Goal: Task Accomplishment & Management: Complete application form

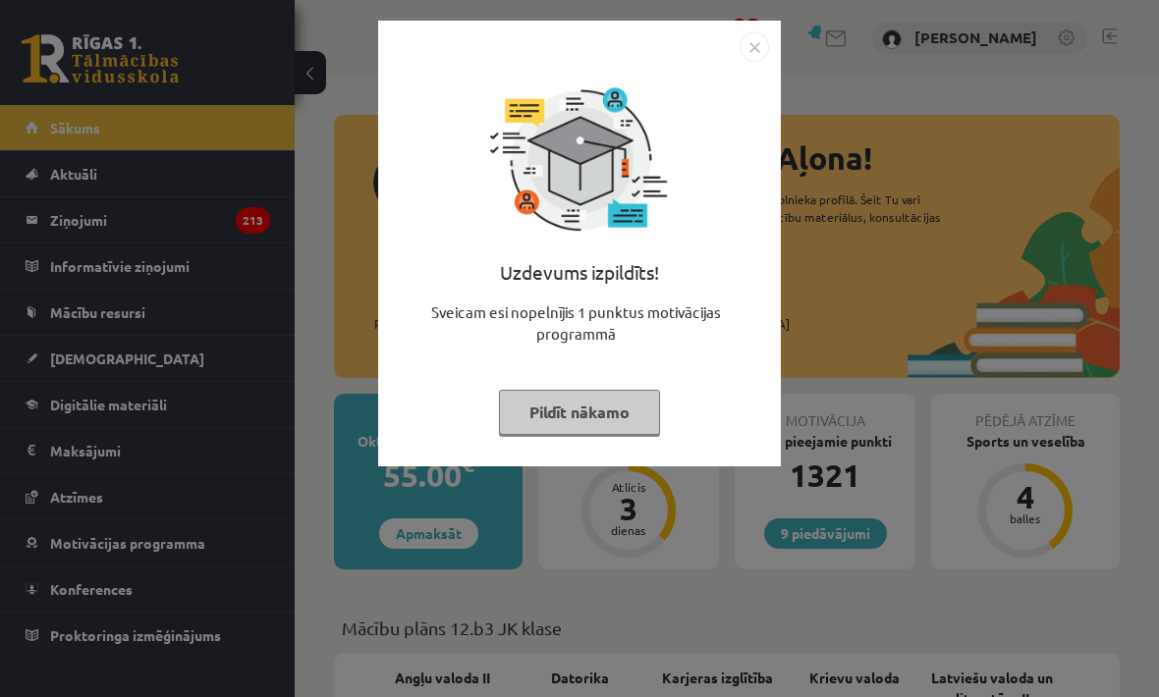
click at [624, 416] on button "Pildīt nākamo" at bounding box center [579, 412] width 161 height 45
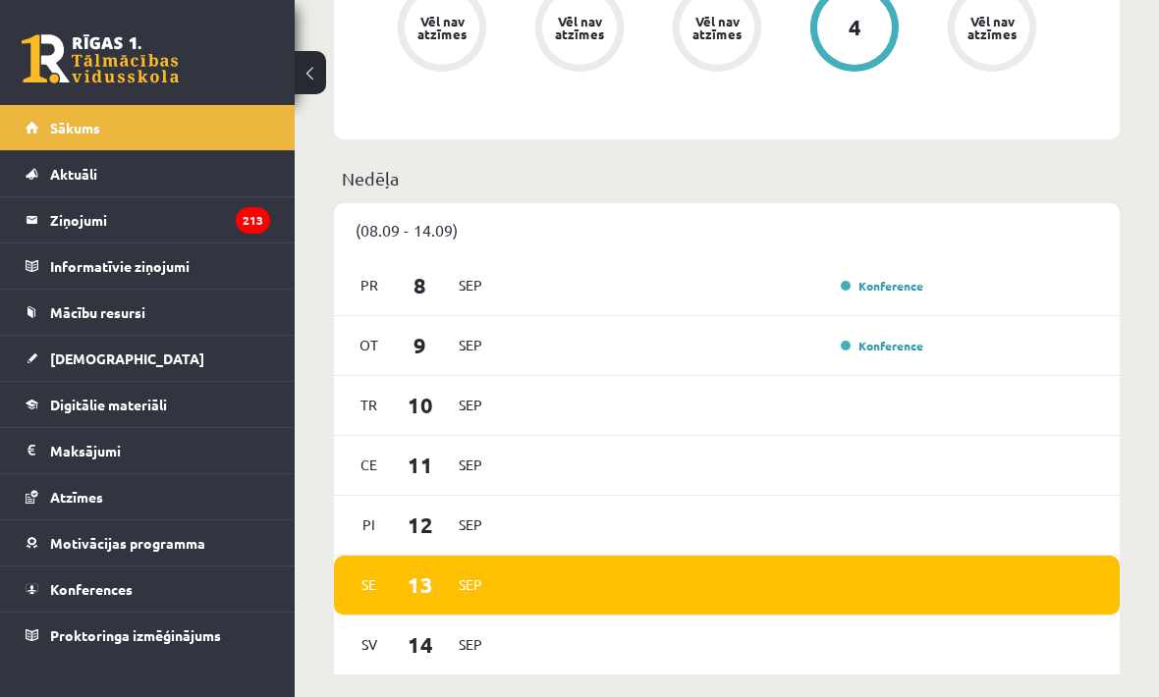
scroll to position [926, 0]
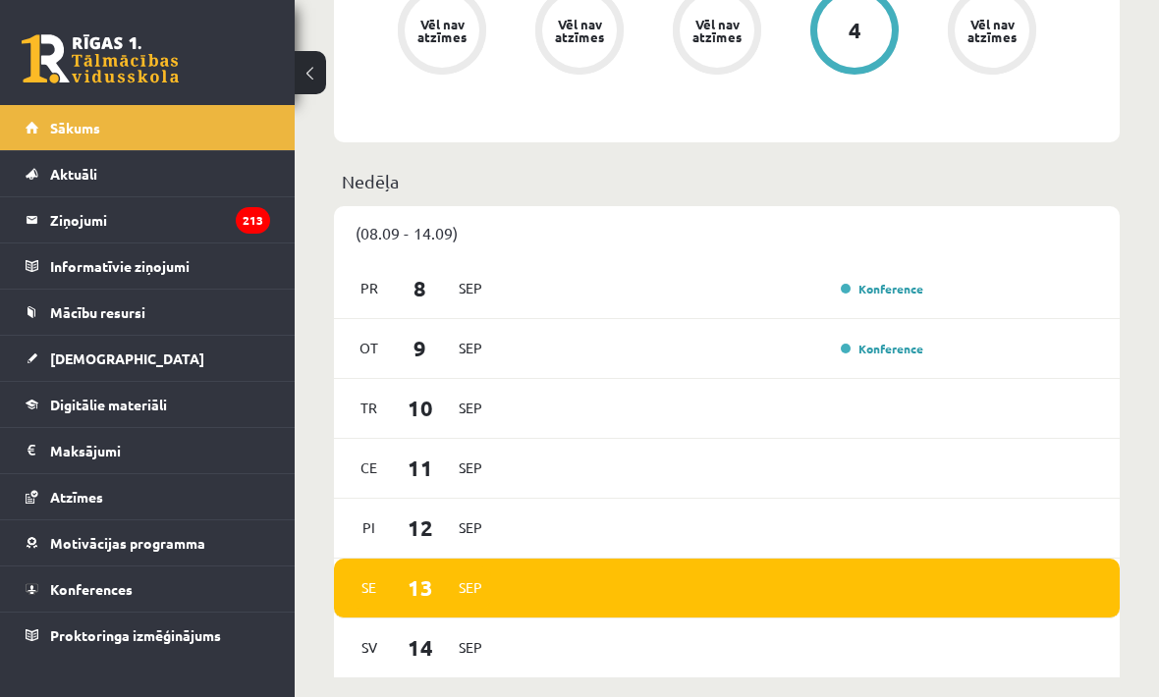
click at [215, 365] on link "[DEMOGRAPHIC_DATA]" at bounding box center [148, 358] width 245 height 45
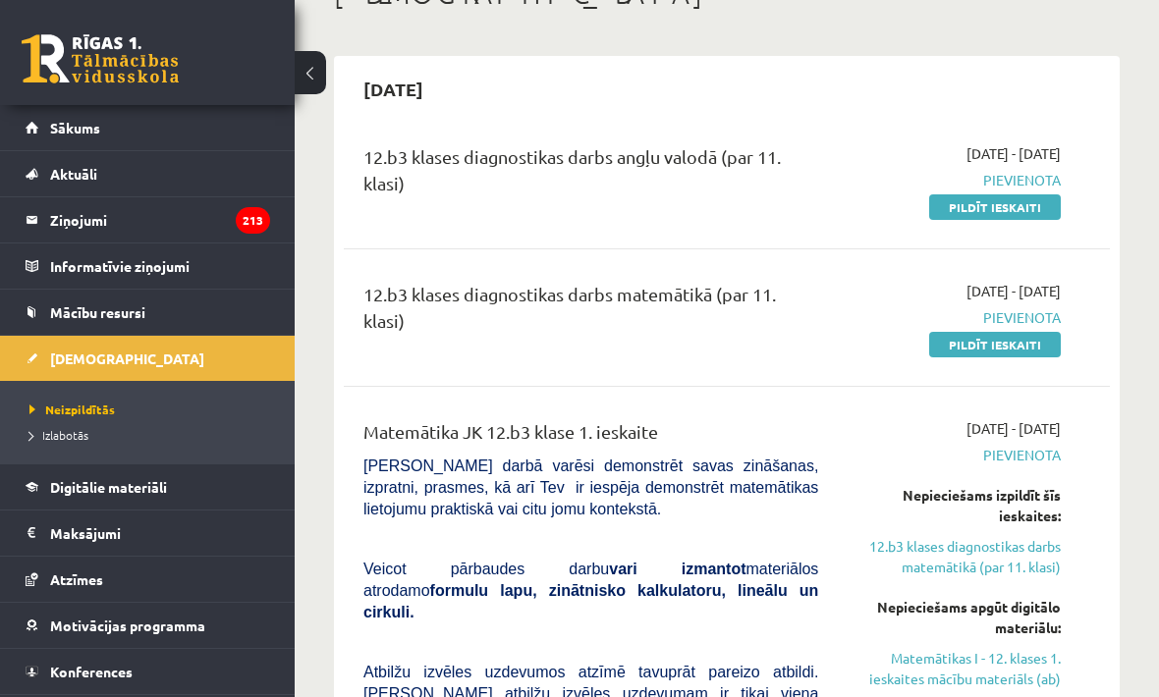
scroll to position [137, 0]
click at [1010, 545] on link "12.b3 klases diagnostikas darbs matemātikā (par 11. klasi)" at bounding box center [954, 557] width 213 height 41
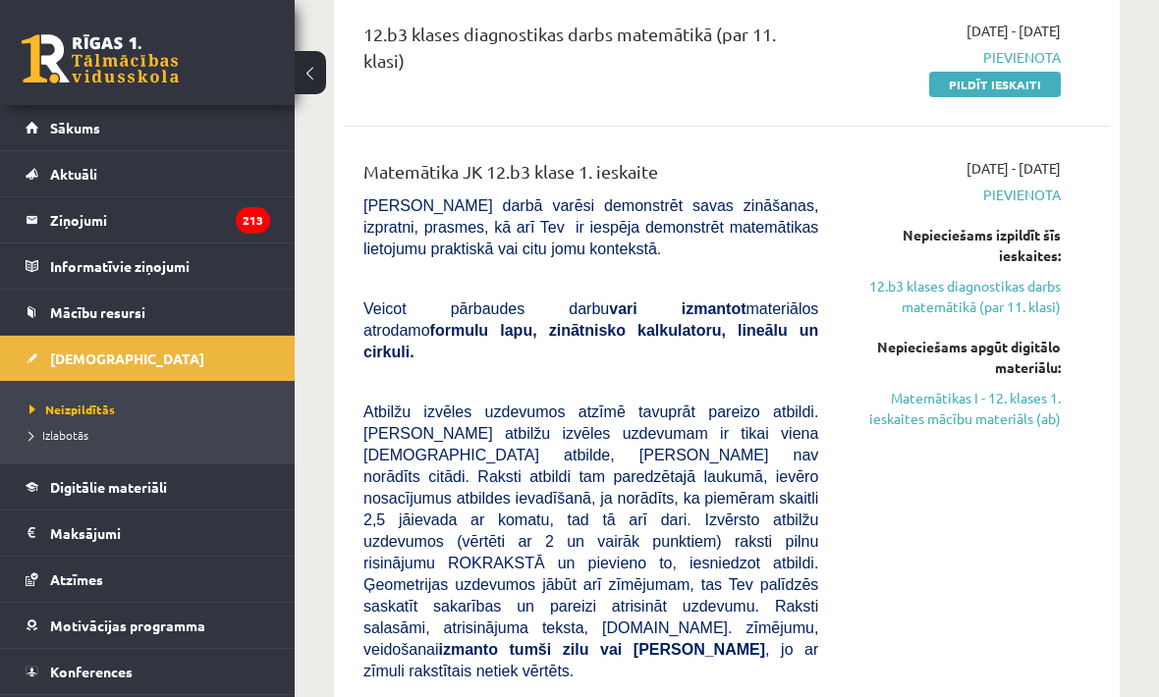
click at [1001, 285] on link "12.b3 klases diagnostikas darbs matemātikā (par 11. klasi)" at bounding box center [954, 296] width 213 height 41
click at [986, 308] on link "12.b3 klases diagnostikas darbs matemātikā (par 11. klasi)" at bounding box center [954, 296] width 213 height 41
click at [1018, 244] on div "Nepieciešams izpildīt šīs ieskaites:" at bounding box center [954, 245] width 213 height 41
click at [981, 309] on link "12.b3 klases diagnostikas darbs matemātikā (par 11. klasi)" at bounding box center [954, 296] width 213 height 41
click at [983, 292] on link "12.b3 klases diagnostikas darbs matemātikā (par 11. klasi)" at bounding box center [954, 296] width 213 height 41
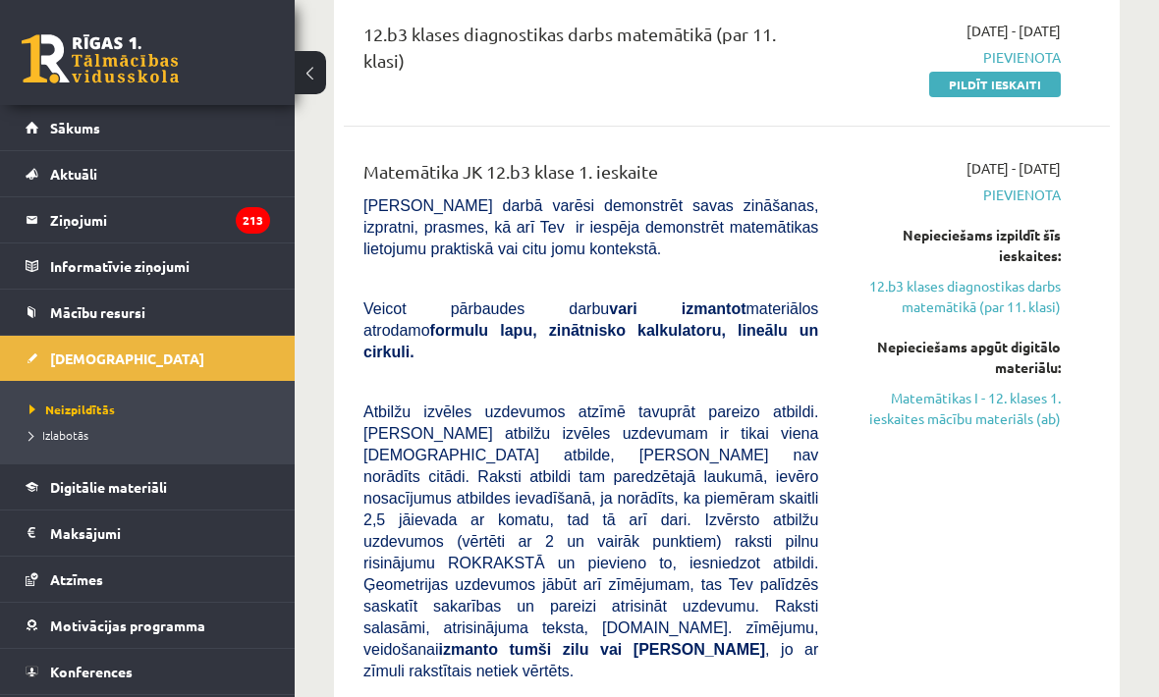
click at [983, 302] on link "12.b3 klases diagnostikas darbs matemātikā (par 11. klasi)" at bounding box center [954, 296] width 213 height 41
click at [985, 298] on link "12.b3 klases diagnostikas darbs matemātikā (par 11. klasi)" at bounding box center [954, 296] width 213 height 41
click at [956, 410] on link "Matemātikas I - 12. klases 1. ieskaites mācību materiāls (ab)" at bounding box center [954, 408] width 213 height 41
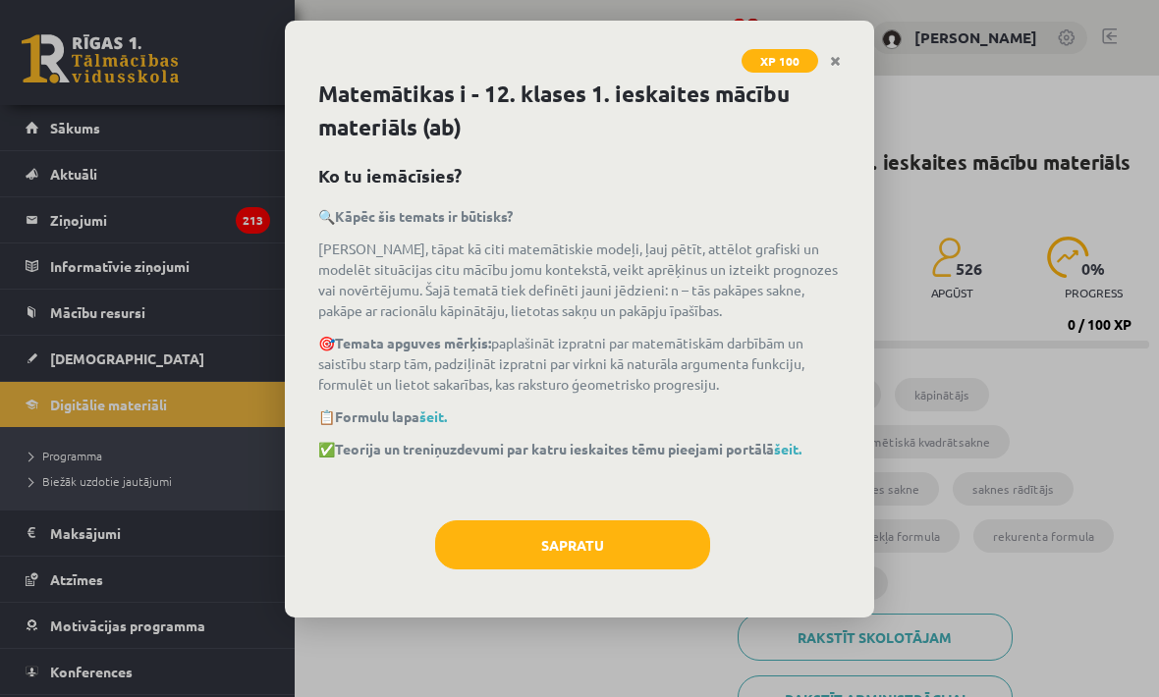
click at [669, 540] on button "Sapratu" at bounding box center [572, 545] width 275 height 49
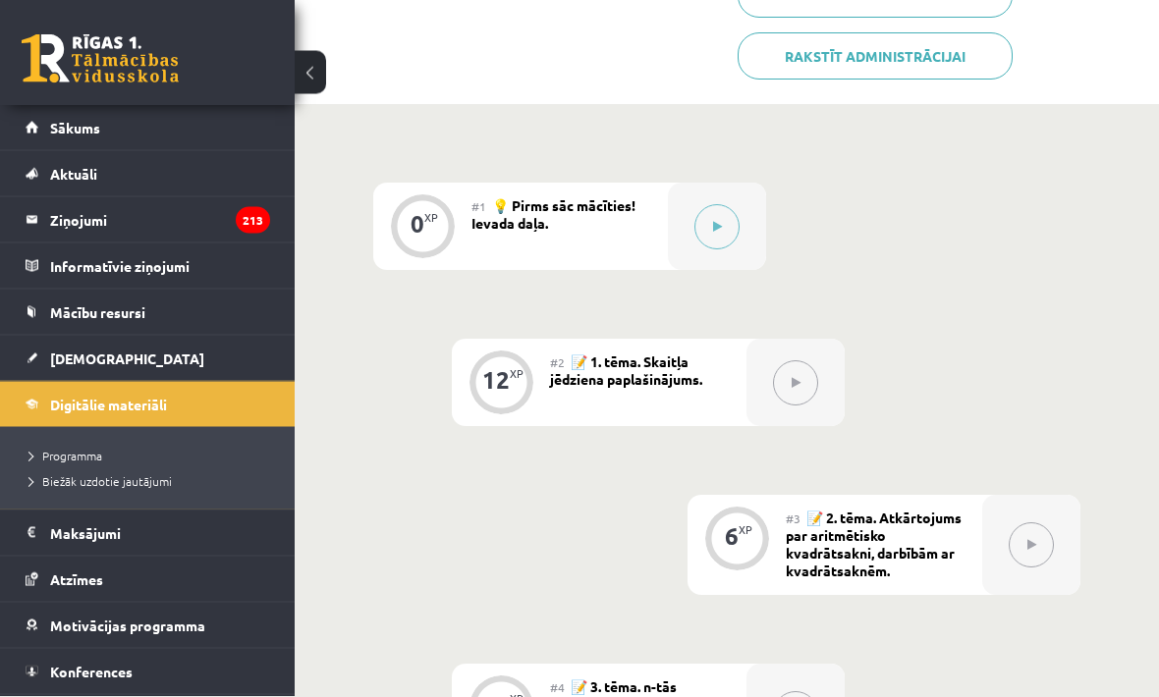
scroll to position [624, 0]
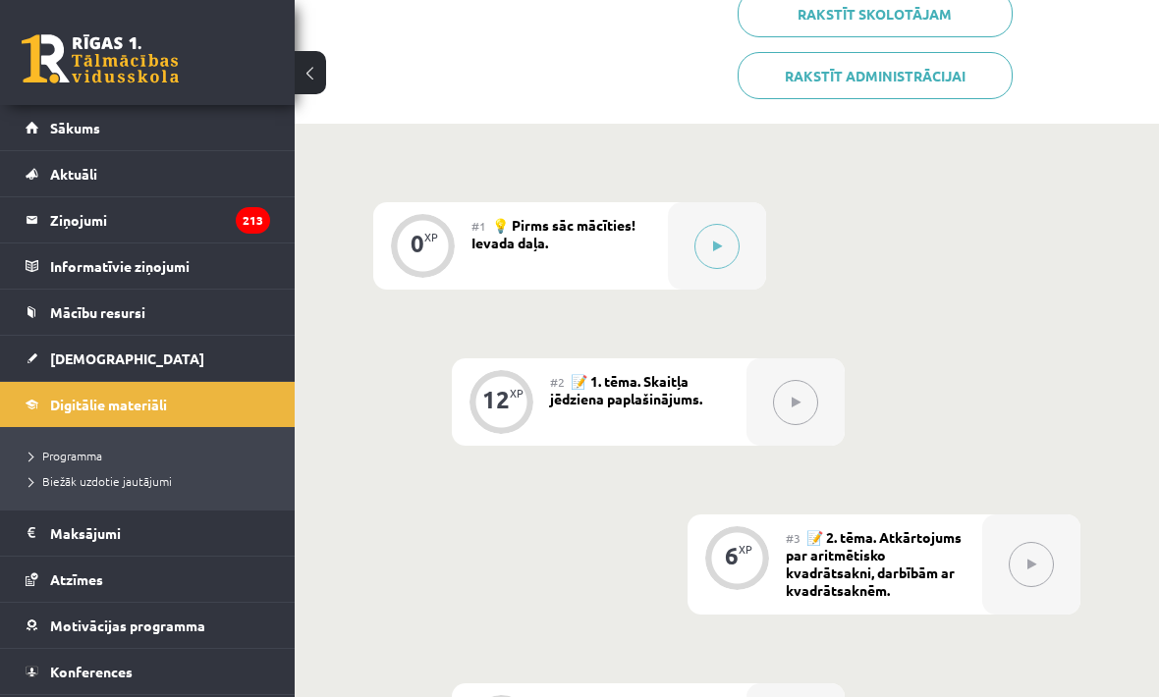
click at [719, 245] on icon at bounding box center [717, 247] width 9 height 12
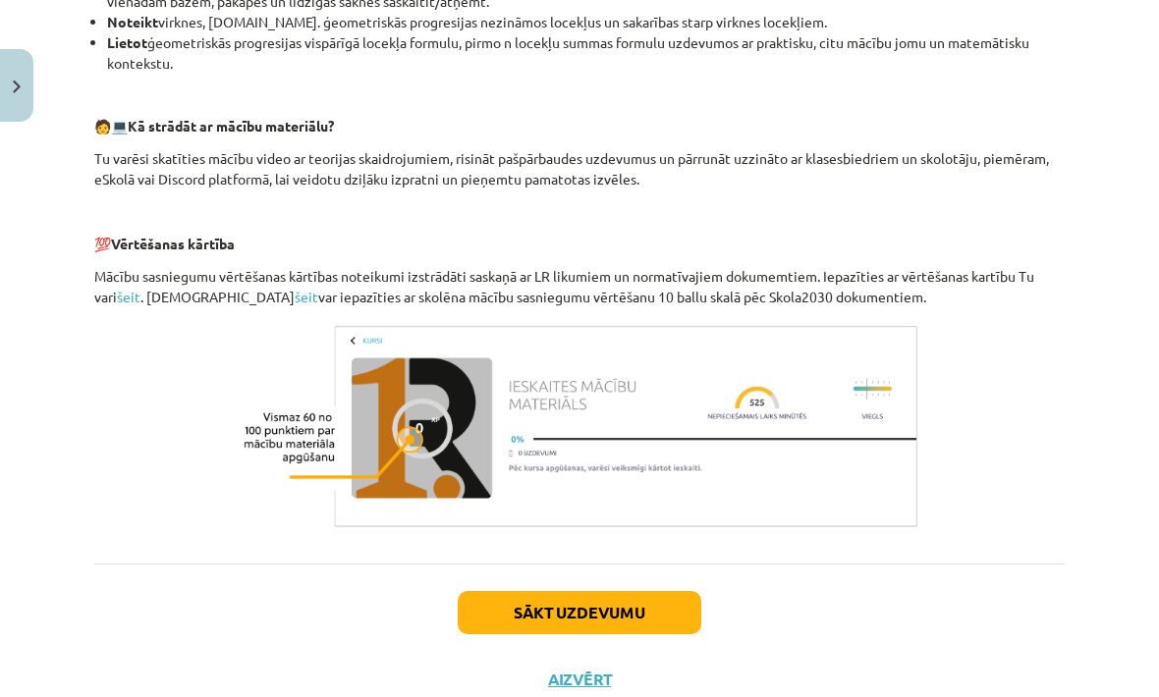
scroll to position [816, 0]
click at [657, 594] on button "Sākt uzdevumu" at bounding box center [580, 613] width 244 height 43
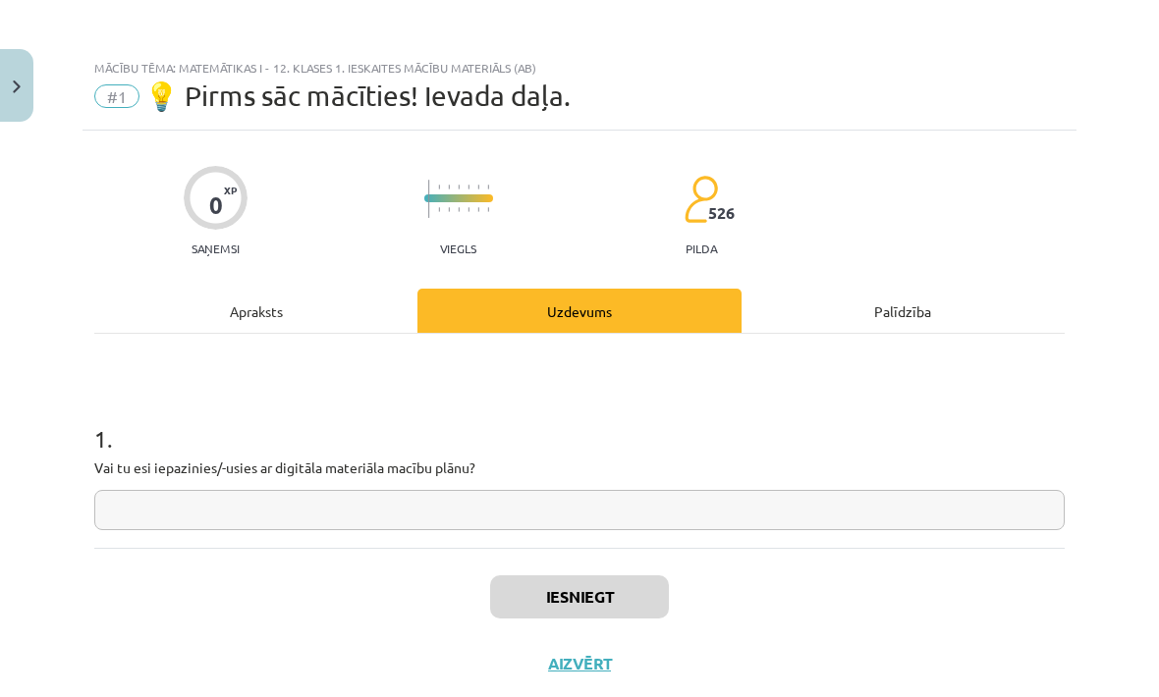
click at [655, 496] on input "text" at bounding box center [579, 510] width 971 height 40
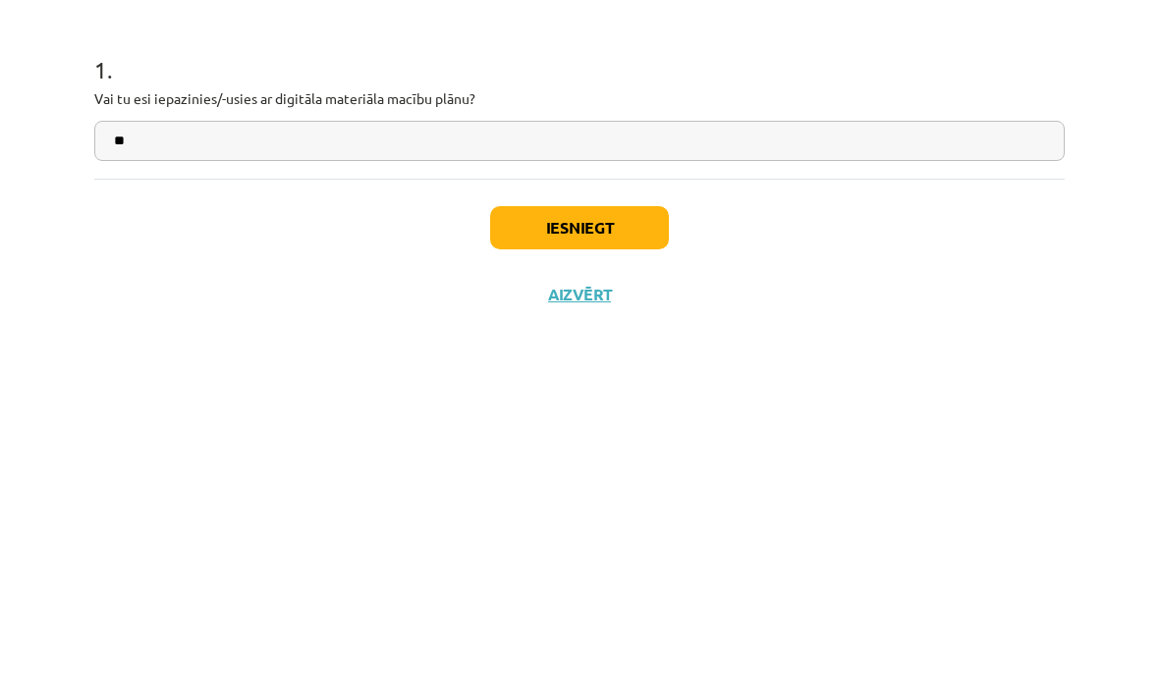
type input "**"
click at [626, 576] on button "Iesniegt" at bounding box center [579, 597] width 179 height 43
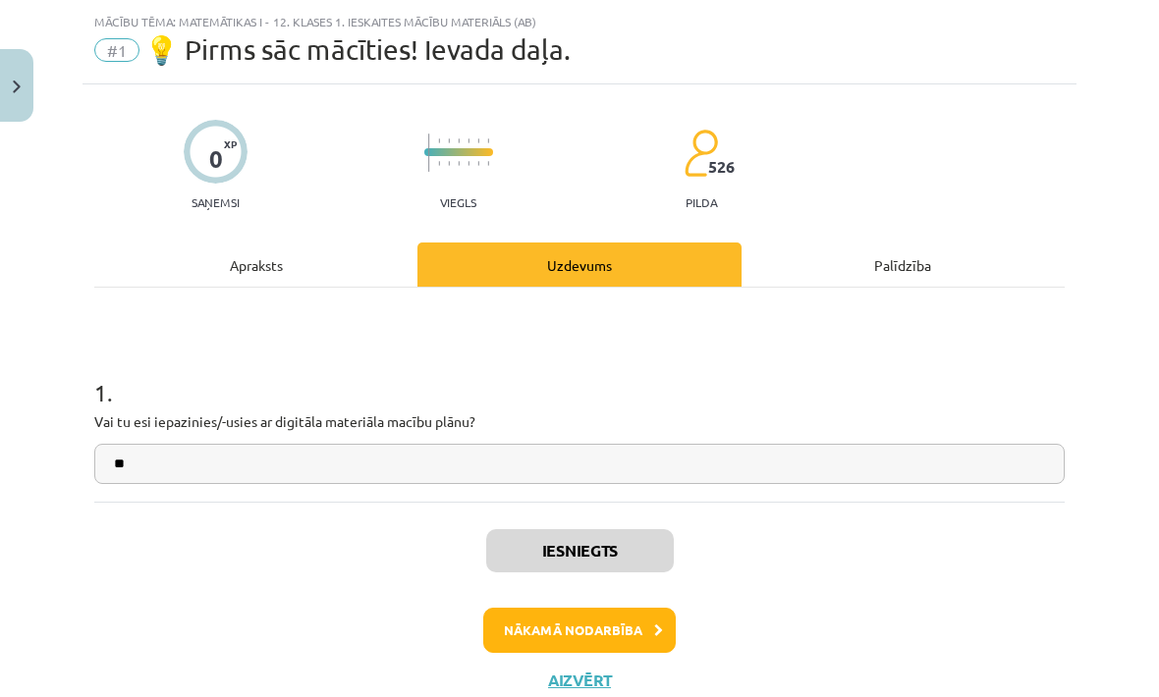
scroll to position [44, 0]
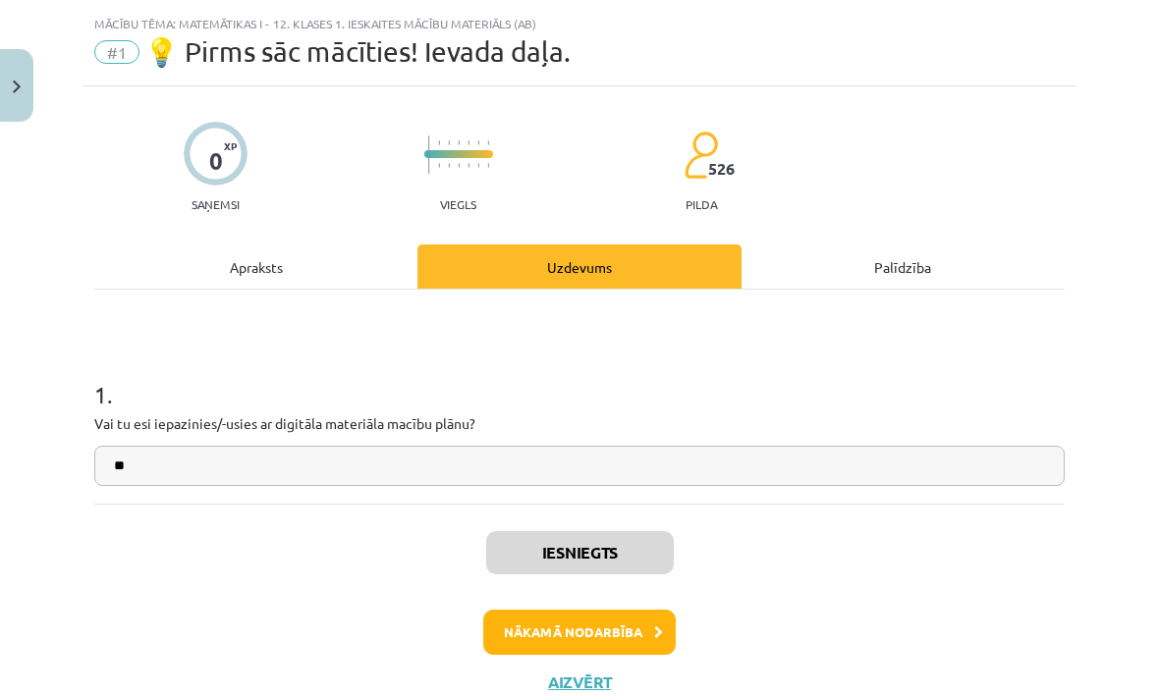
click at [534, 618] on button "Nākamā nodarbība" at bounding box center [579, 632] width 193 height 45
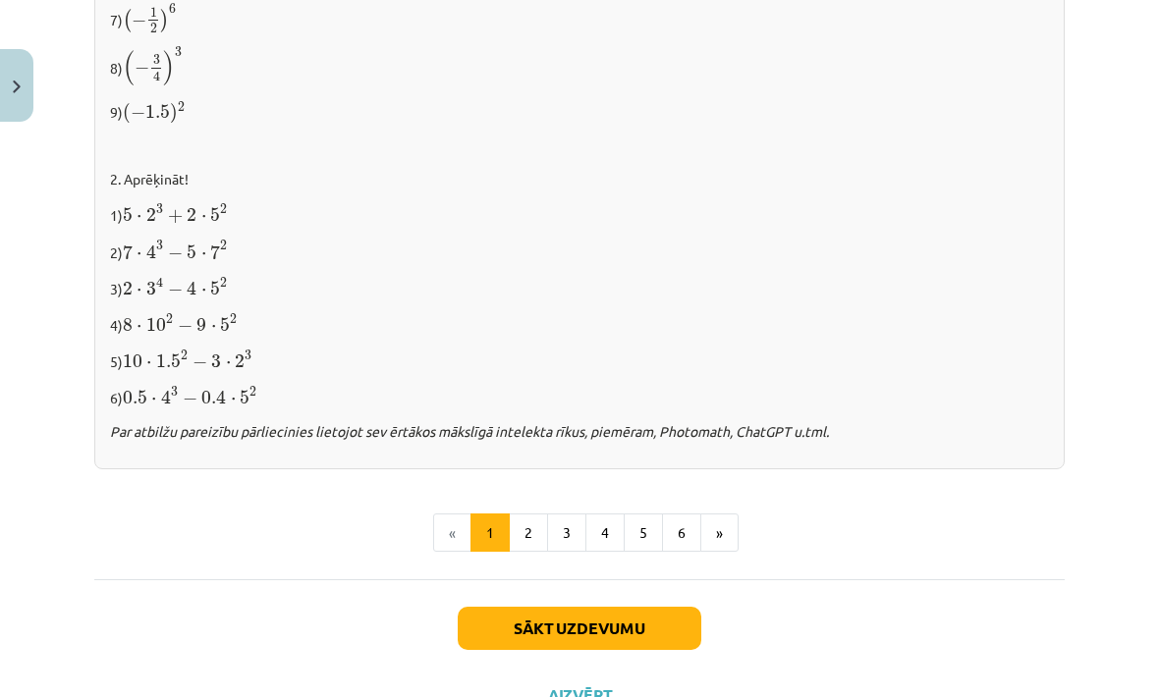
click at [531, 607] on button "Sākt uzdevumu" at bounding box center [580, 628] width 244 height 43
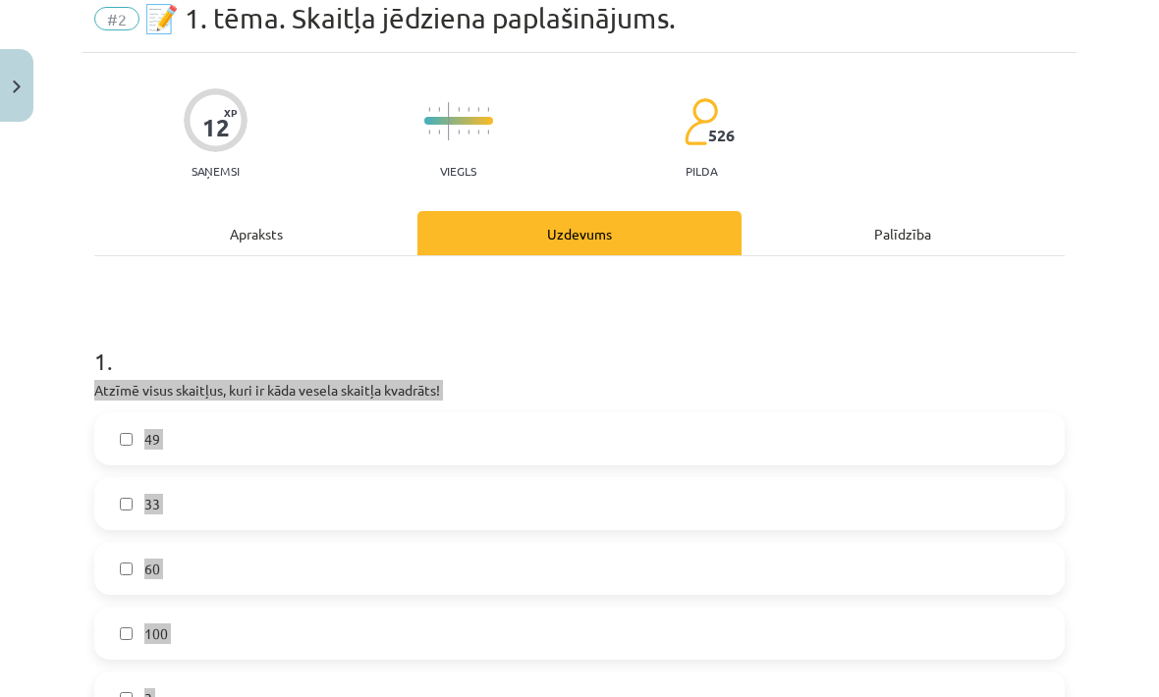
scroll to position [80, 0]
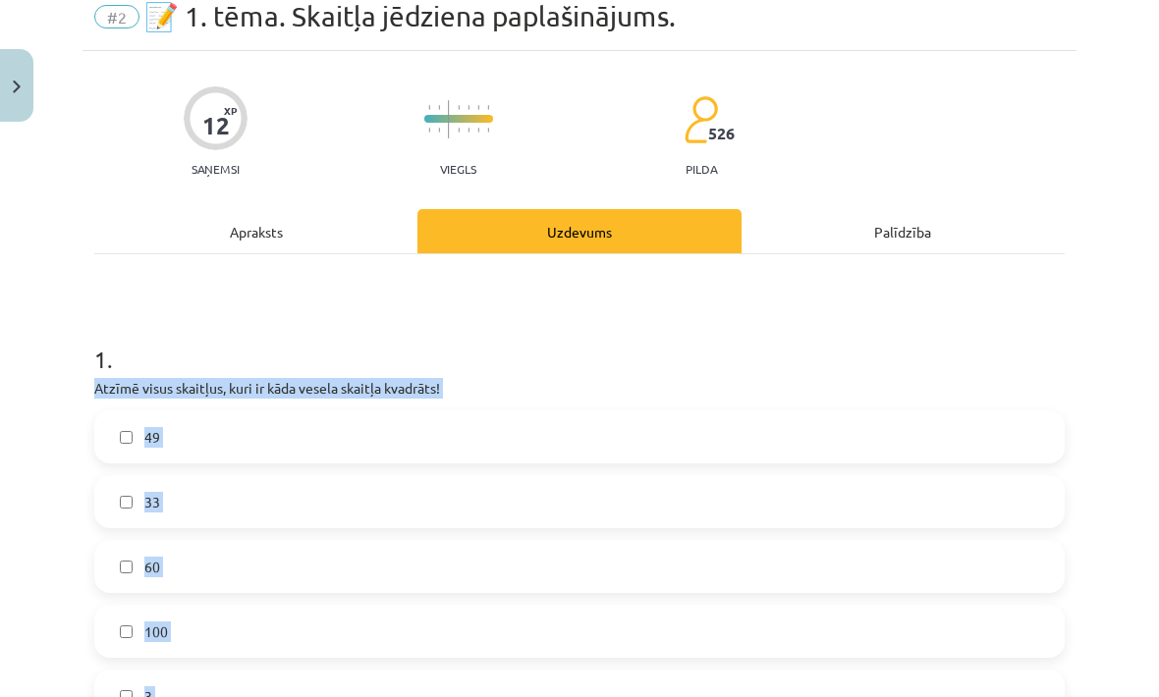
click at [795, 250] on div "Palīdzība" at bounding box center [903, 231] width 323 height 44
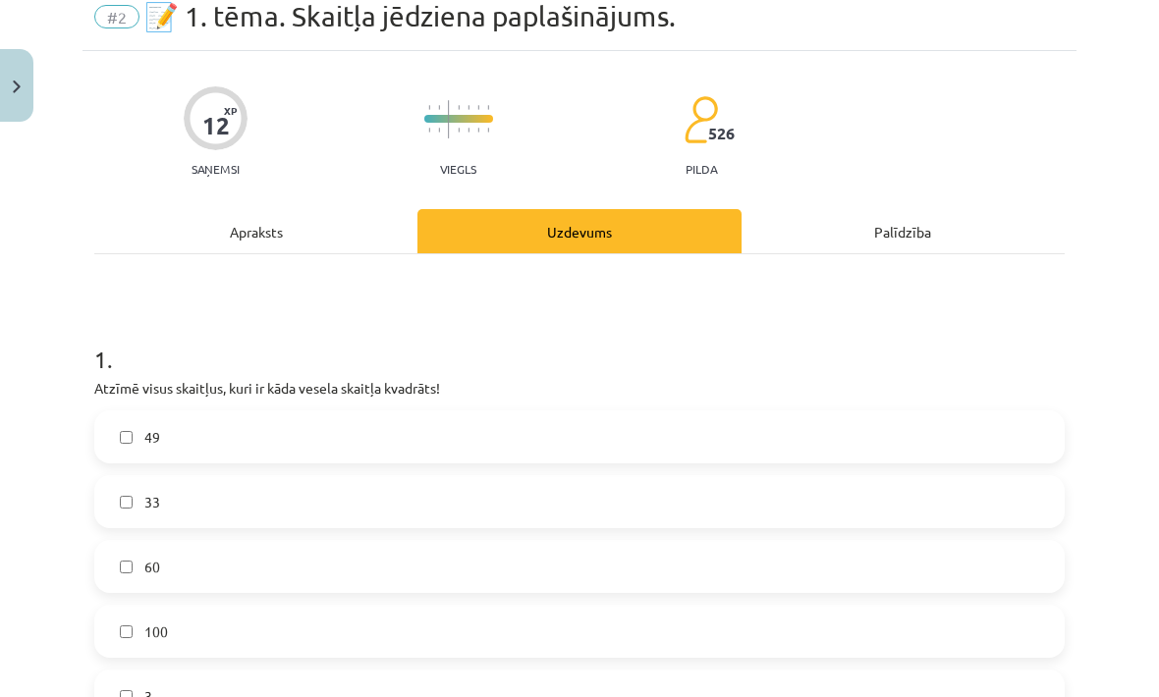
scroll to position [0, 0]
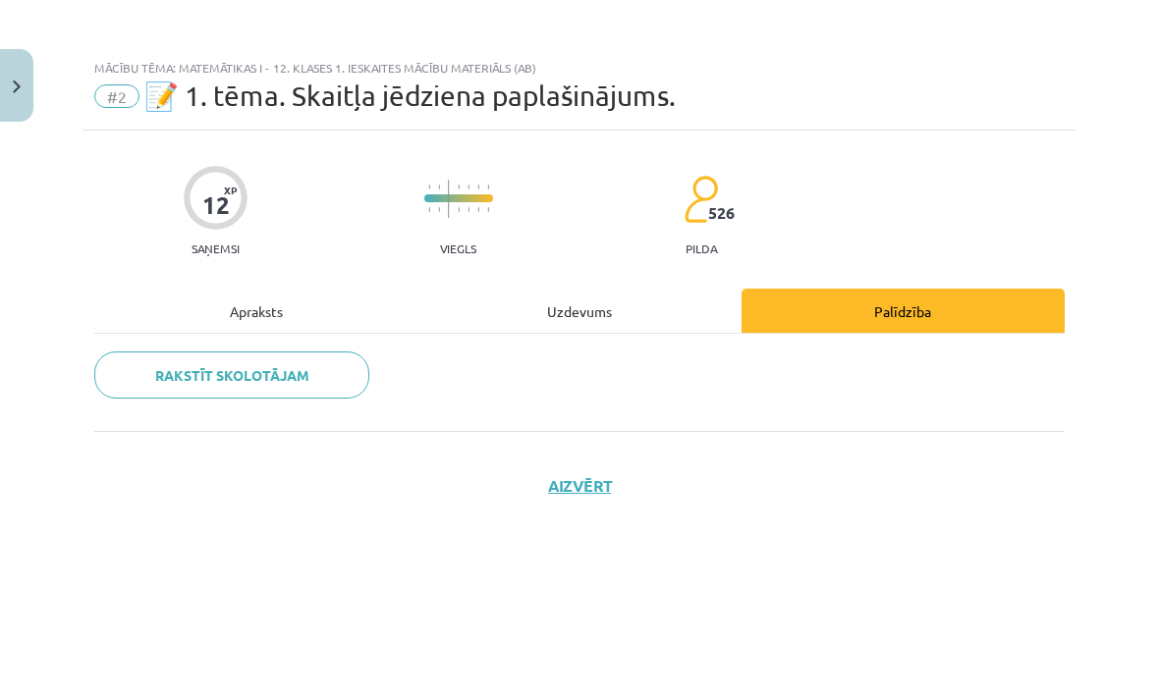
click at [636, 293] on div "Uzdevums" at bounding box center [578, 311] width 323 height 44
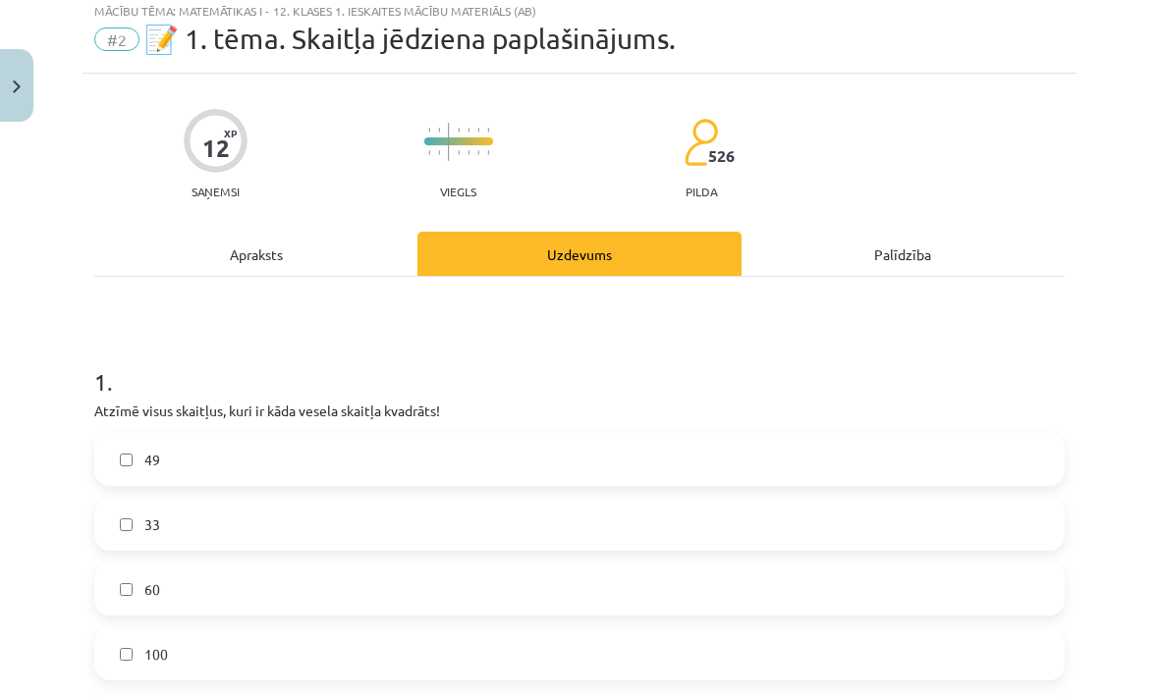
scroll to position [125, 0]
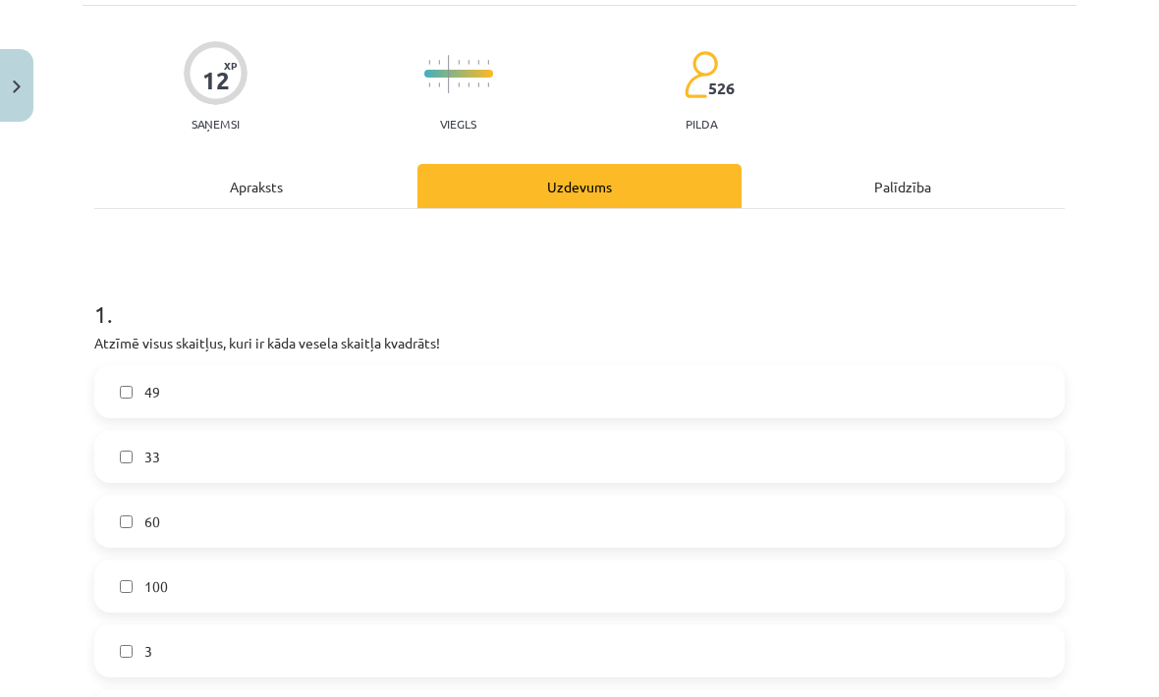
click at [606, 367] on label "49" at bounding box center [579, 391] width 967 height 49
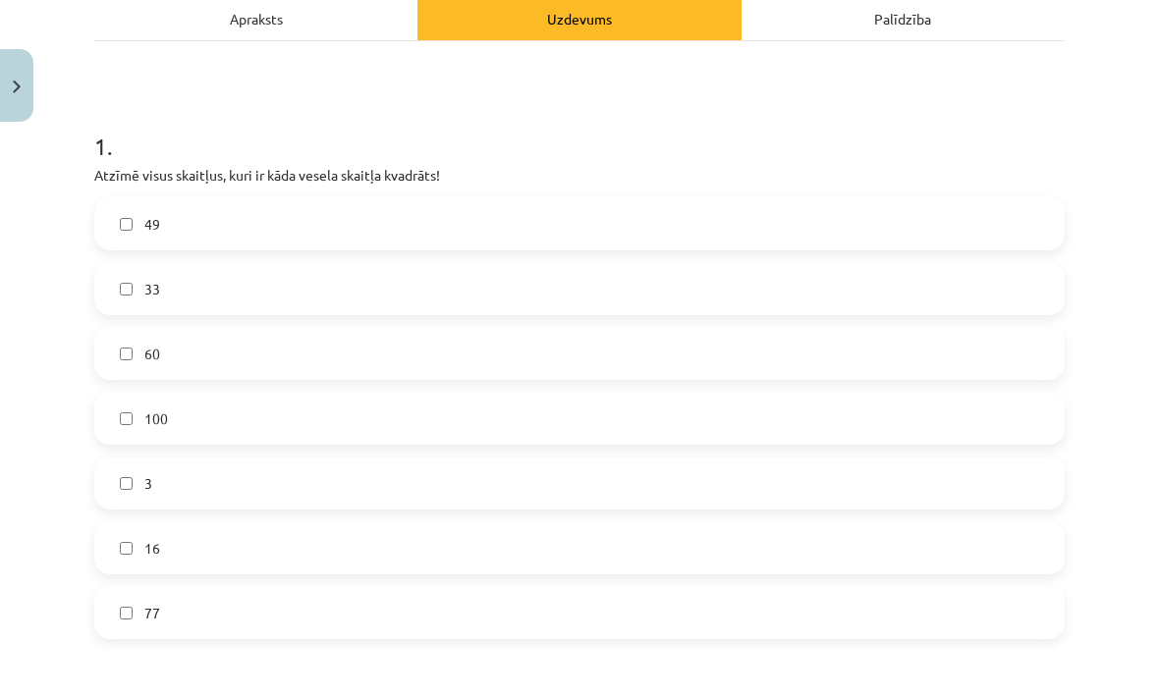
scroll to position [302, 0]
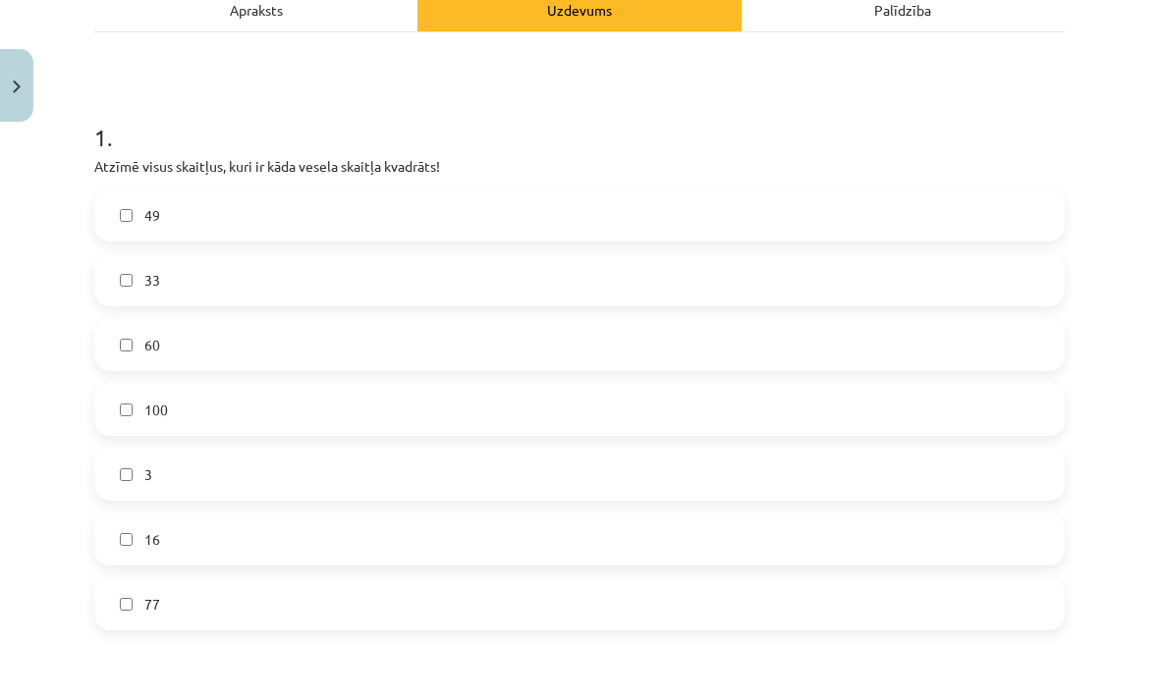
click at [604, 385] on label "100" at bounding box center [579, 409] width 967 height 49
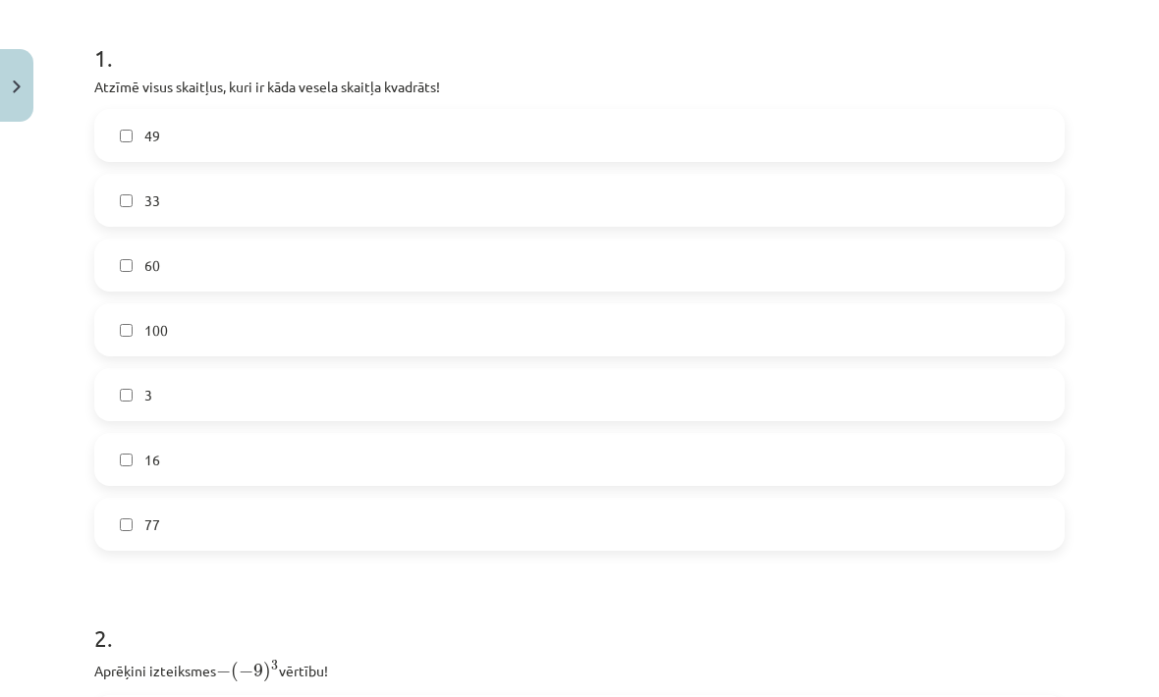
click at [468, 435] on label "16" at bounding box center [579, 459] width 967 height 49
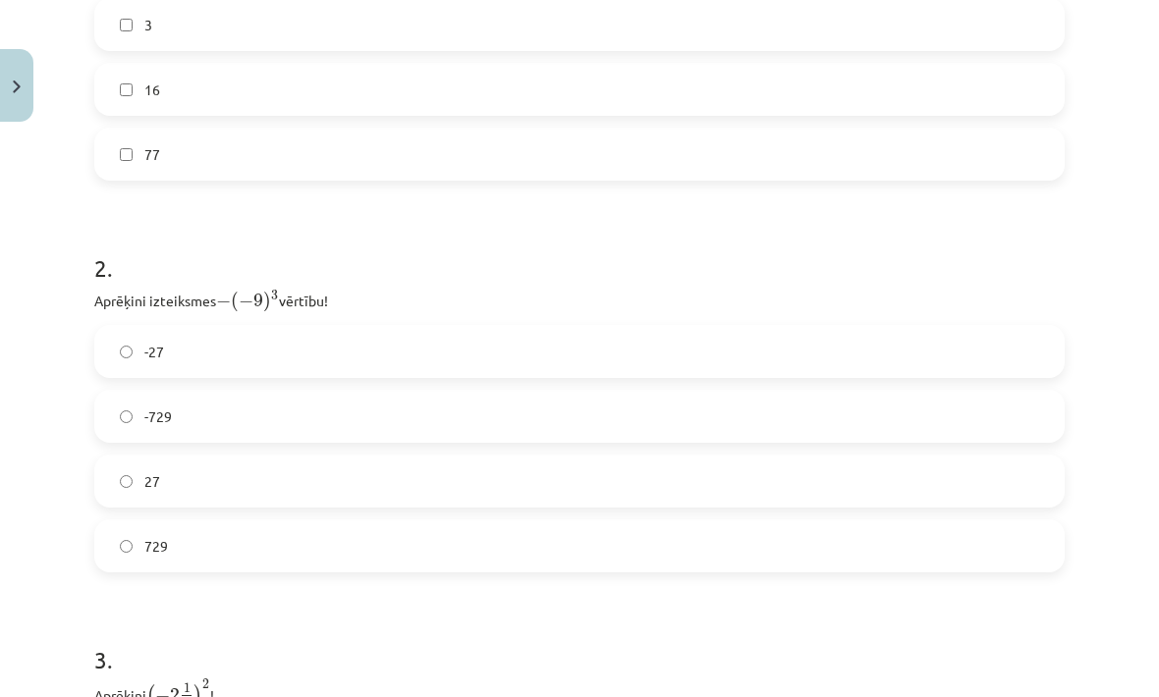
scroll to position [752, 0]
click at [510, 391] on label "-729" at bounding box center [579, 415] width 967 height 49
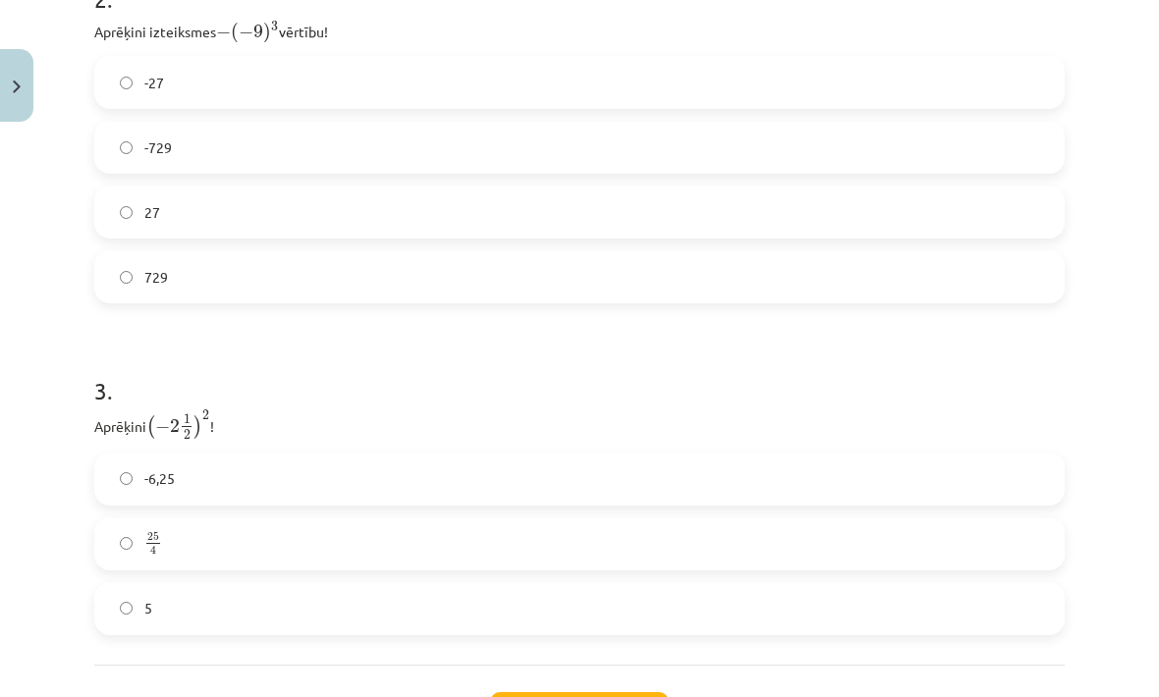
scroll to position [1023, 0]
click at [594, 250] on label "729" at bounding box center [579, 274] width 967 height 49
click at [548, 518] on label "25 4 25 4" at bounding box center [579, 542] width 967 height 49
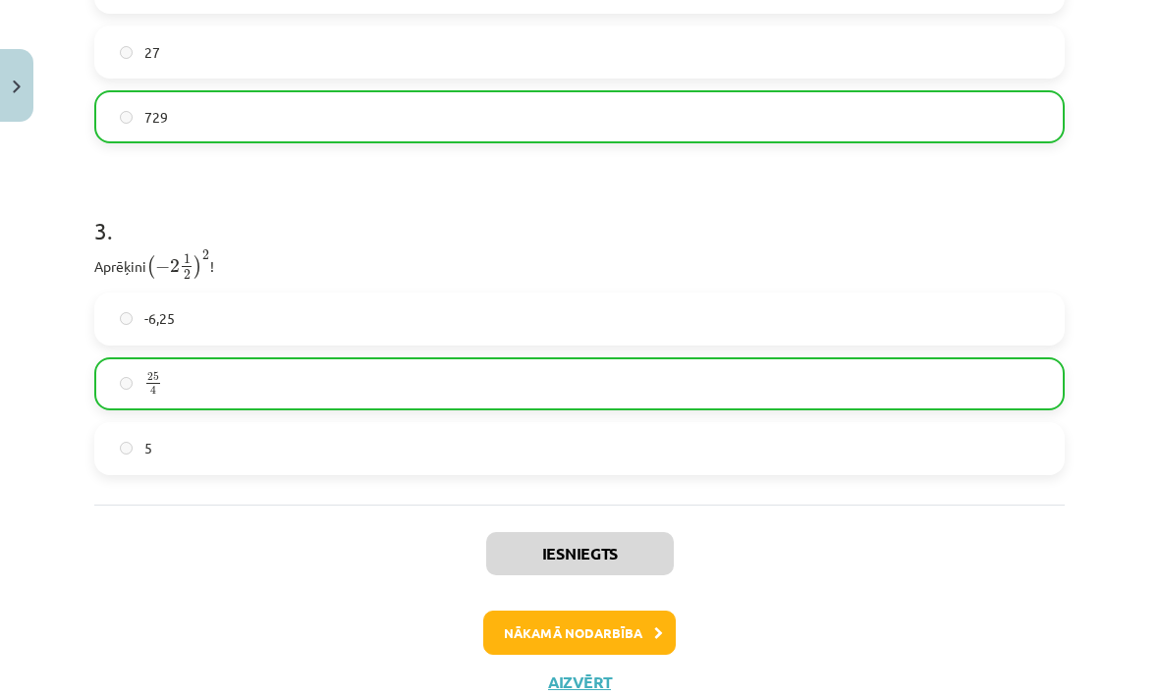
scroll to position [1180, 0]
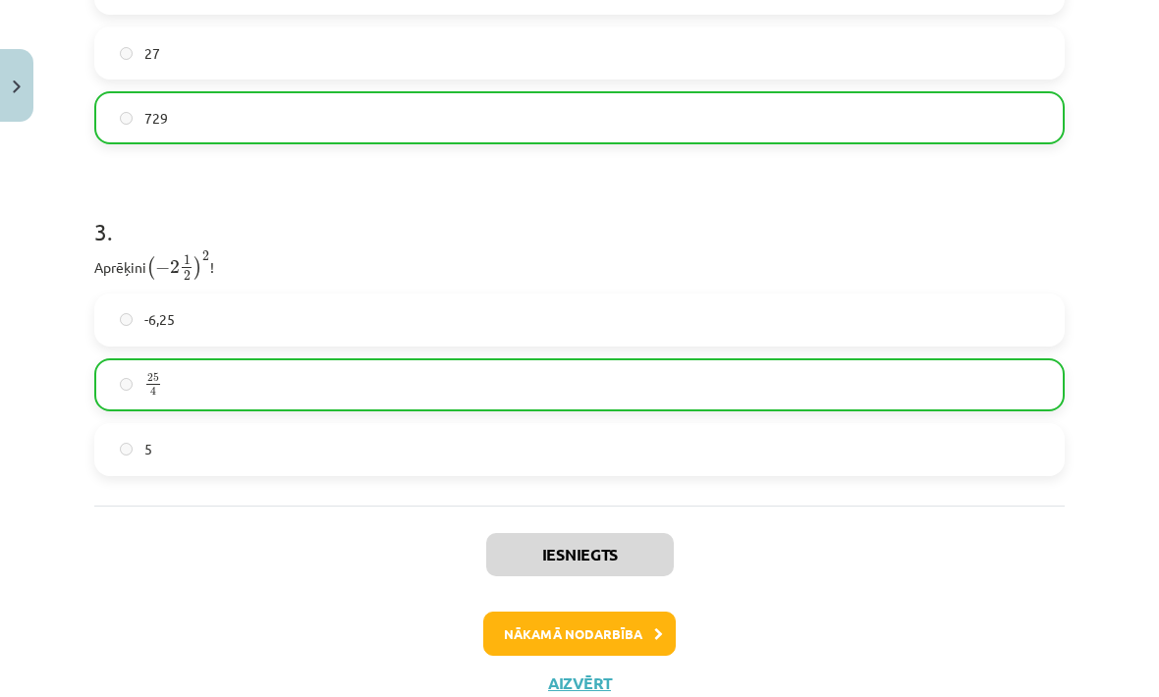
click at [606, 612] on button "Nākamā nodarbība" at bounding box center [579, 634] width 193 height 45
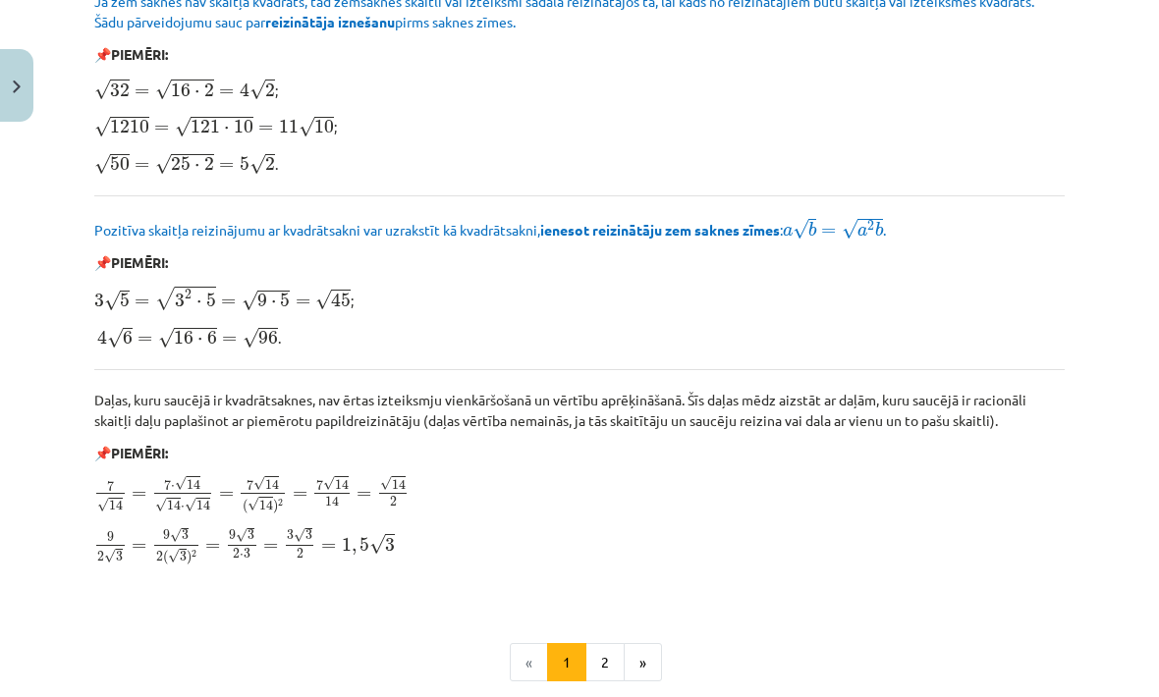
scroll to position [2174, 0]
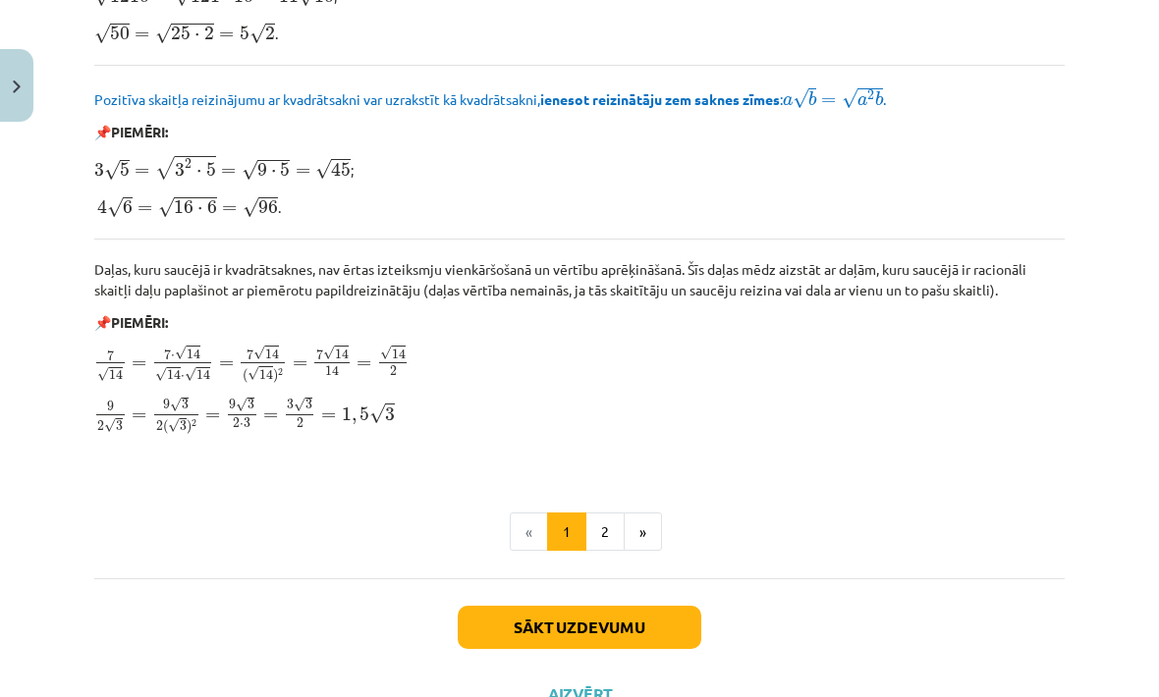
click at [520, 612] on button "Sākt uzdevumu" at bounding box center [580, 627] width 244 height 43
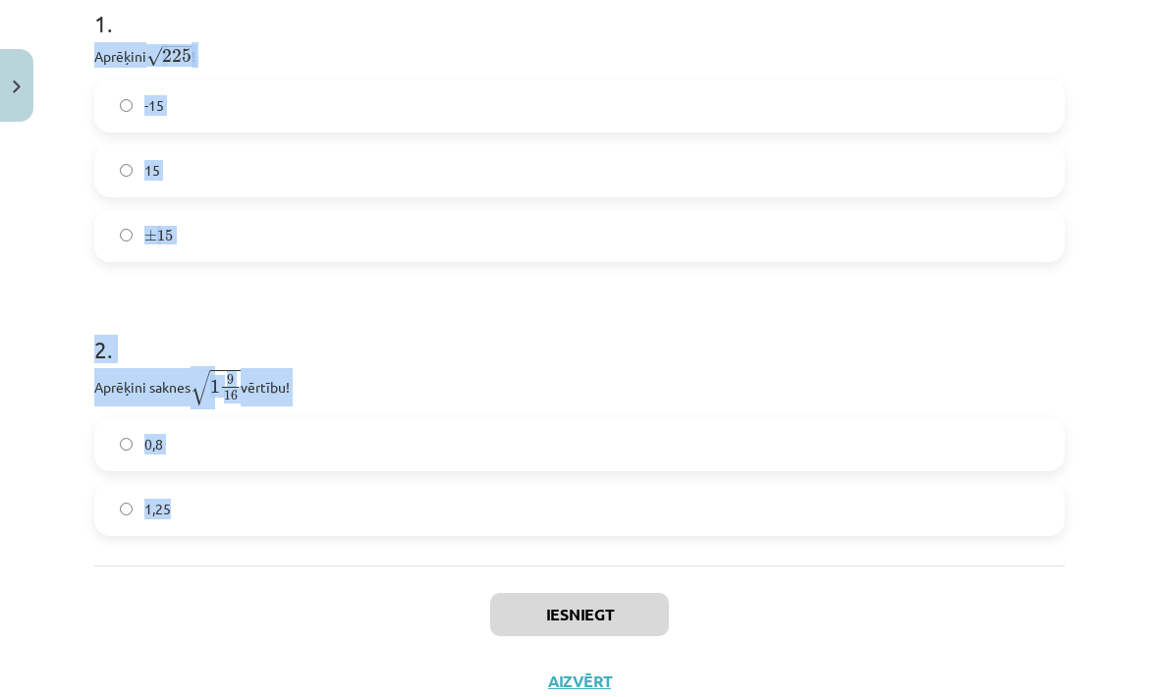
scroll to position [446, 0]
click at [673, 21] on h1 "1 ." at bounding box center [579, 6] width 971 height 61
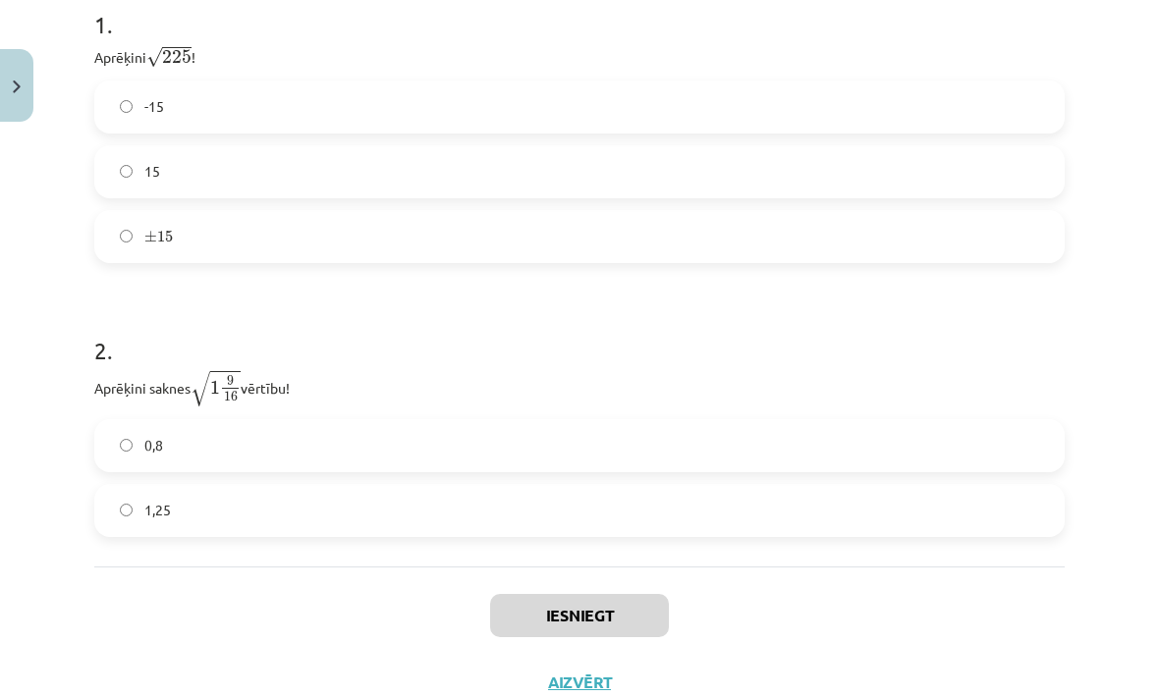
click at [551, 179] on label "15" at bounding box center [579, 171] width 967 height 49
click at [457, 522] on label "1,25" at bounding box center [579, 510] width 967 height 49
click at [528, 619] on button "Iesniegt" at bounding box center [579, 615] width 179 height 43
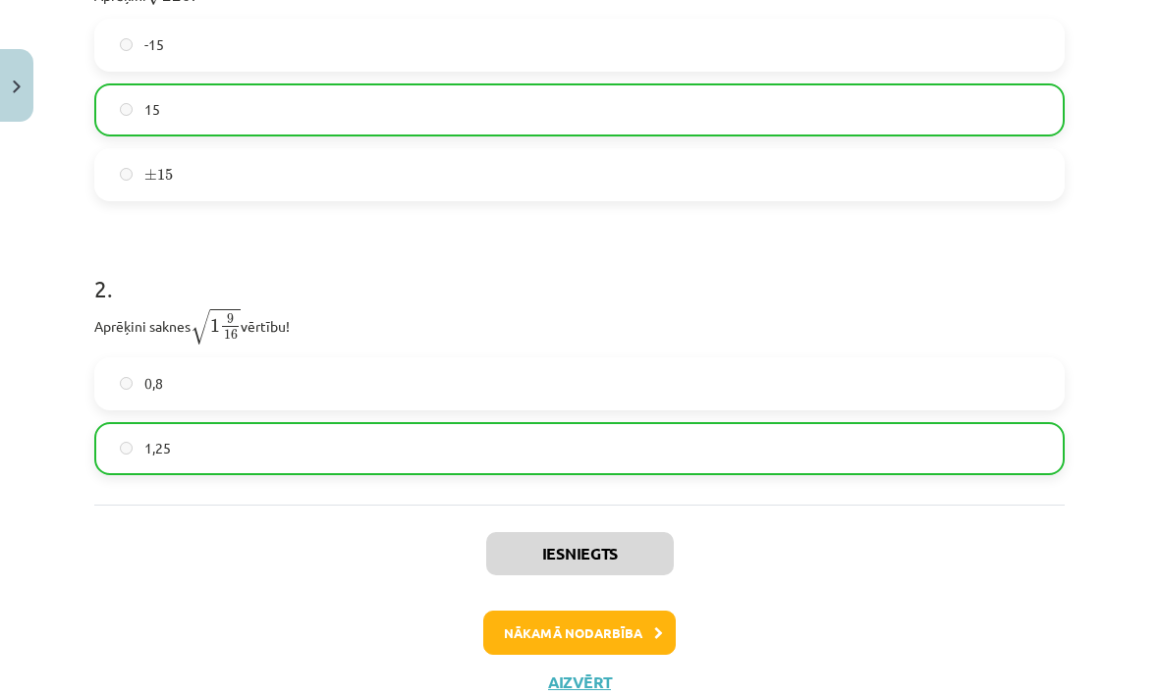
click at [523, 619] on button "Nākamā nodarbība" at bounding box center [579, 633] width 193 height 45
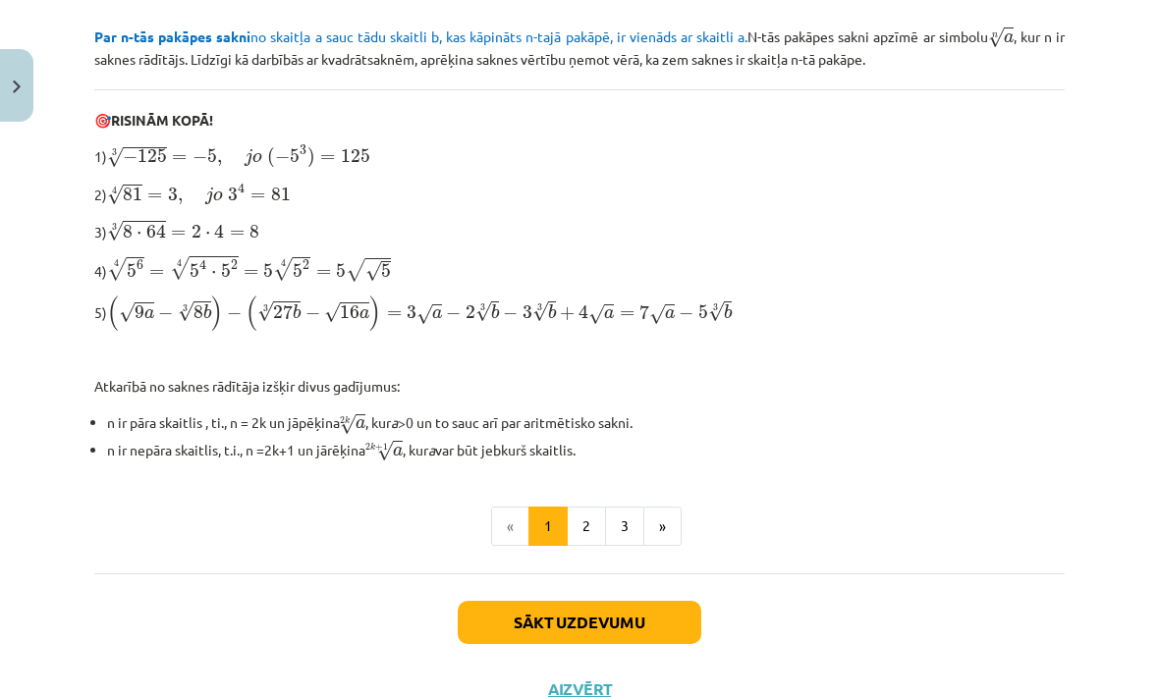
scroll to position [578, 0]
click at [522, 618] on button "Sākt uzdevumu" at bounding box center [580, 623] width 244 height 43
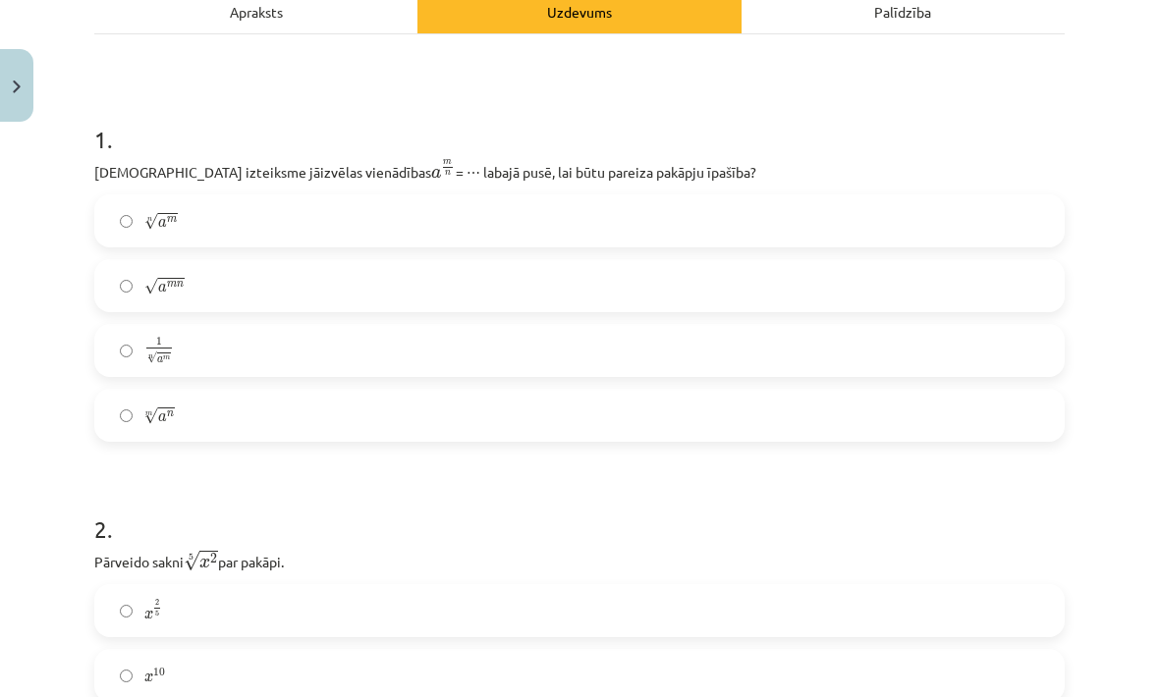
scroll to position [300, 0]
click at [389, 22] on div "Apraksts" at bounding box center [255, 11] width 323 height 44
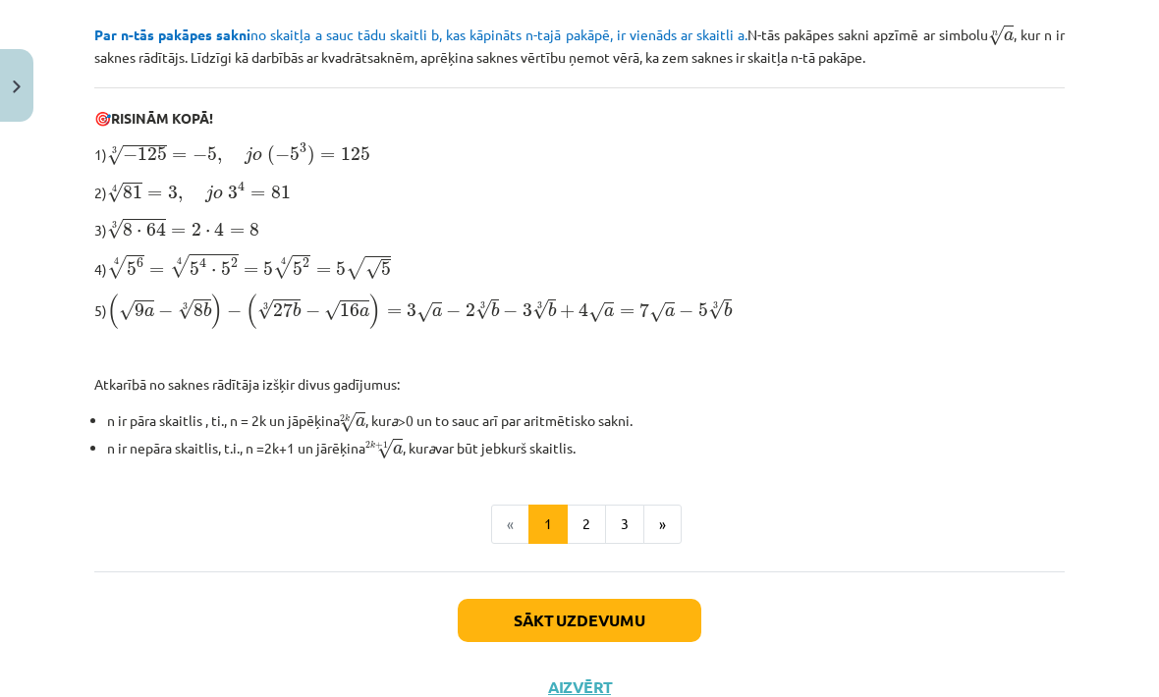
scroll to position [578, 0]
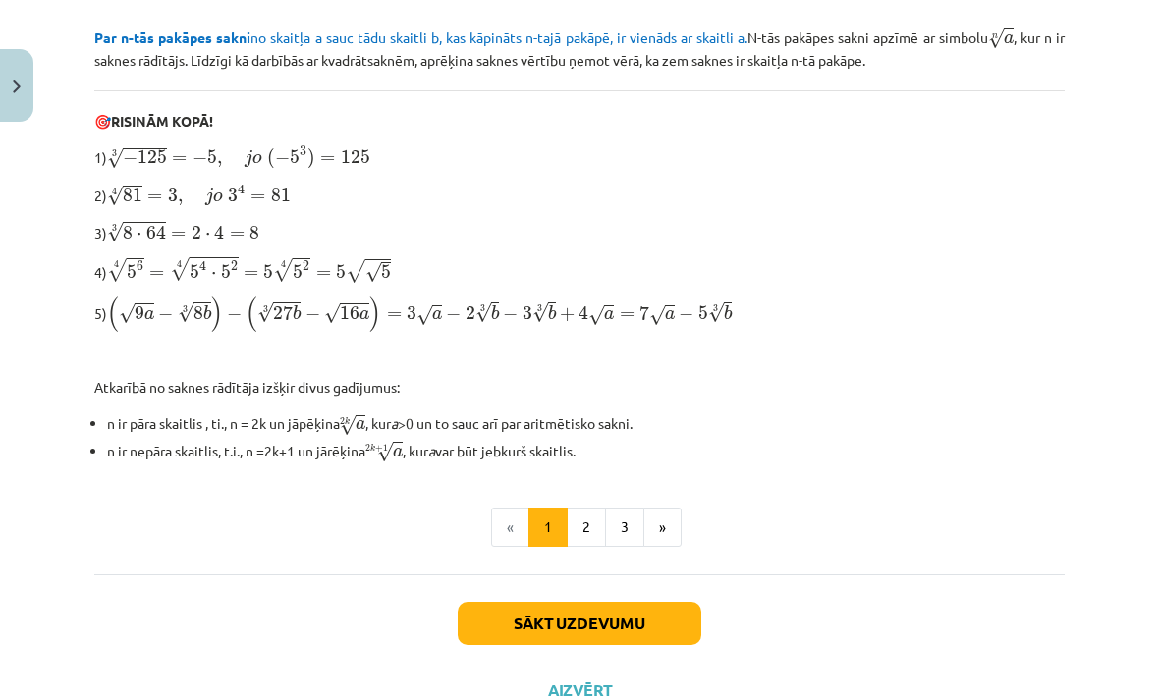
click at [583, 523] on button "2" at bounding box center [586, 527] width 39 height 39
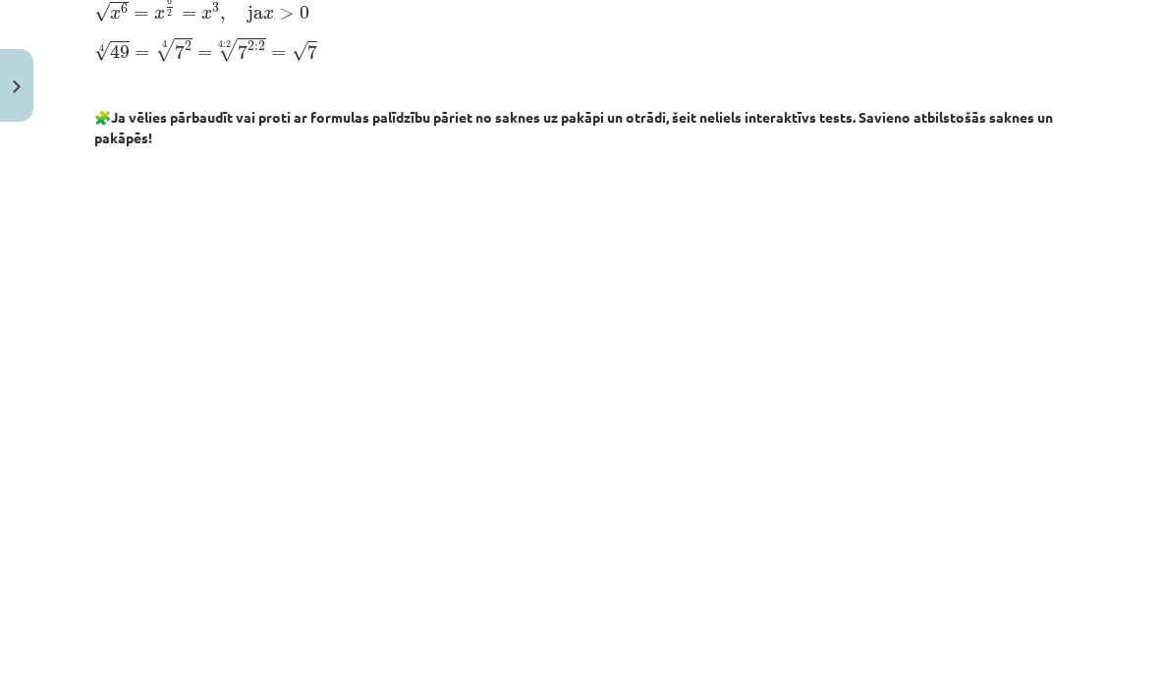
scroll to position [640, 0]
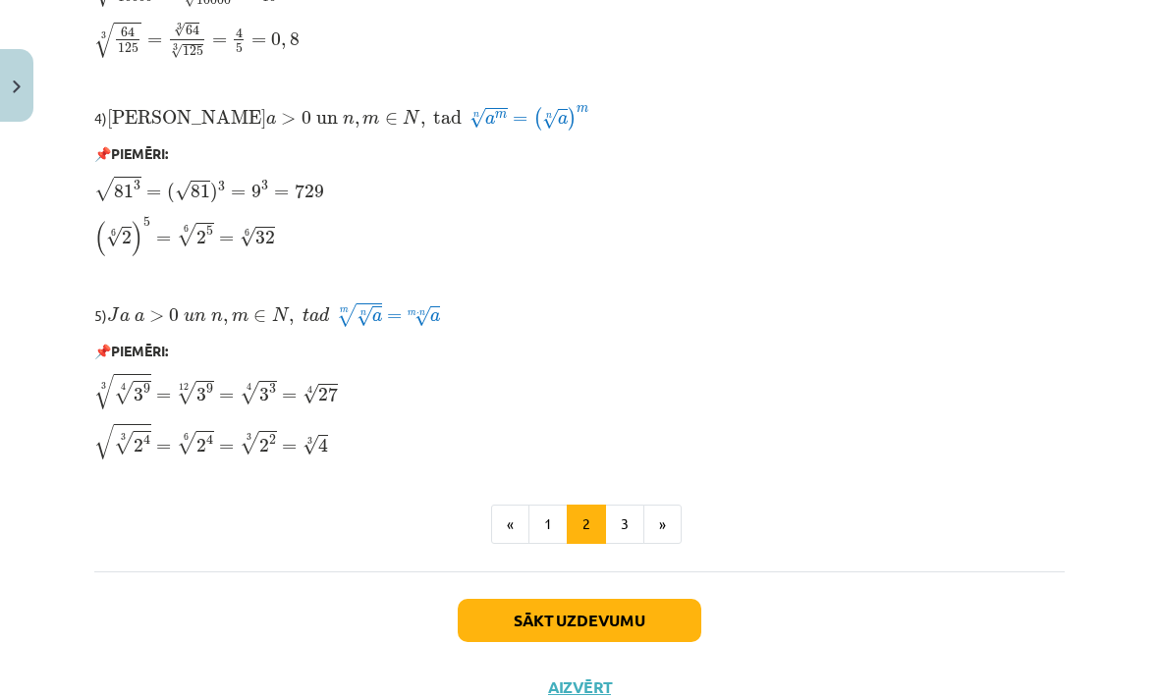
click at [623, 513] on button "3" at bounding box center [624, 524] width 39 height 39
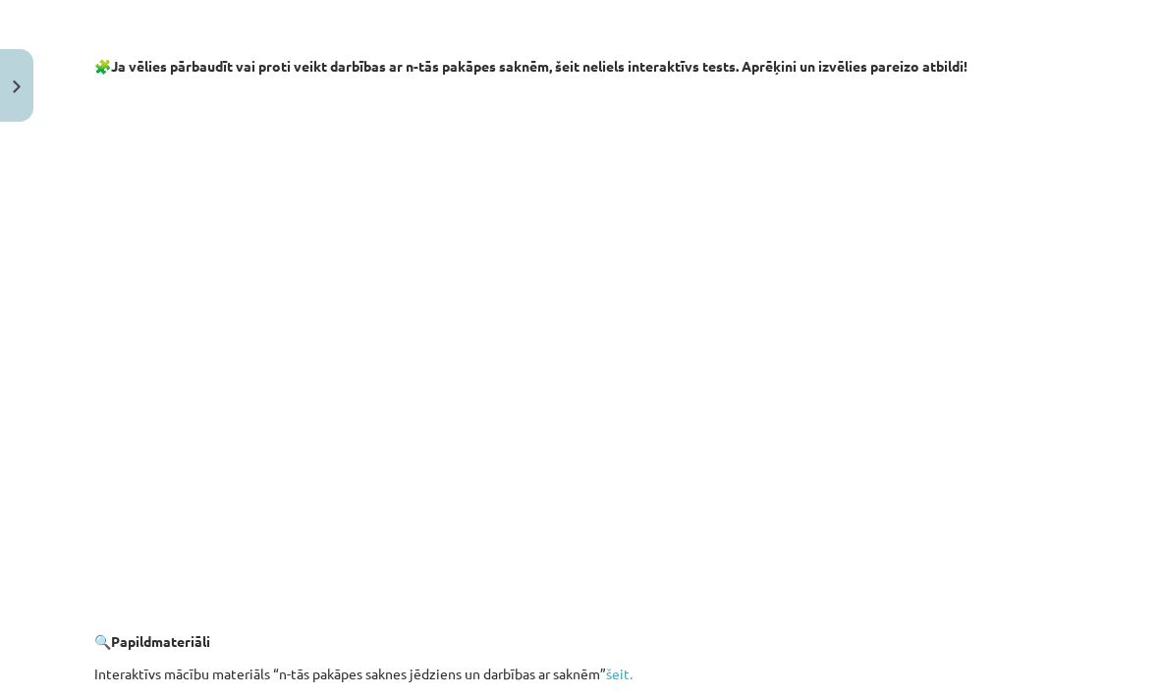
scroll to position [3299, 0]
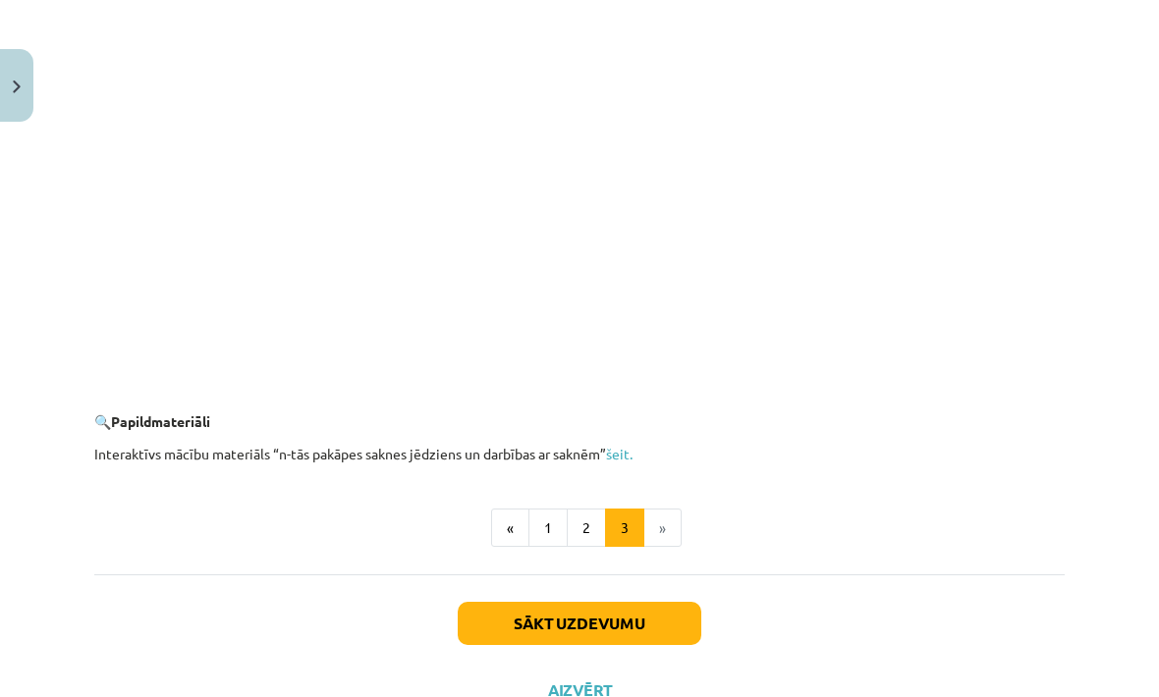
scroll to position [3510, 0]
click at [660, 526] on li "»" at bounding box center [662, 529] width 37 height 39
click at [655, 603] on button "Sākt uzdevumu" at bounding box center [580, 624] width 244 height 43
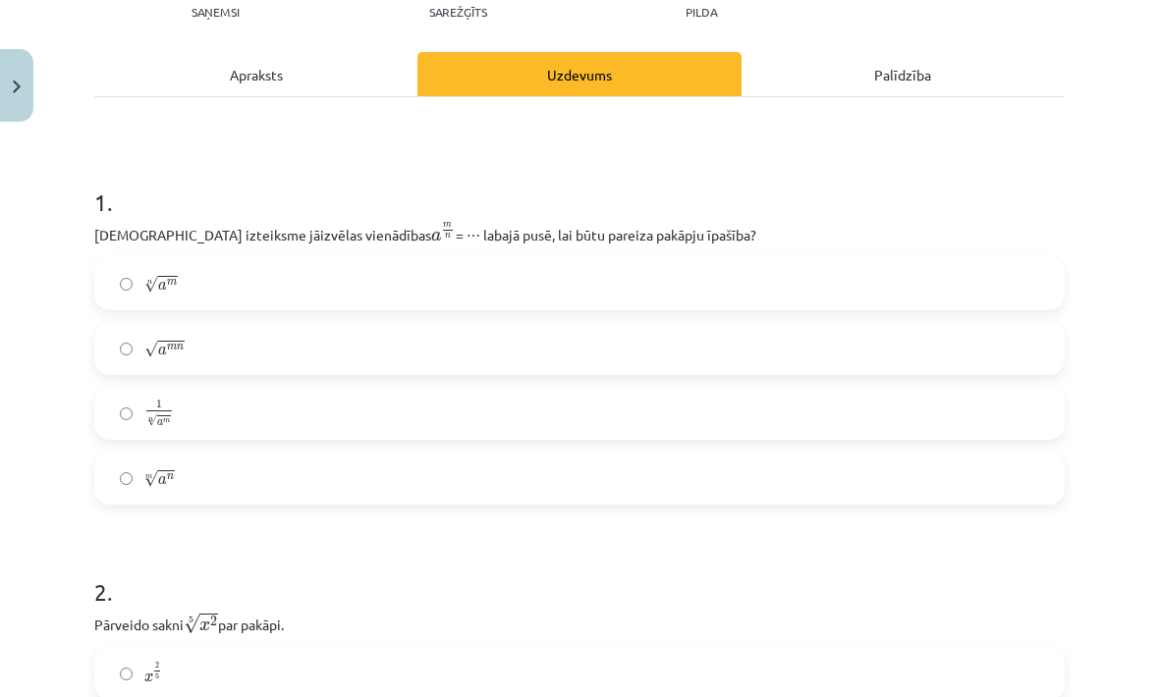
scroll to position [249, 0]
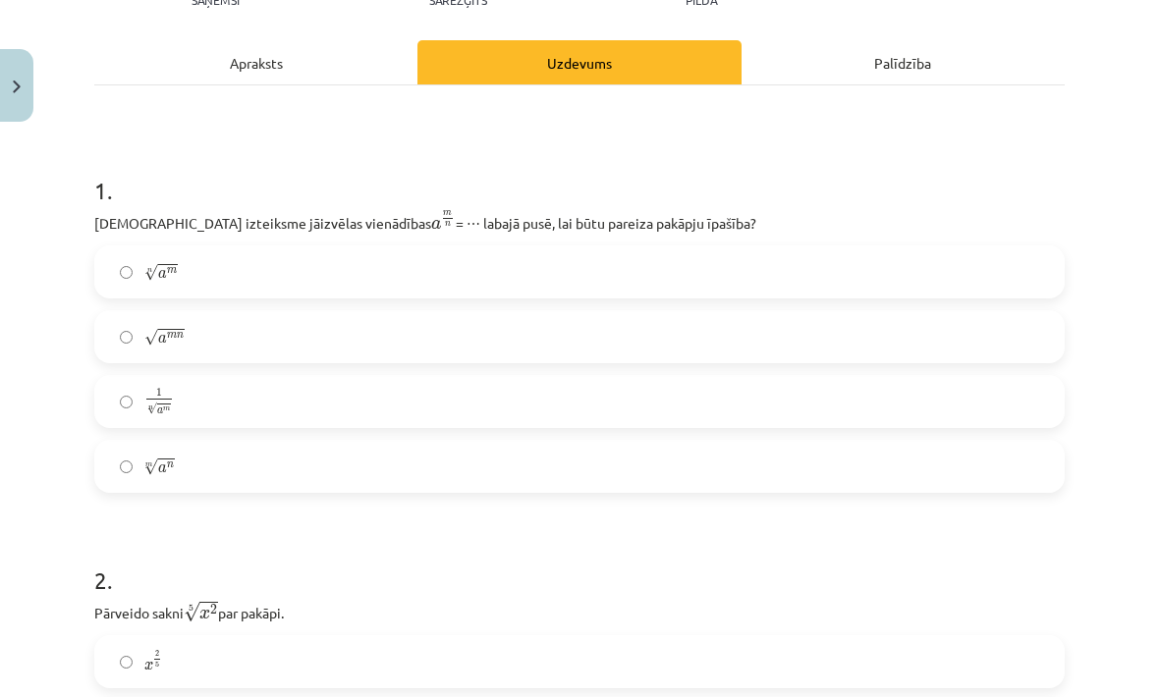
click at [330, 355] on label "√ a m n a m n" at bounding box center [579, 336] width 967 height 49
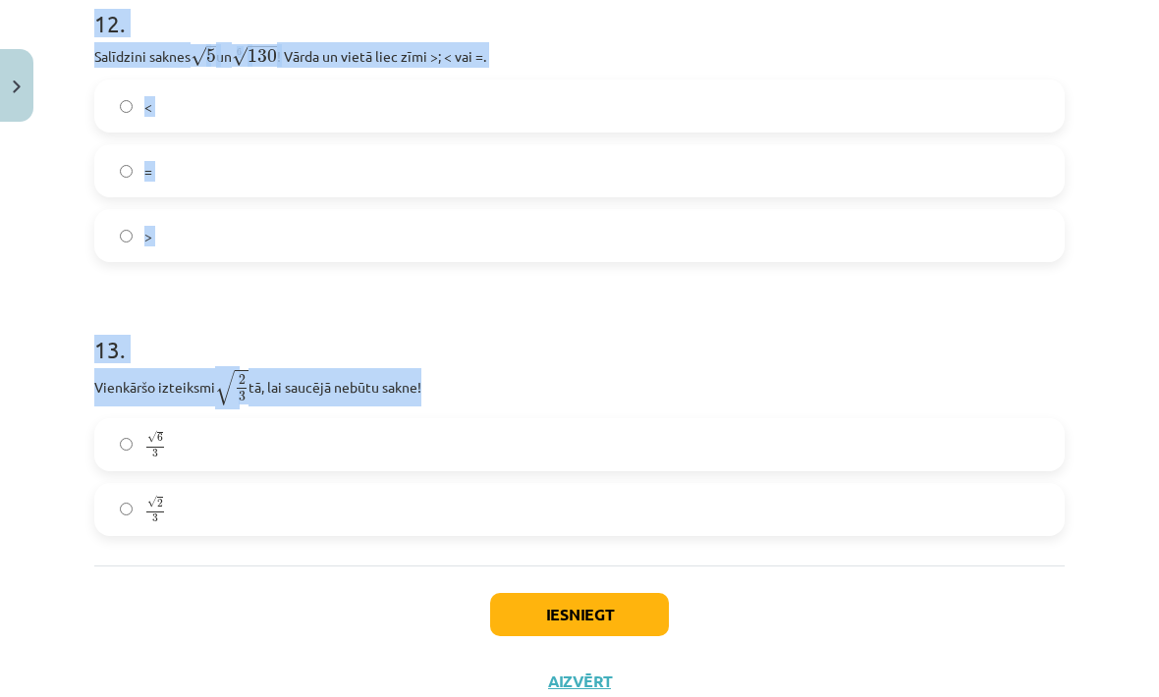
scroll to position [4345, 0]
copy form "Lore ipsumdolo sitametco adipiscing e s d e t i = ⋯ utlabo etdo, mag aliq enima…"
click at [1078, 151] on div "Mācību tēma: Matemātikas i - 12. klases 1. ieskaites mācību materiāls (ab) #4 📝…" at bounding box center [579, 348] width 1159 height 697
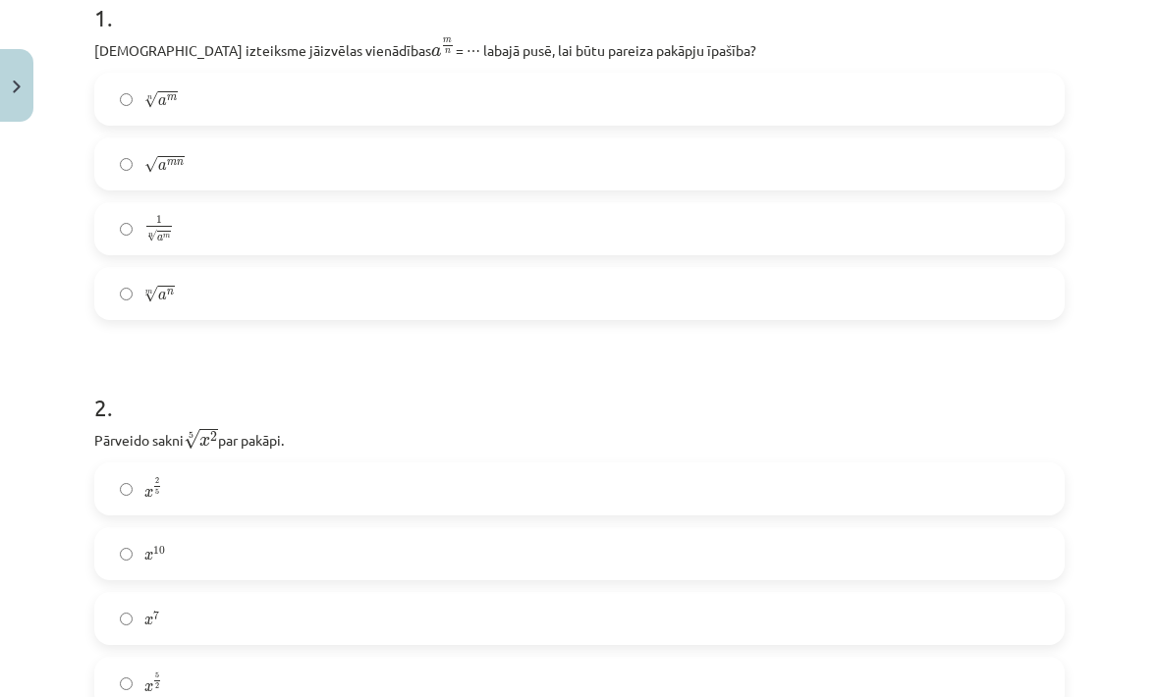
scroll to position [421, 0]
click at [517, 110] on label "n √ a m a m n" at bounding box center [579, 99] width 967 height 49
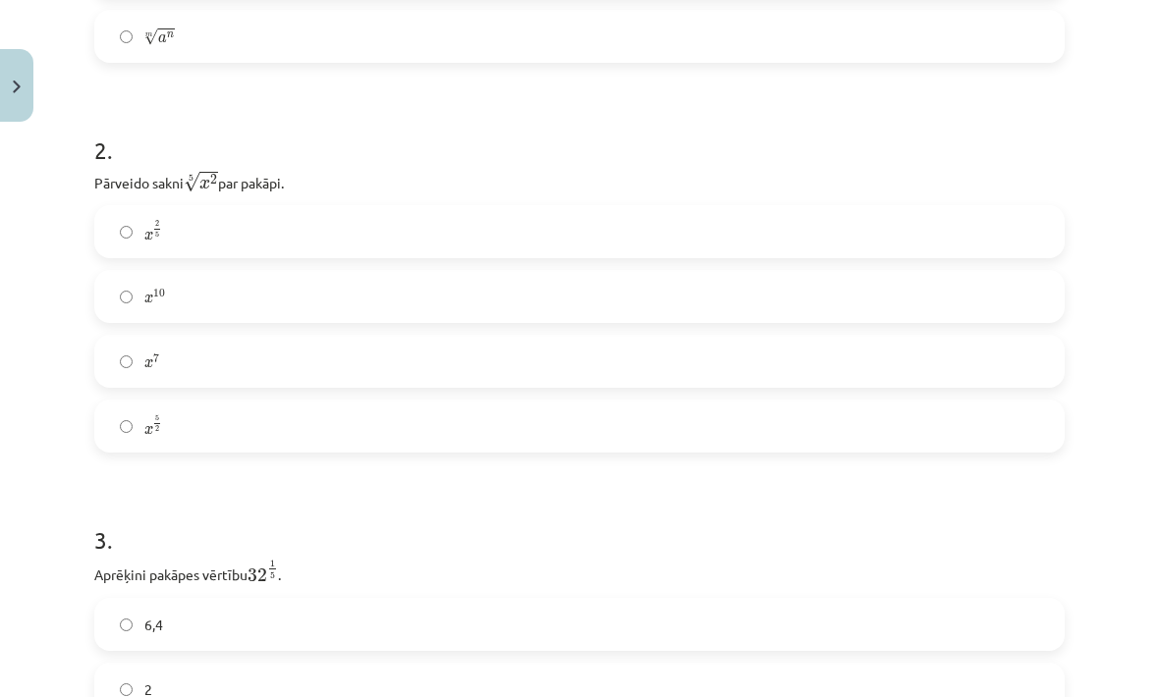
scroll to position [679, 0]
click at [465, 444] on label "x 5 2 x 5 2" at bounding box center [579, 426] width 967 height 49
click at [528, 250] on label "x 2 5 x 2 5" at bounding box center [579, 231] width 967 height 49
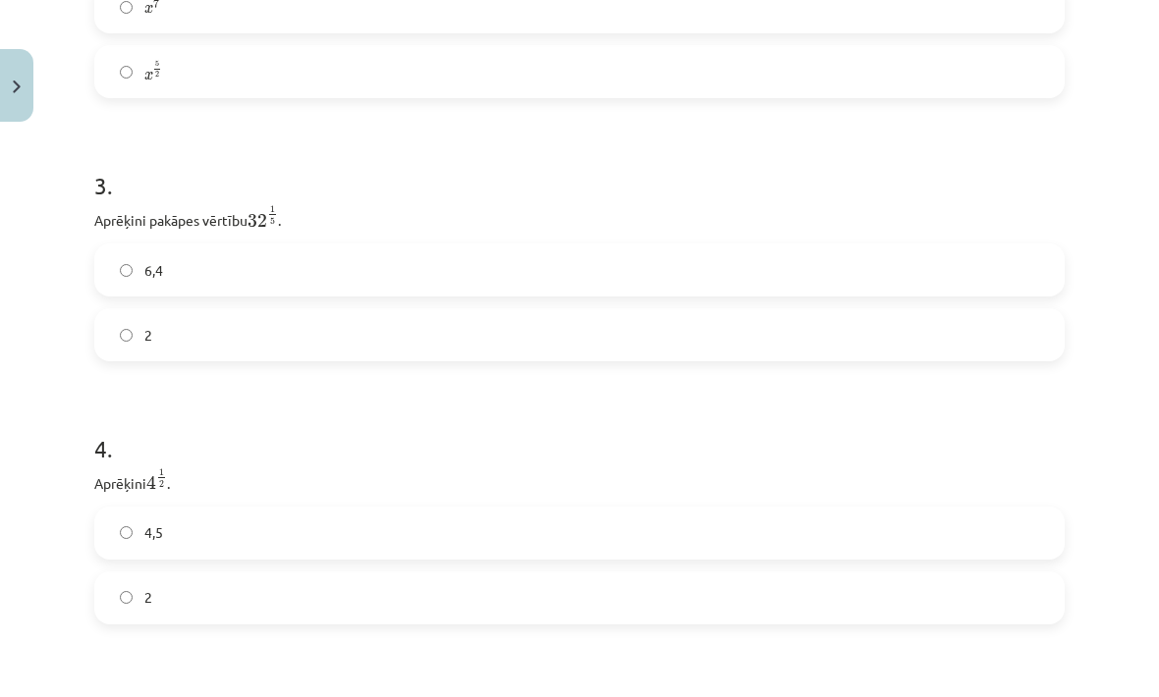
click at [617, 330] on label "2" at bounding box center [579, 334] width 967 height 49
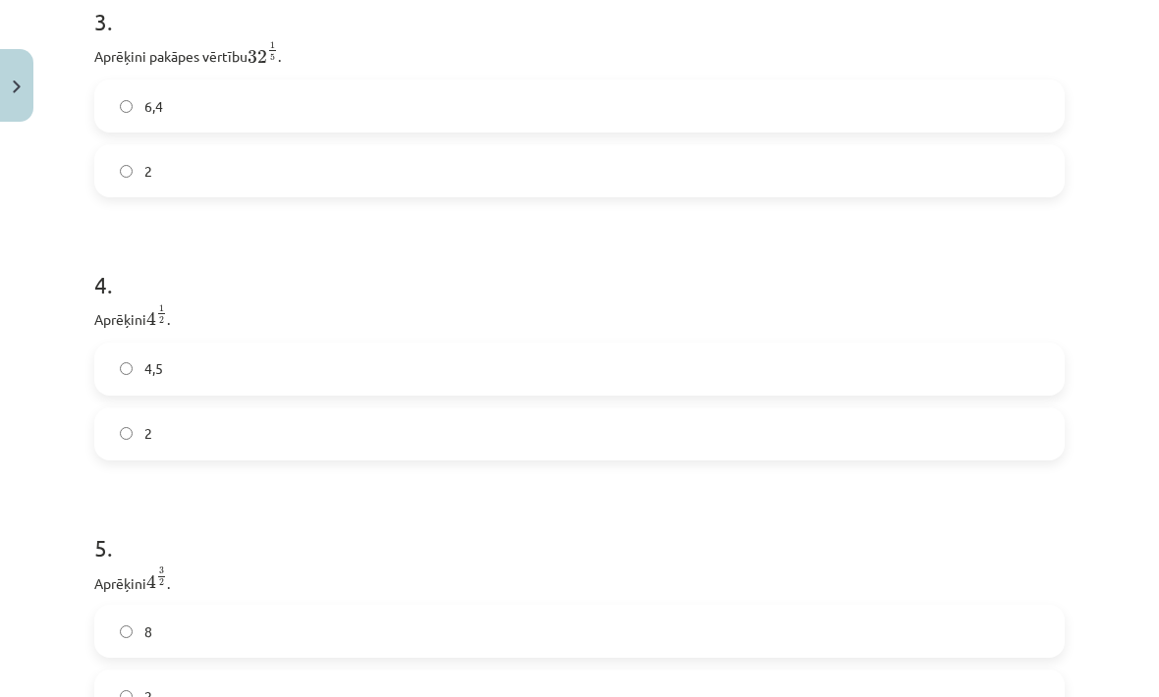
scroll to position [1198, 0]
click at [463, 448] on label "2" at bounding box center [579, 433] width 967 height 49
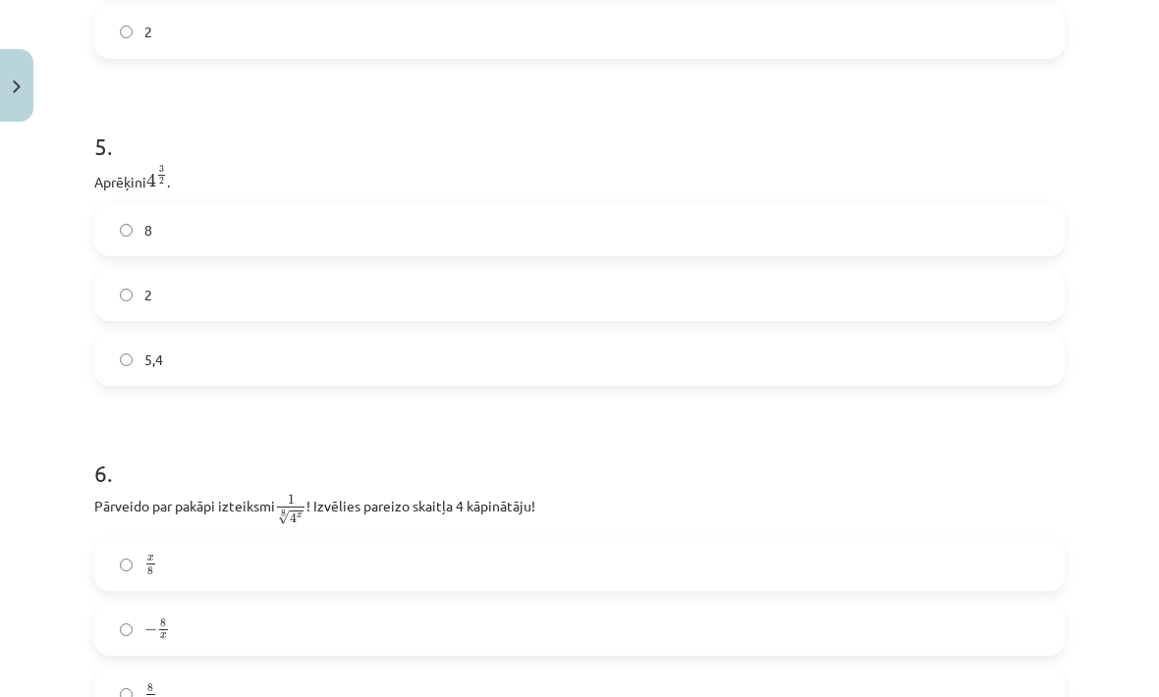
scroll to position [1600, 0]
click at [420, 235] on label "8" at bounding box center [579, 228] width 967 height 49
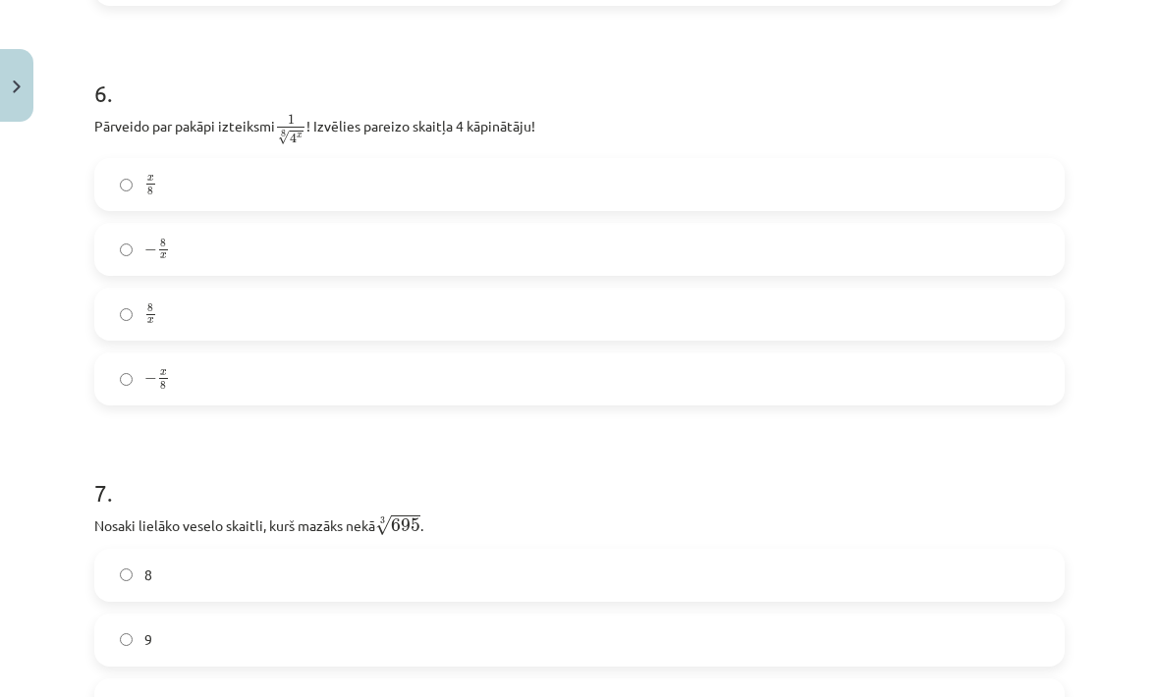
scroll to position [1980, 0]
click at [423, 395] on label "− x 8 − x 8" at bounding box center [579, 378] width 967 height 49
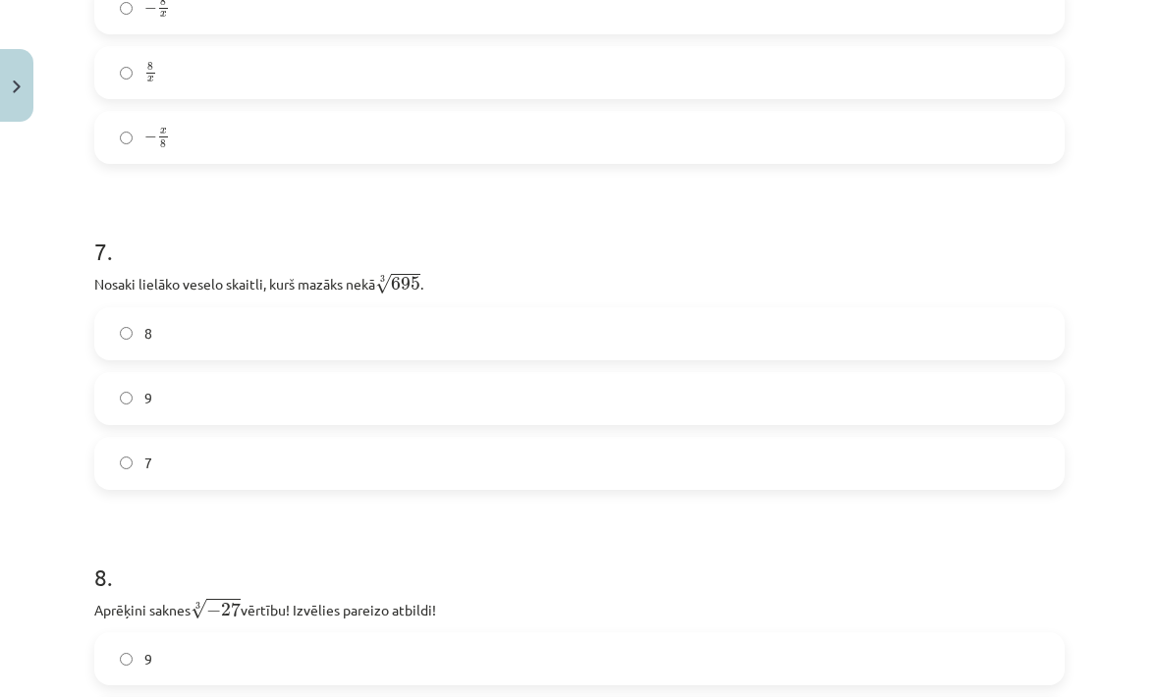
click at [497, 335] on label "8" at bounding box center [579, 333] width 967 height 49
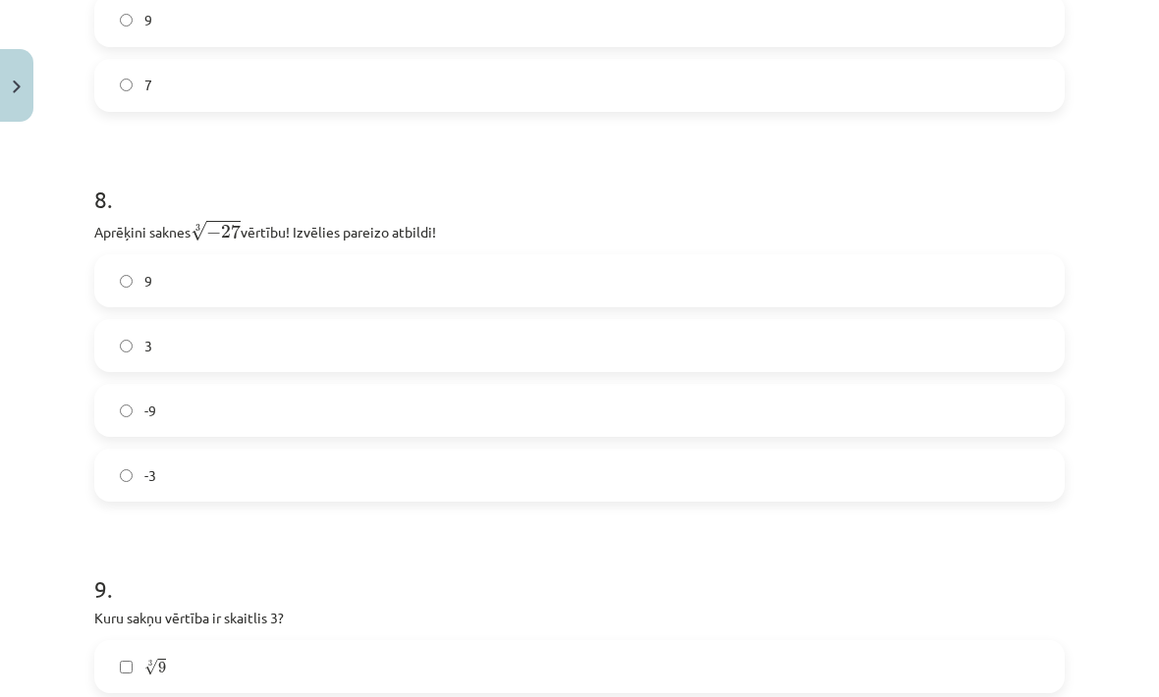
scroll to position [2605, 0]
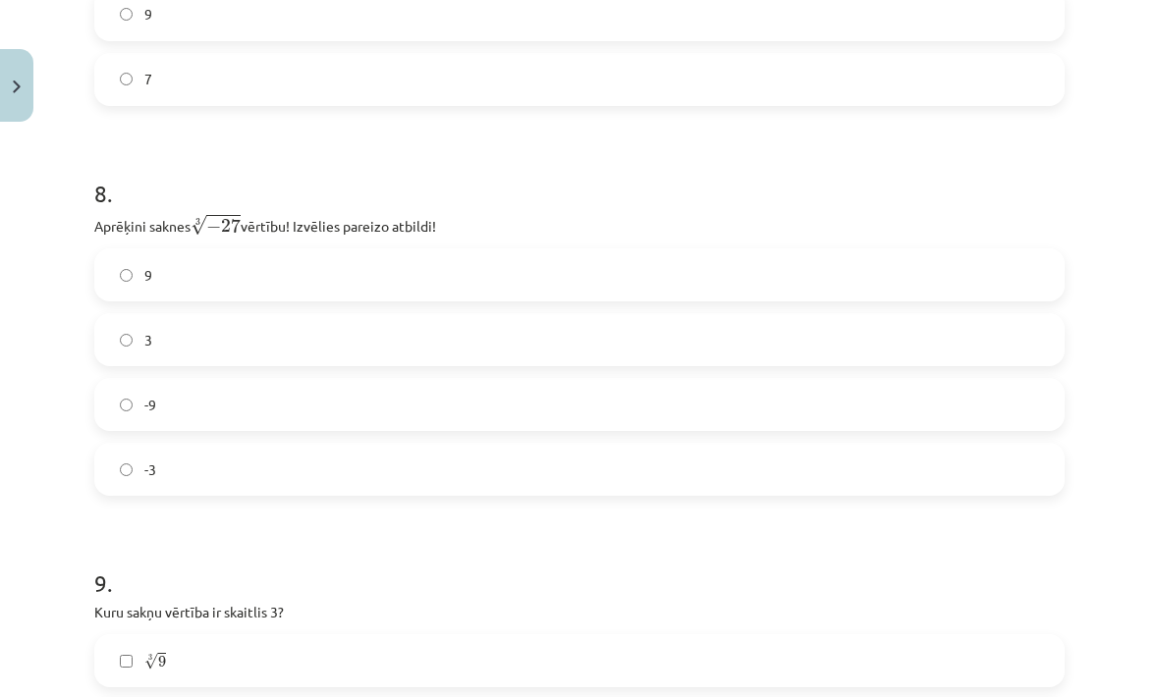
click at [431, 299] on label "9" at bounding box center [579, 274] width 967 height 49
click at [358, 475] on label "-3" at bounding box center [579, 469] width 967 height 49
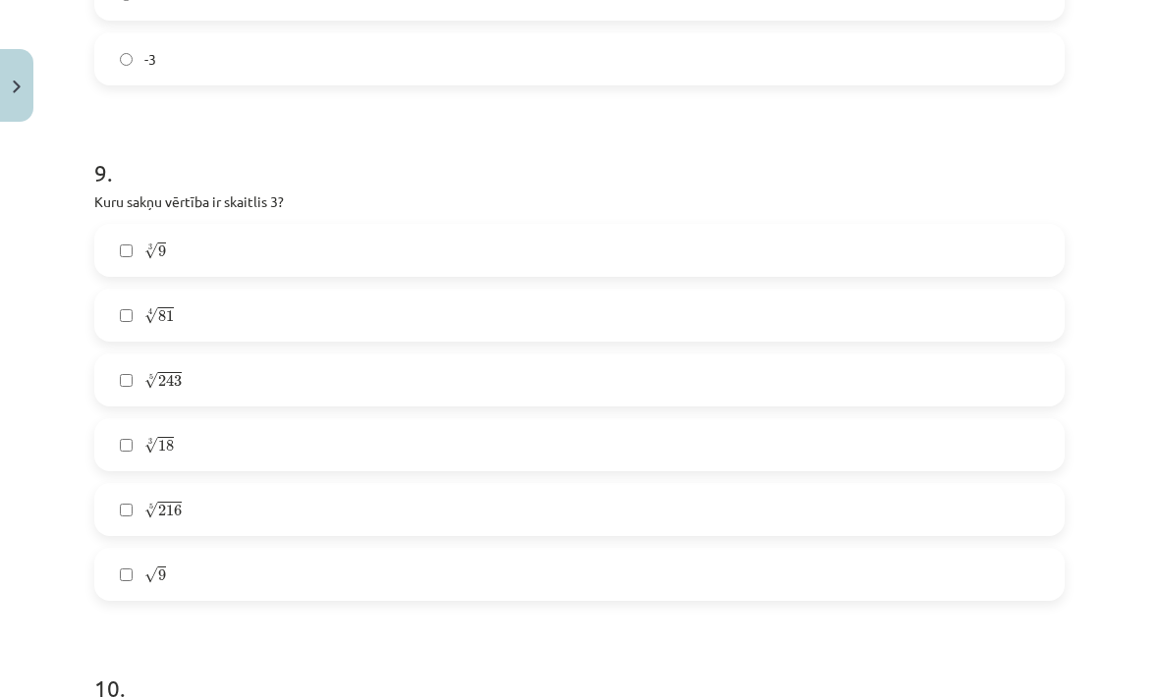
scroll to position [3024, 0]
click at [451, 317] on label "4 √ 81 81 4" at bounding box center [579, 307] width 967 height 49
click at [440, 373] on label "5 √ 243 243 5" at bounding box center [579, 372] width 967 height 49
click at [471, 238] on label "3 √ 9 9 3" at bounding box center [579, 242] width 967 height 49
click at [434, 263] on label "3 √ 9 9 3" at bounding box center [579, 242] width 967 height 49
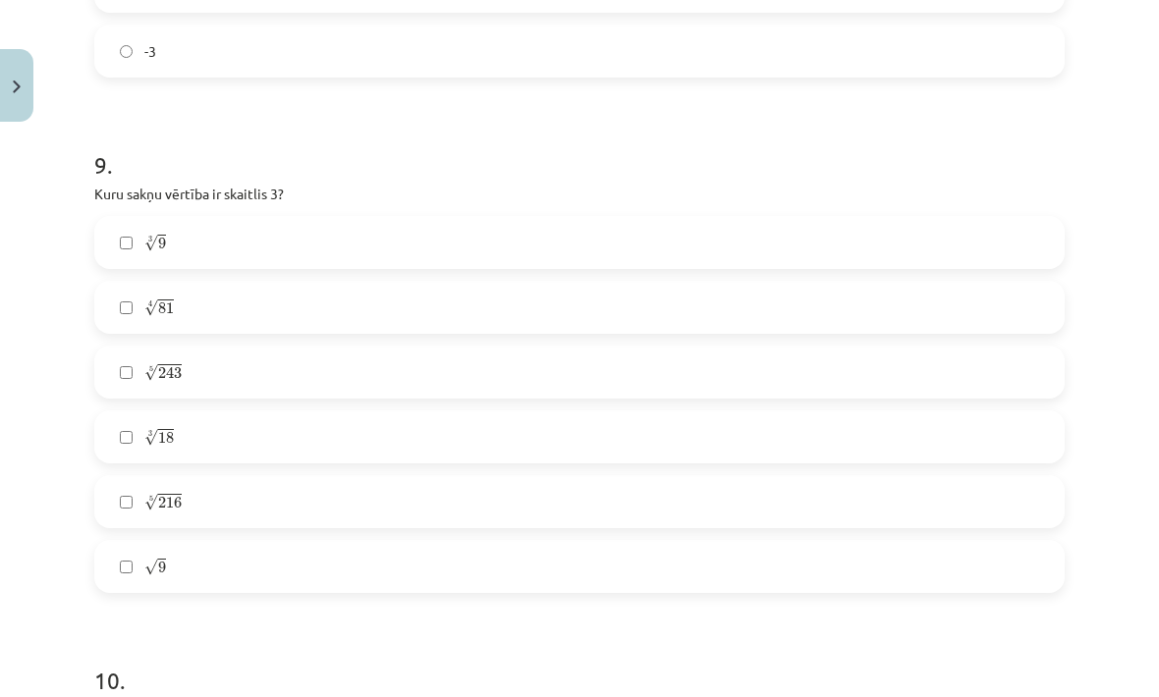
click at [321, 563] on label "√ 9 9" at bounding box center [579, 566] width 967 height 49
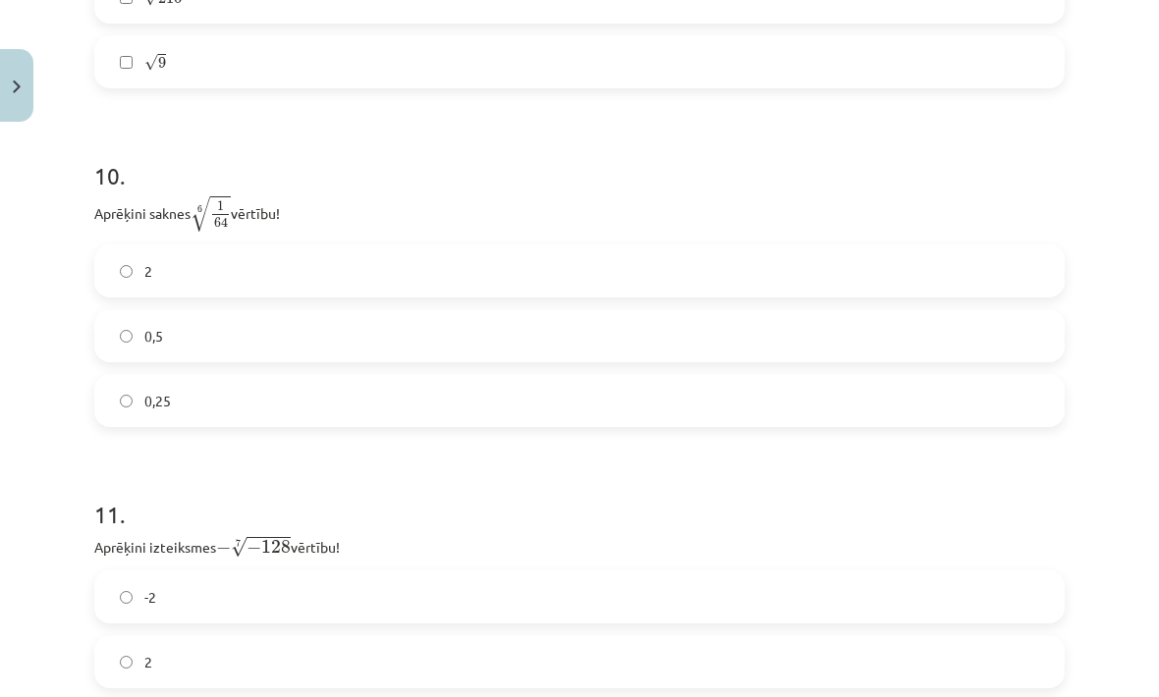
scroll to position [3549, 0]
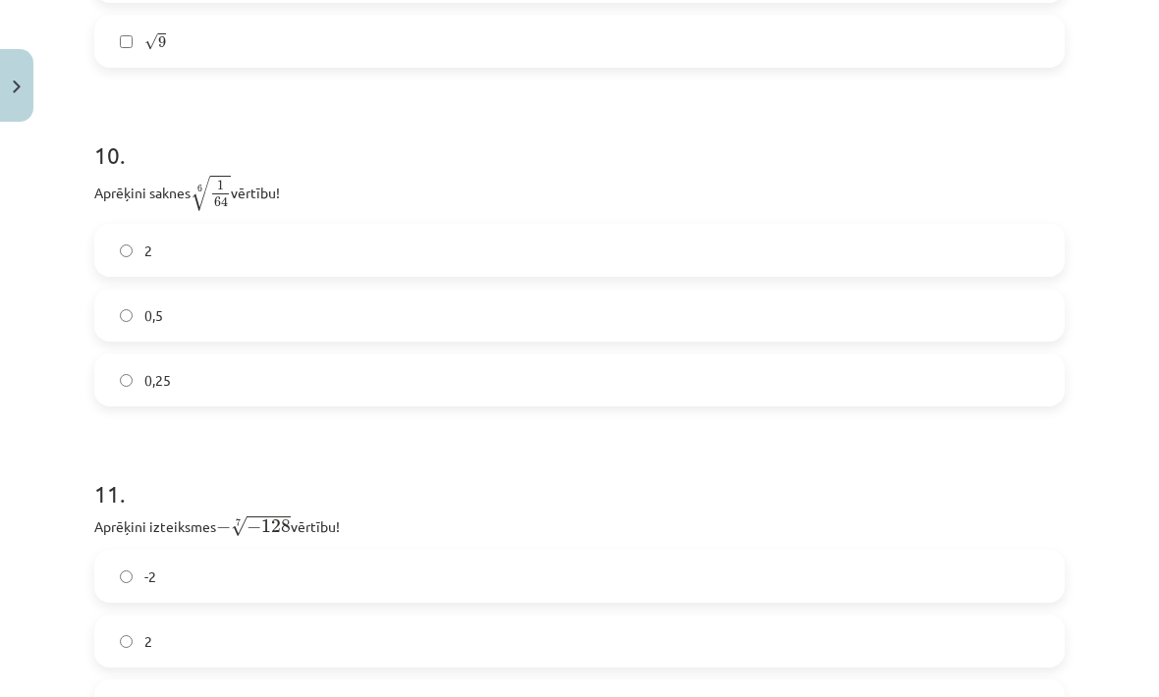
click at [466, 321] on label "0,5" at bounding box center [579, 315] width 967 height 49
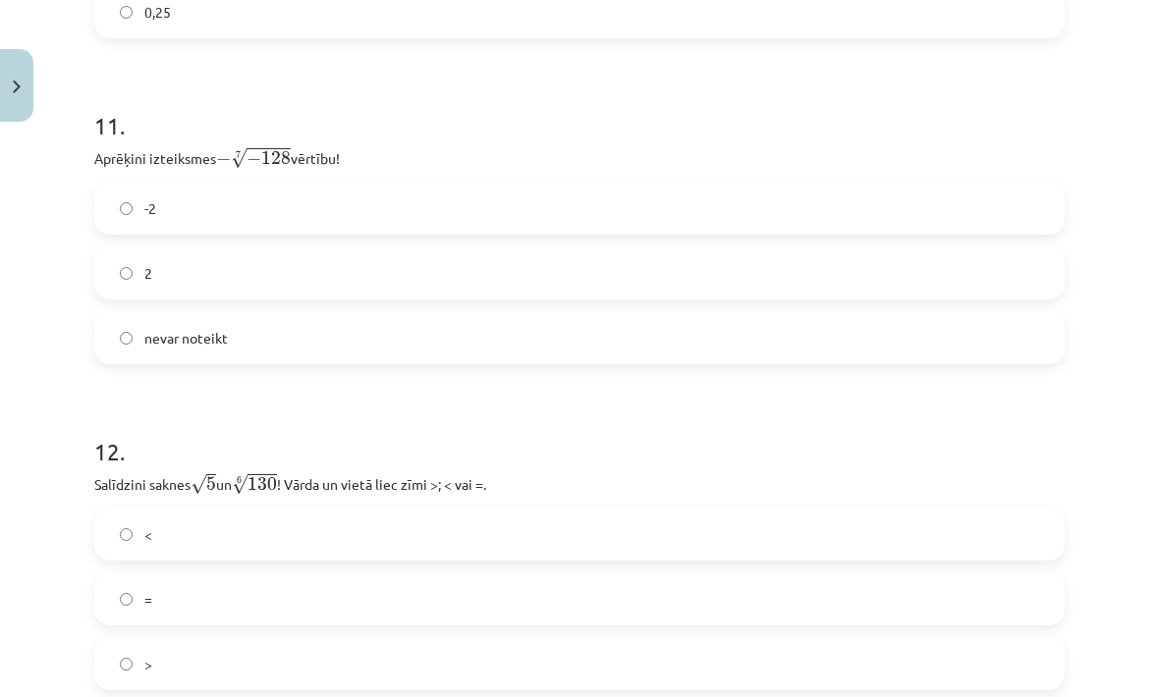
scroll to position [3918, 0]
click at [420, 294] on label "2" at bounding box center [579, 273] width 967 height 49
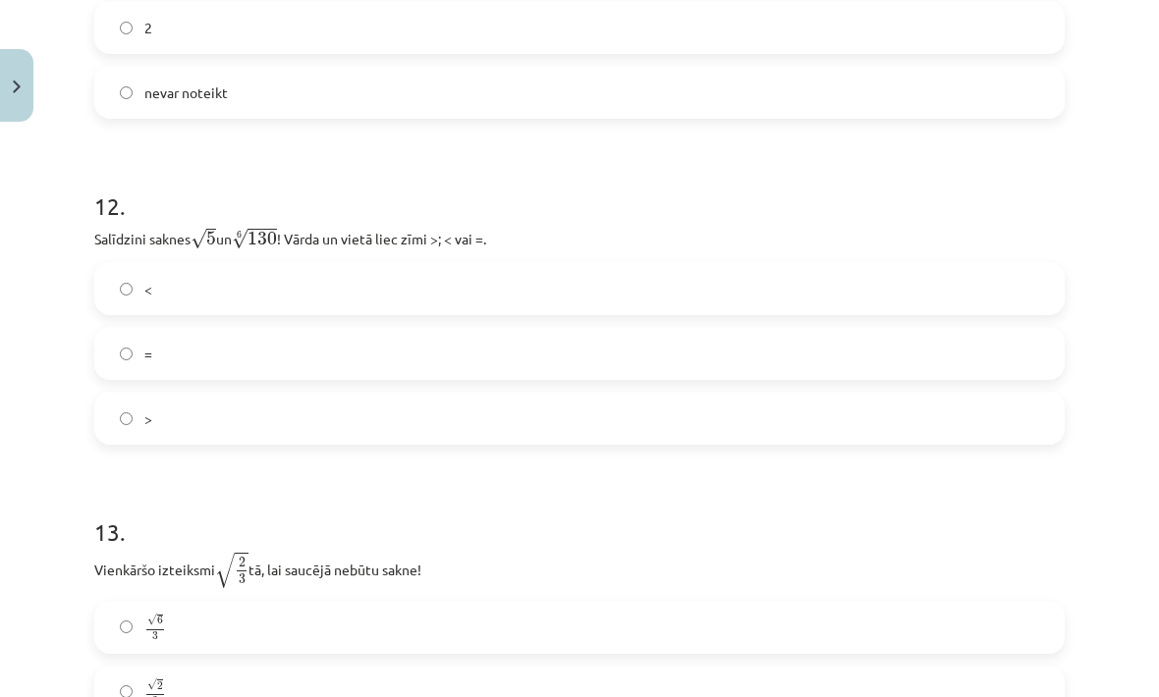
scroll to position [4179, 0]
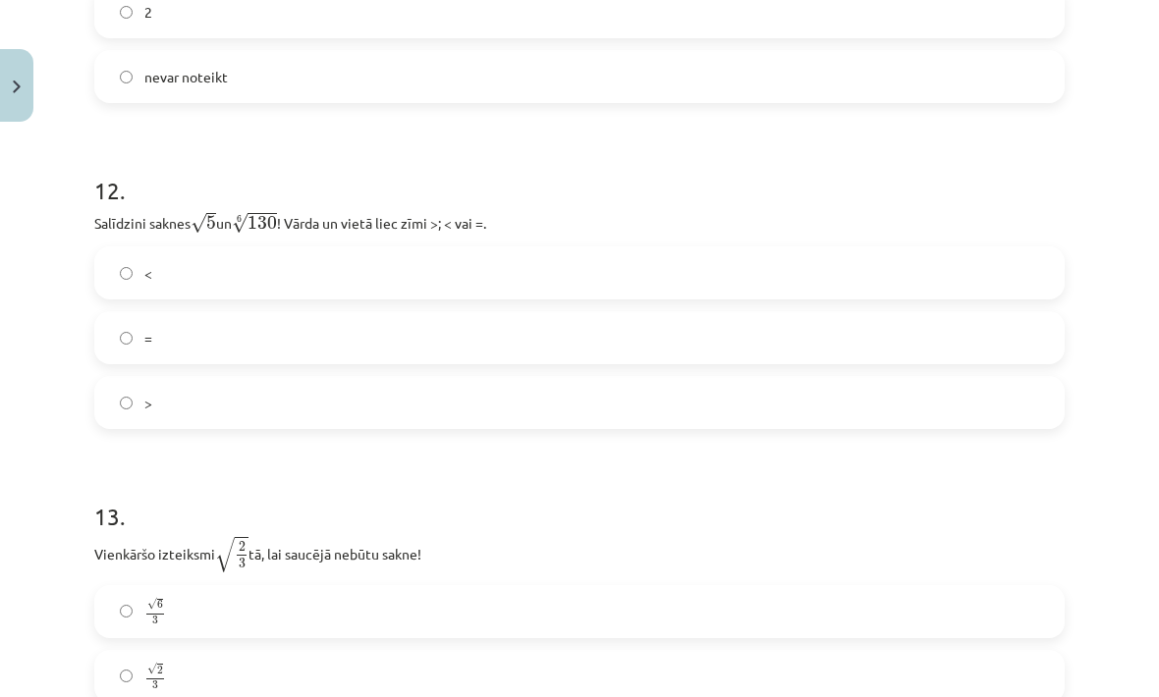
click at [485, 297] on label "<" at bounding box center [579, 273] width 967 height 49
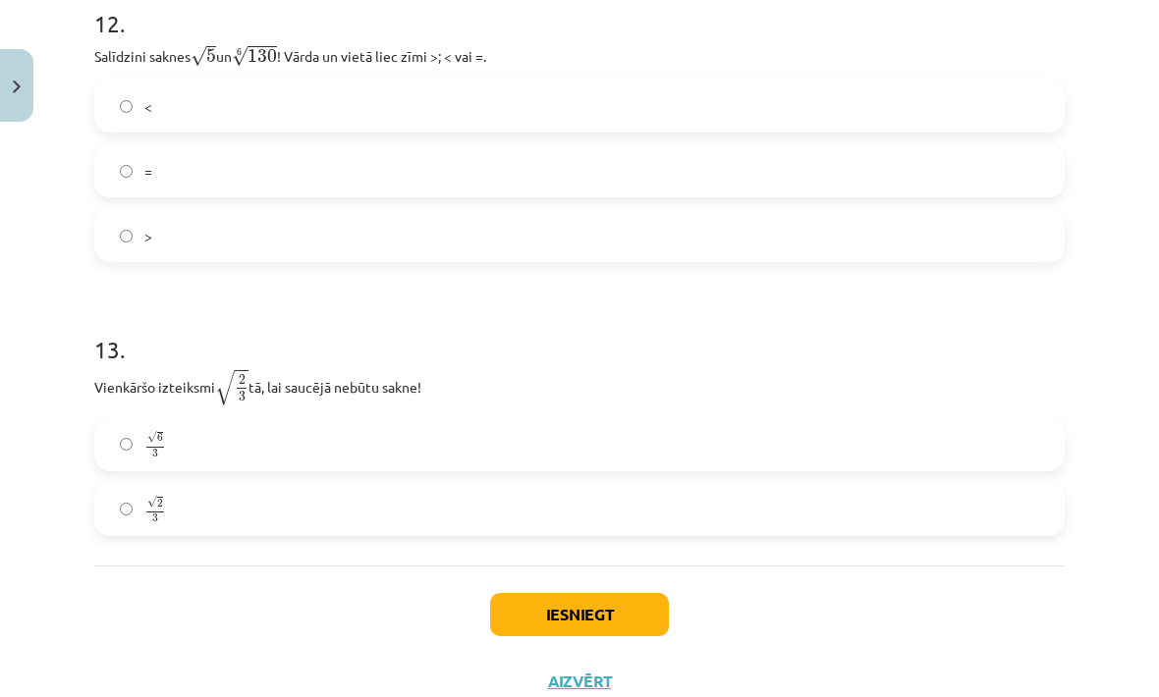
scroll to position [4345, 0]
click at [412, 447] on label "√ 6 3 6 3" at bounding box center [579, 445] width 967 height 49
click at [513, 614] on button "Iesniegt" at bounding box center [579, 615] width 179 height 43
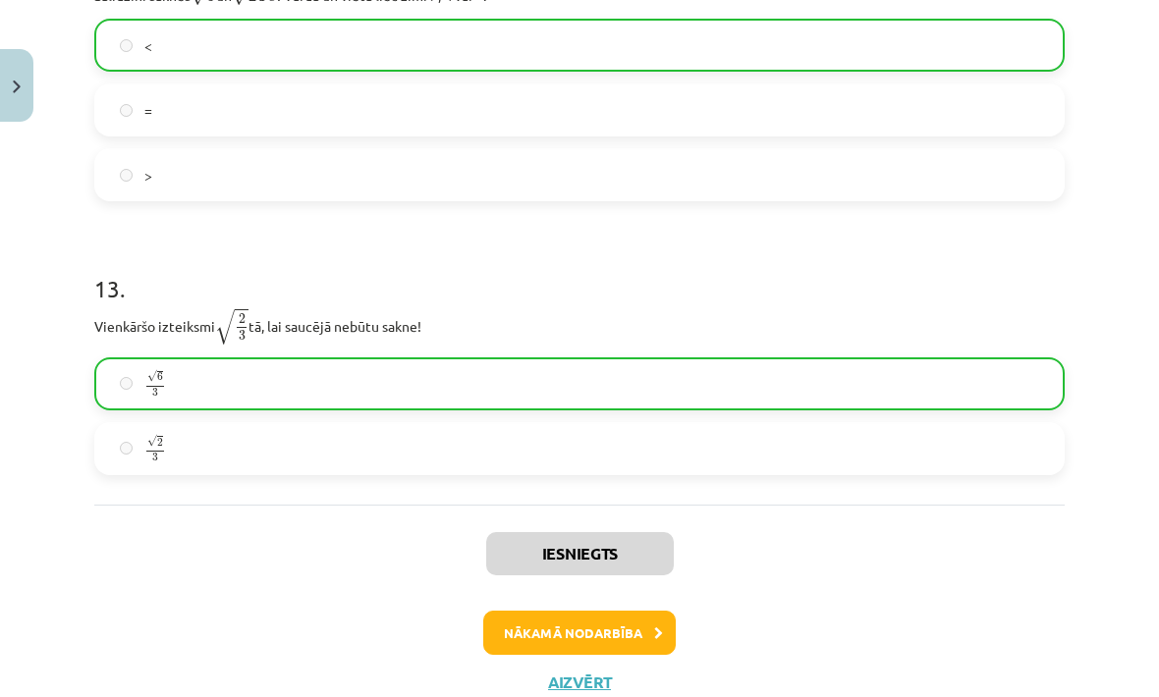
click at [635, 637] on button "Nākamā nodarbība" at bounding box center [579, 633] width 193 height 45
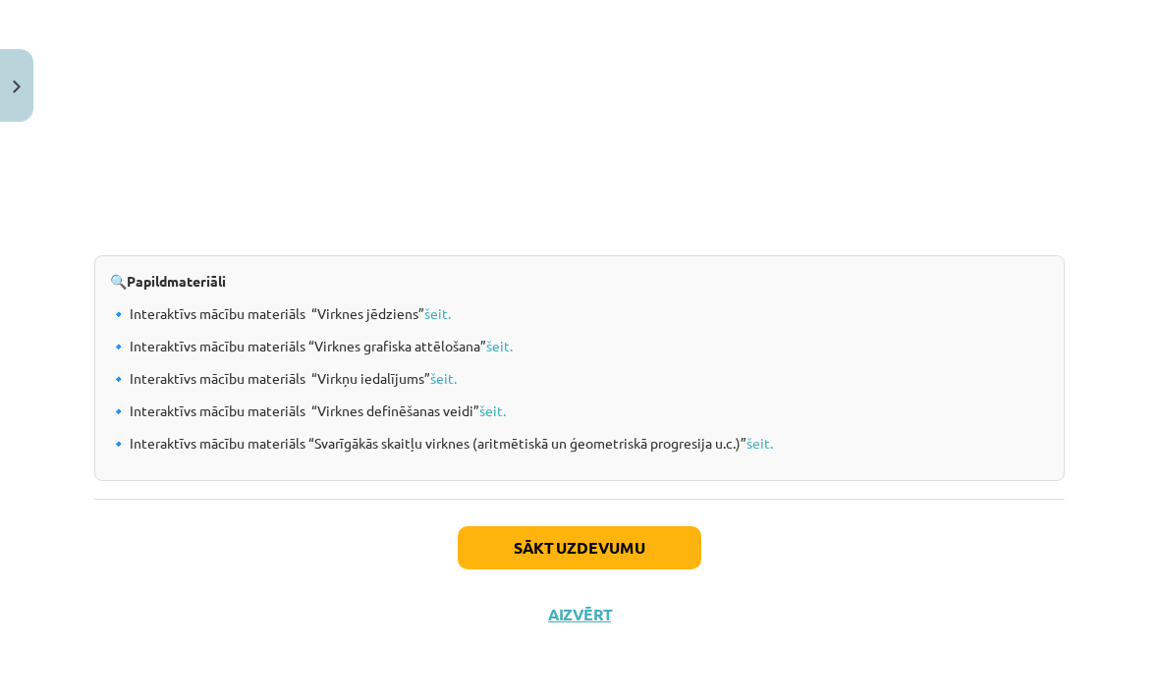
scroll to position [1968, 0]
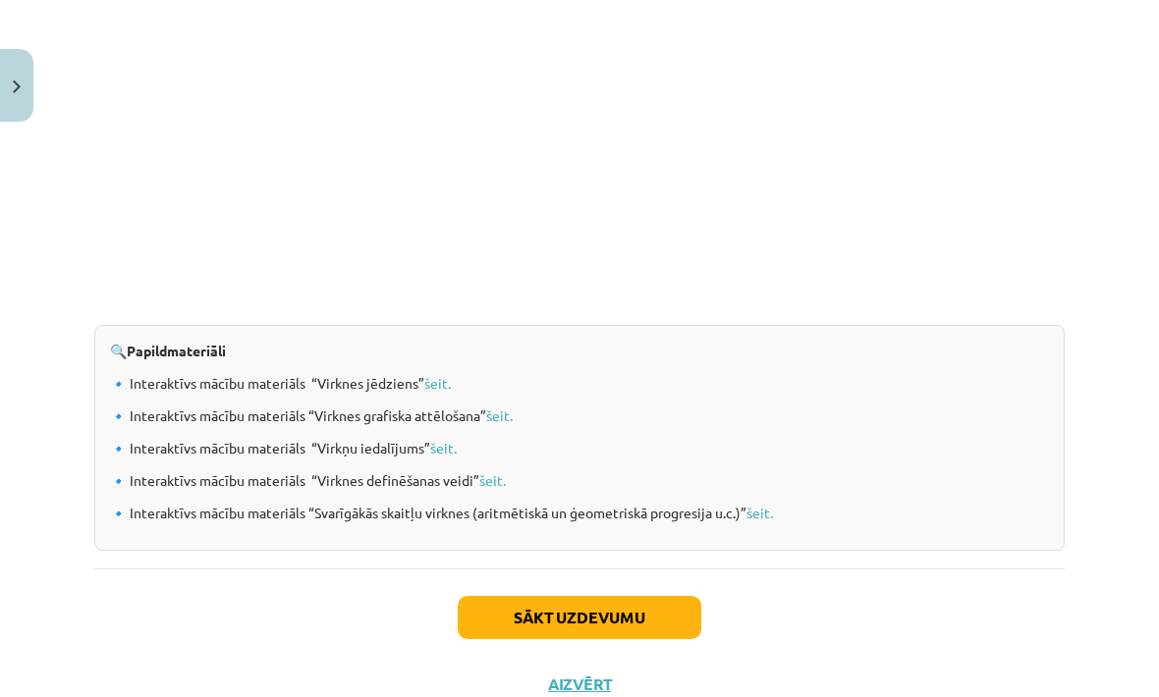
click at [641, 628] on button "Sākt uzdevumu" at bounding box center [580, 617] width 244 height 43
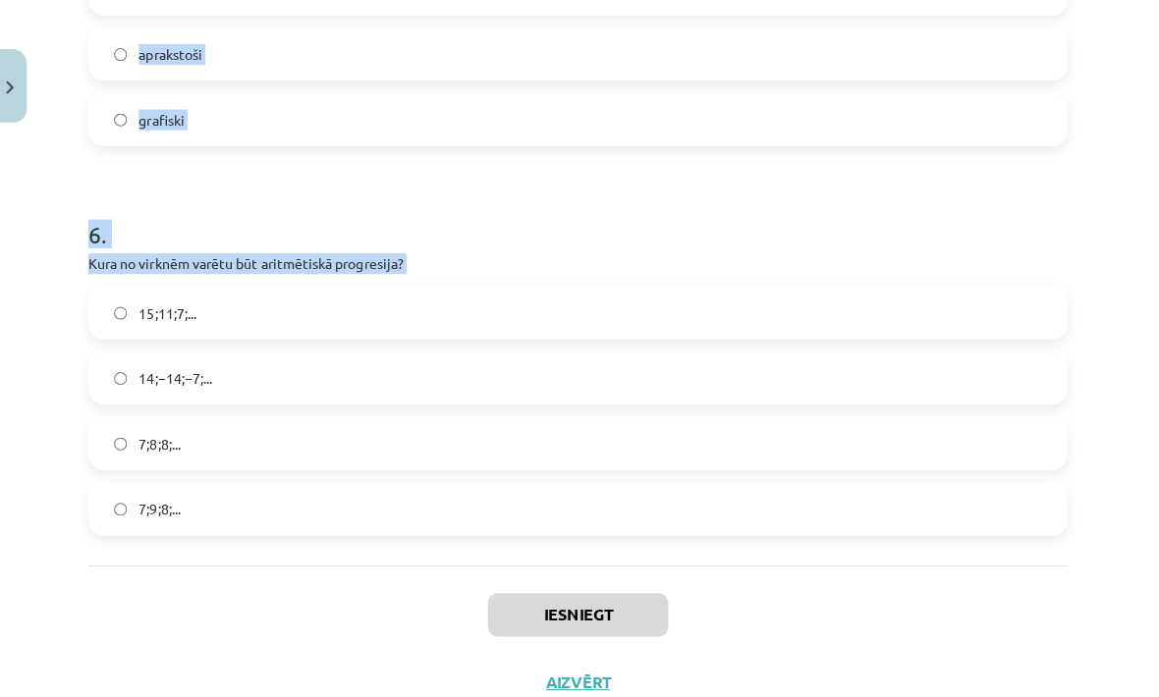
scroll to position [2140, 0]
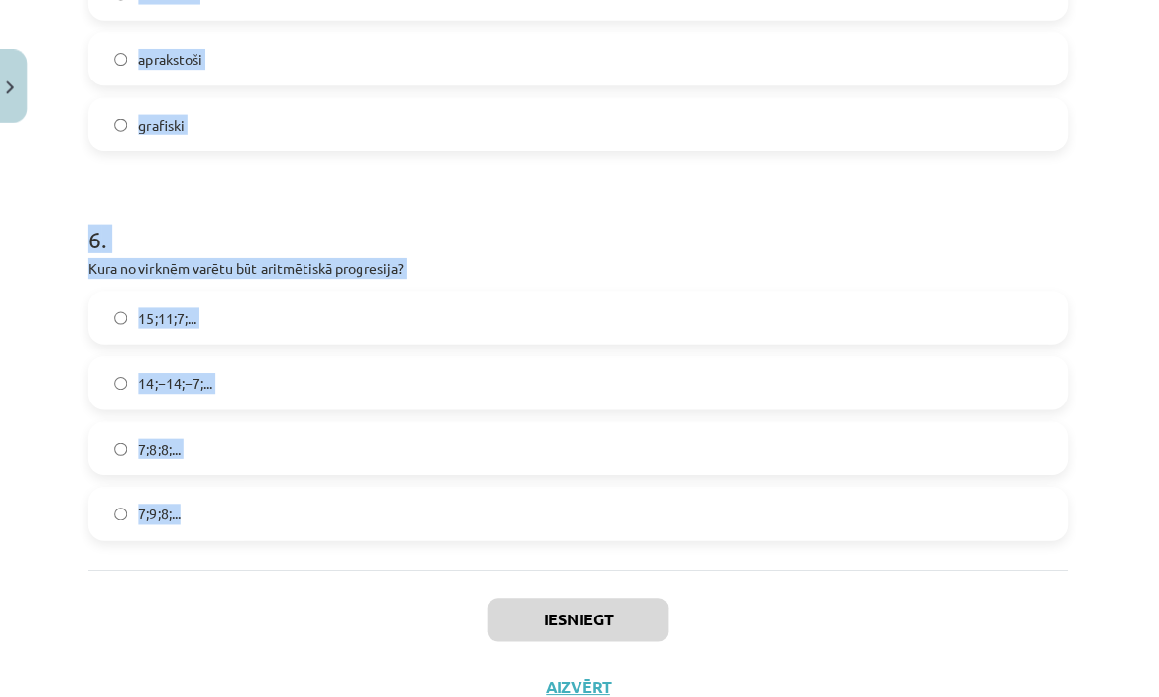
click at [826, 611] on div "Iesniegt Aizvērt" at bounding box center [579, 635] width 971 height 138
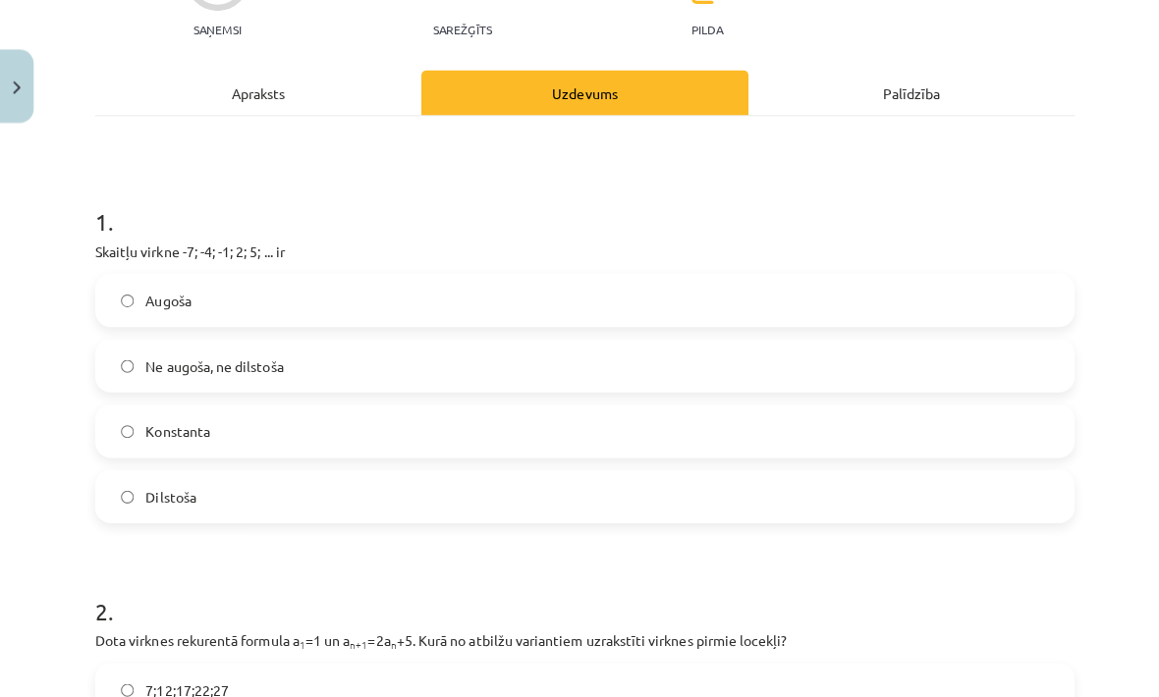
scroll to position [1585, 0]
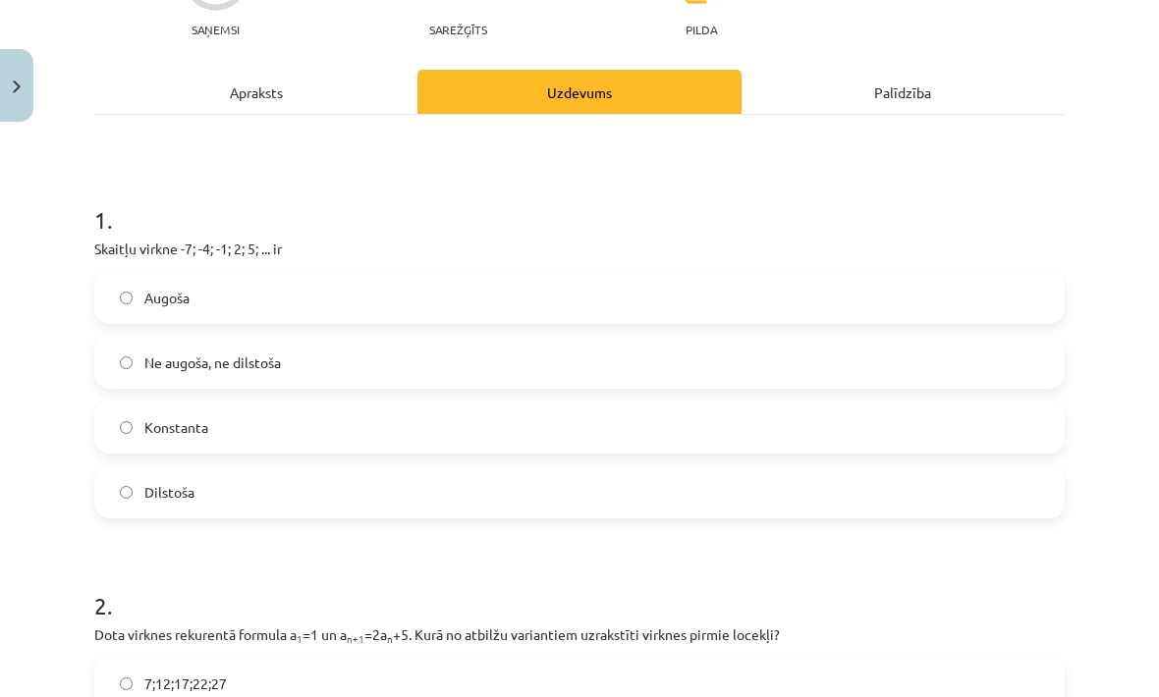
click at [661, 282] on label "Augoša" at bounding box center [579, 297] width 967 height 49
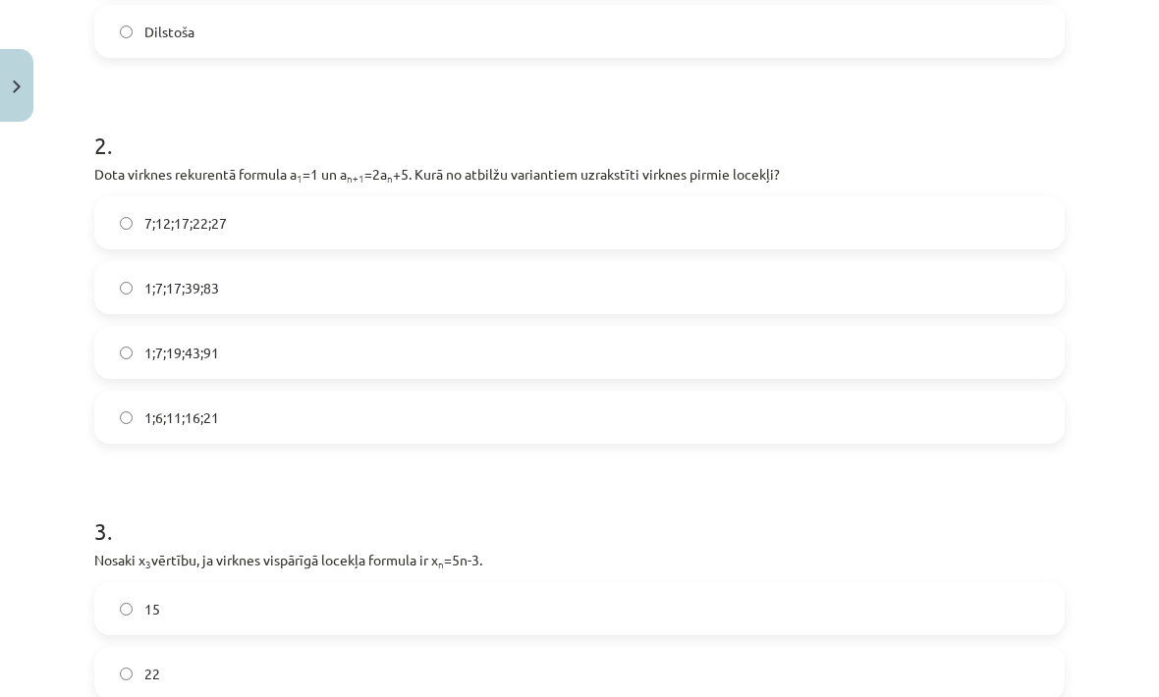
scroll to position [681, 0]
click at [592, 348] on label "1;7;19;43;91" at bounding box center [579, 351] width 967 height 49
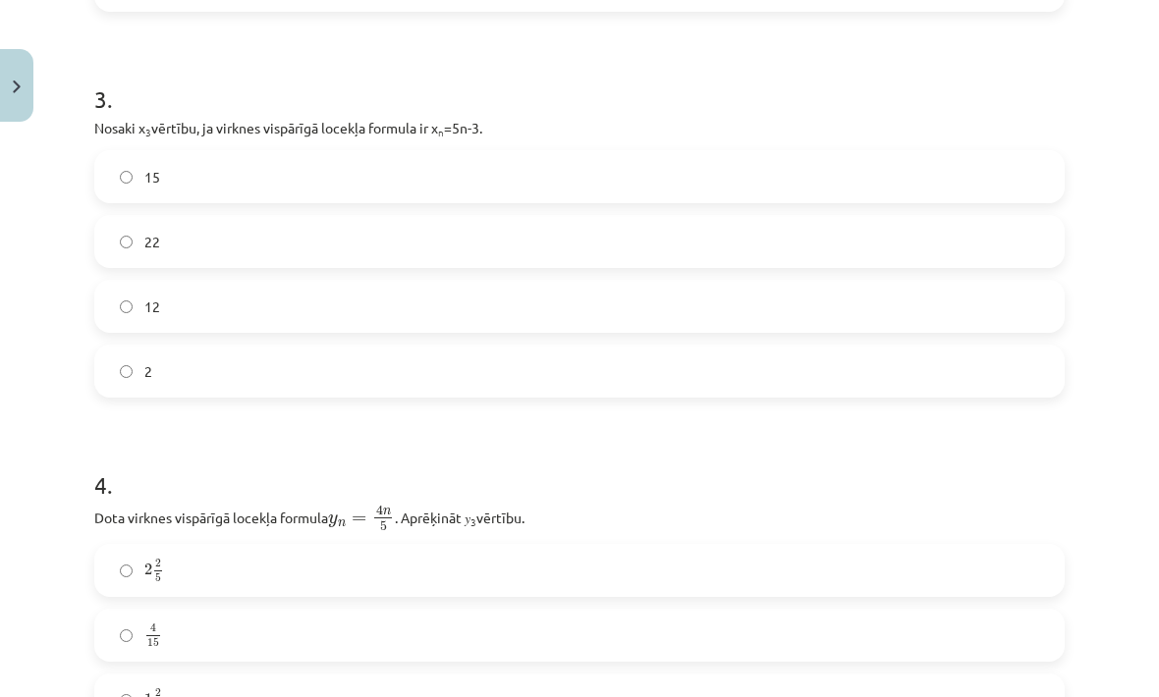
scroll to position [1113, 0]
click at [567, 299] on label "12" at bounding box center [579, 305] width 967 height 49
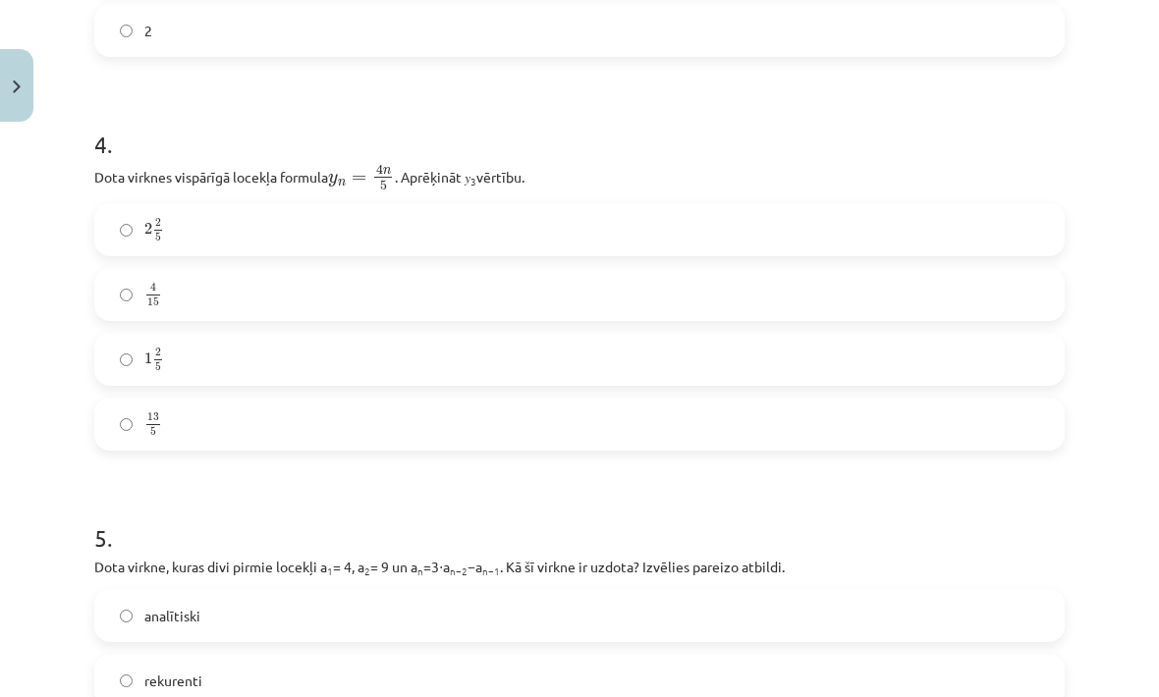
scroll to position [1457, 0]
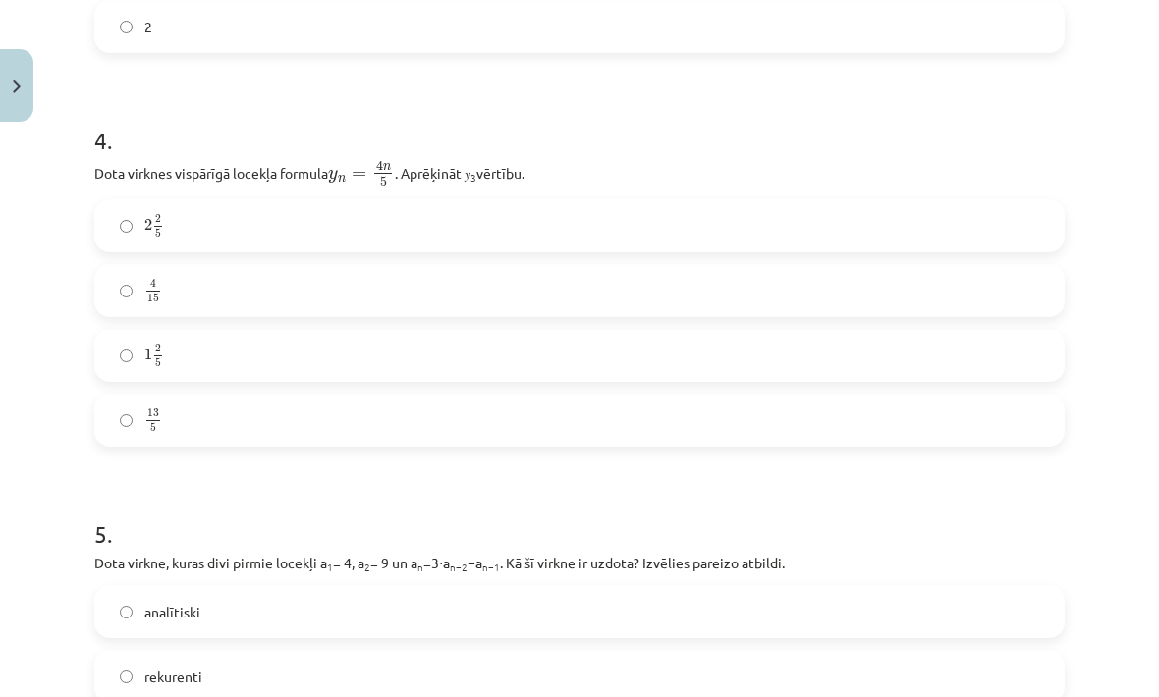
click at [680, 286] on label "4 15 4 15" at bounding box center [579, 290] width 967 height 49
click at [699, 242] on label "2 2 5 2 2 5" at bounding box center [579, 225] width 967 height 49
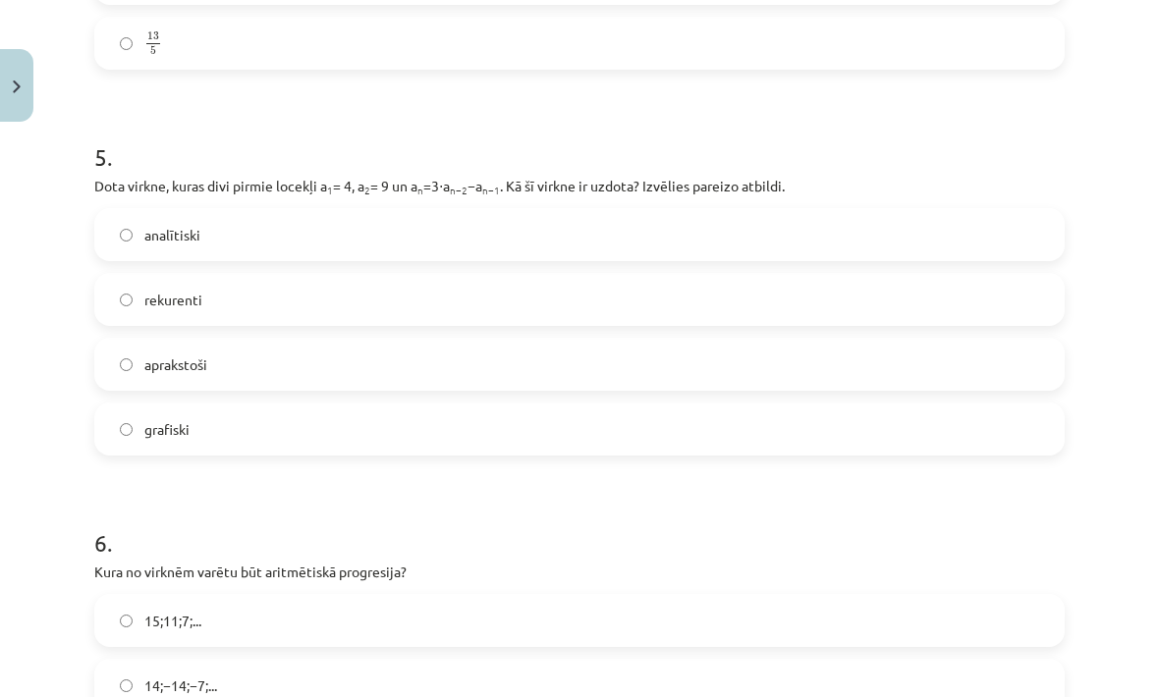
scroll to position [1836, 0]
click at [608, 291] on label "rekurenti" at bounding box center [579, 297] width 967 height 49
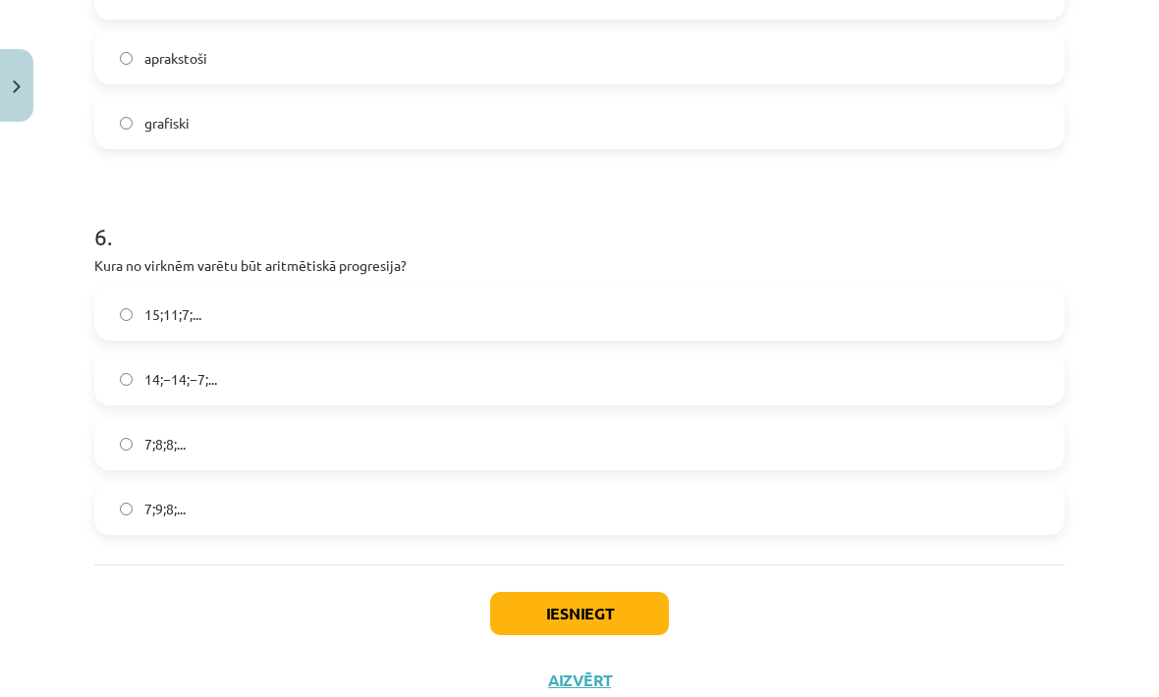
scroll to position [2140, 0]
click at [535, 367] on label "14;−14;−7;..." at bounding box center [579, 380] width 967 height 49
click at [569, 324] on label "15;11;7;..." at bounding box center [579, 315] width 967 height 49
click at [599, 606] on button "Iesniegt" at bounding box center [579, 614] width 179 height 43
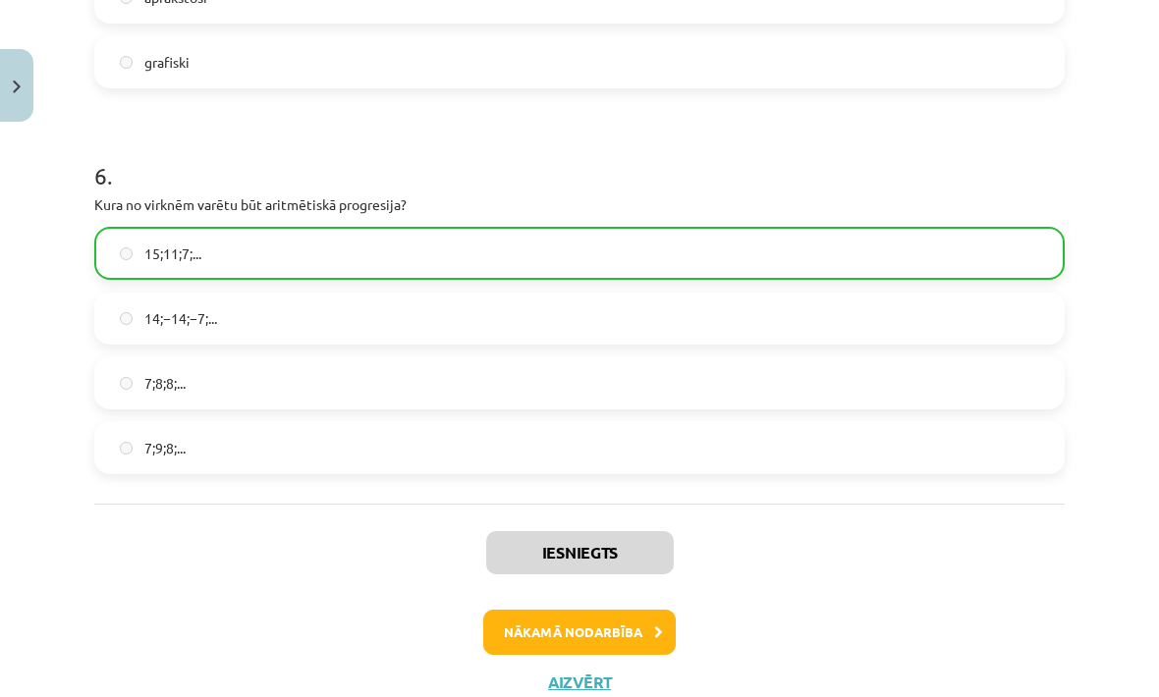
click at [619, 619] on button "Nākamā nodarbība" at bounding box center [579, 632] width 193 height 45
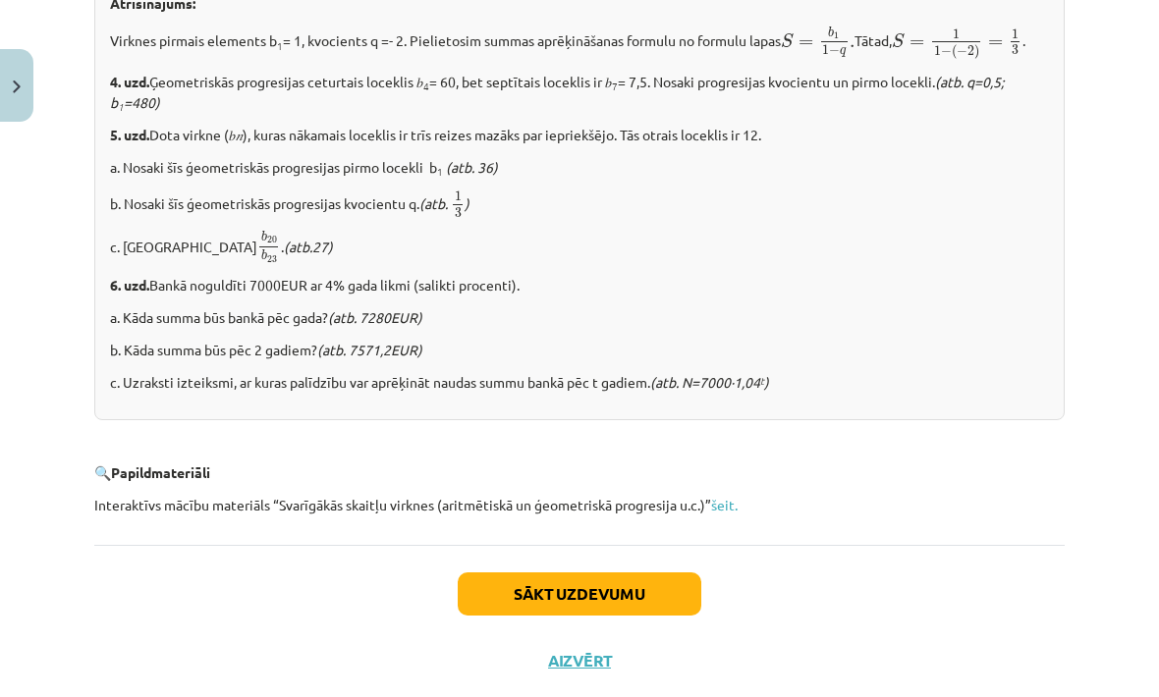
scroll to position [2412, 0]
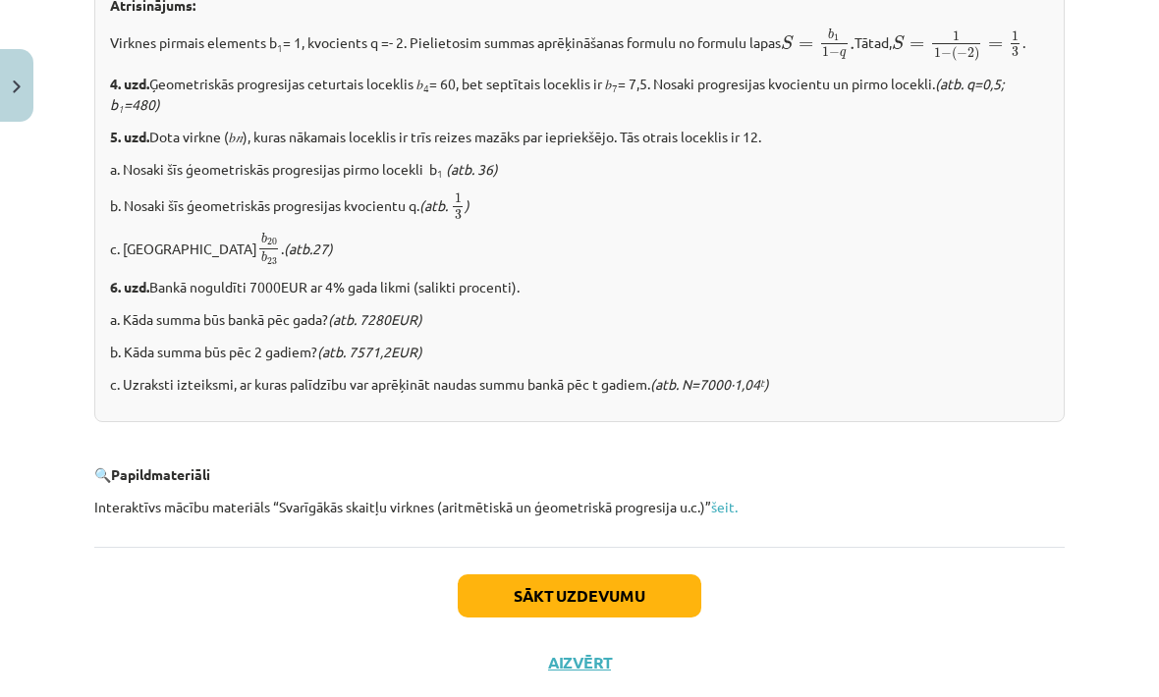
click at [614, 611] on button "Sākt uzdevumu" at bounding box center [580, 596] width 244 height 43
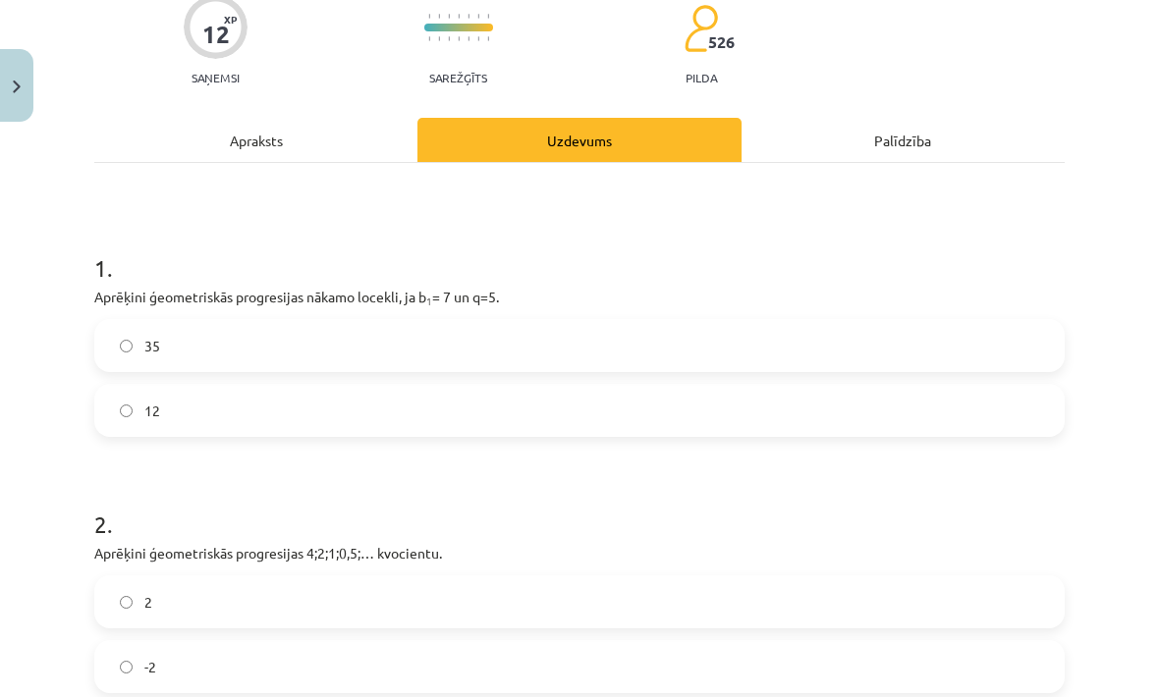
scroll to position [173, 0]
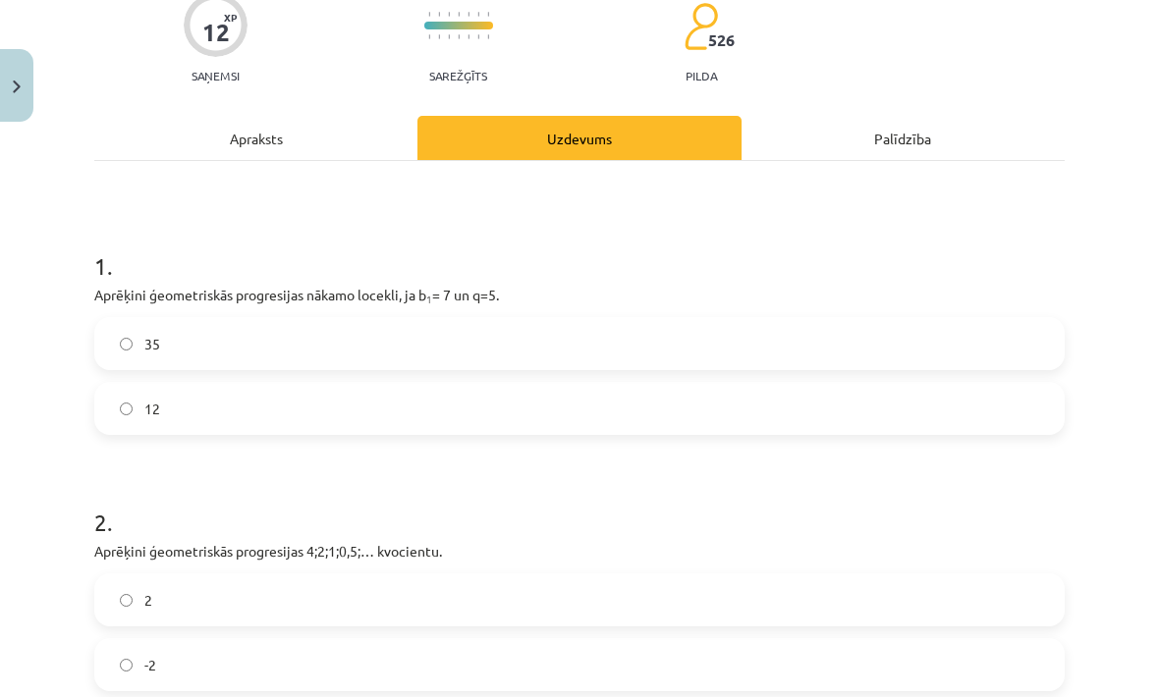
click at [128, 249] on h1 "1 ." at bounding box center [579, 248] width 971 height 61
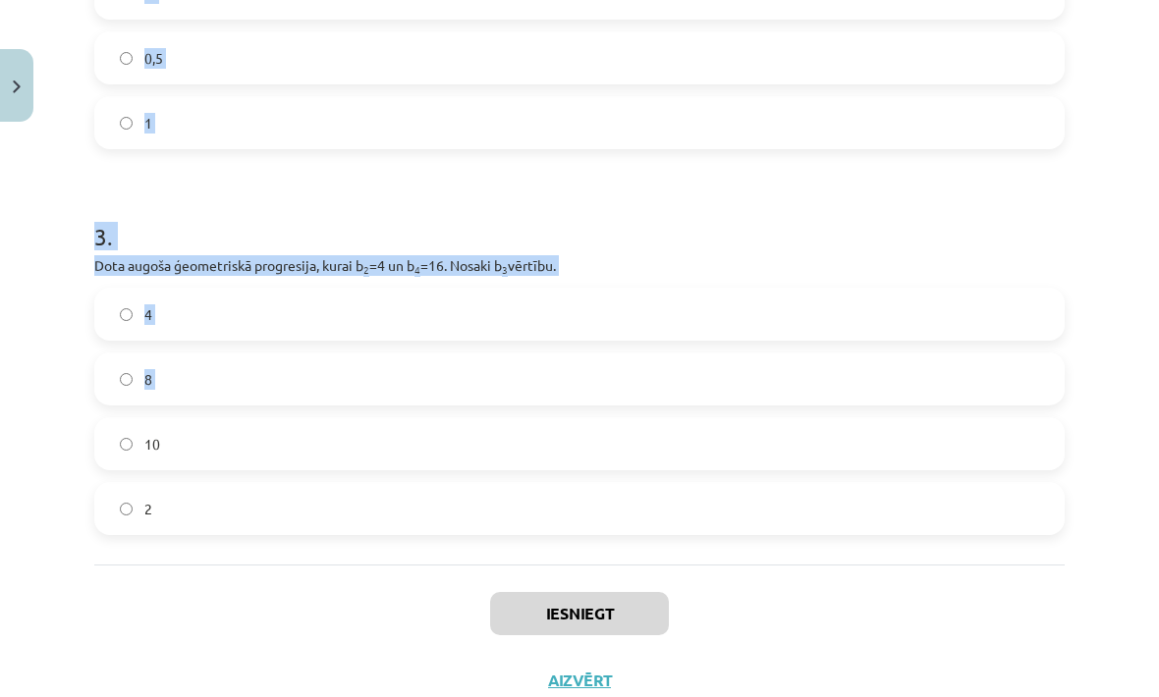
scroll to position [844, 0]
copy form "1 . Aprēķini ģeometriskās progresijas nākamo locekli, ja b 1 = 7 un q=5. 35 12 …"
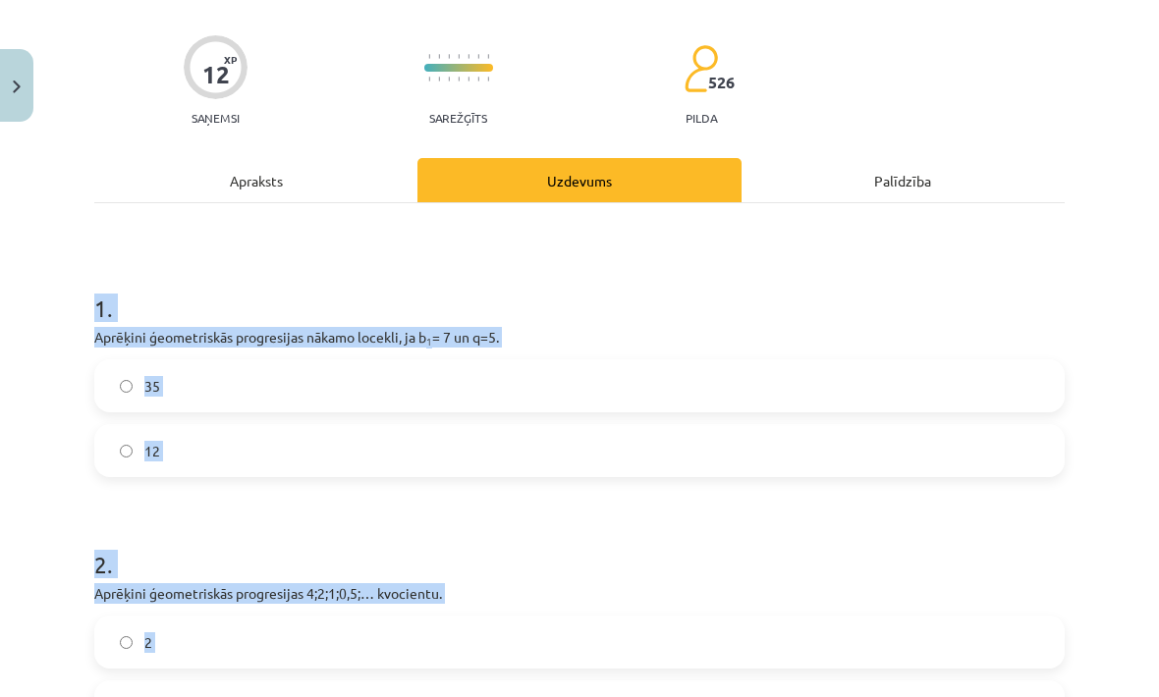
scroll to position [131, 0]
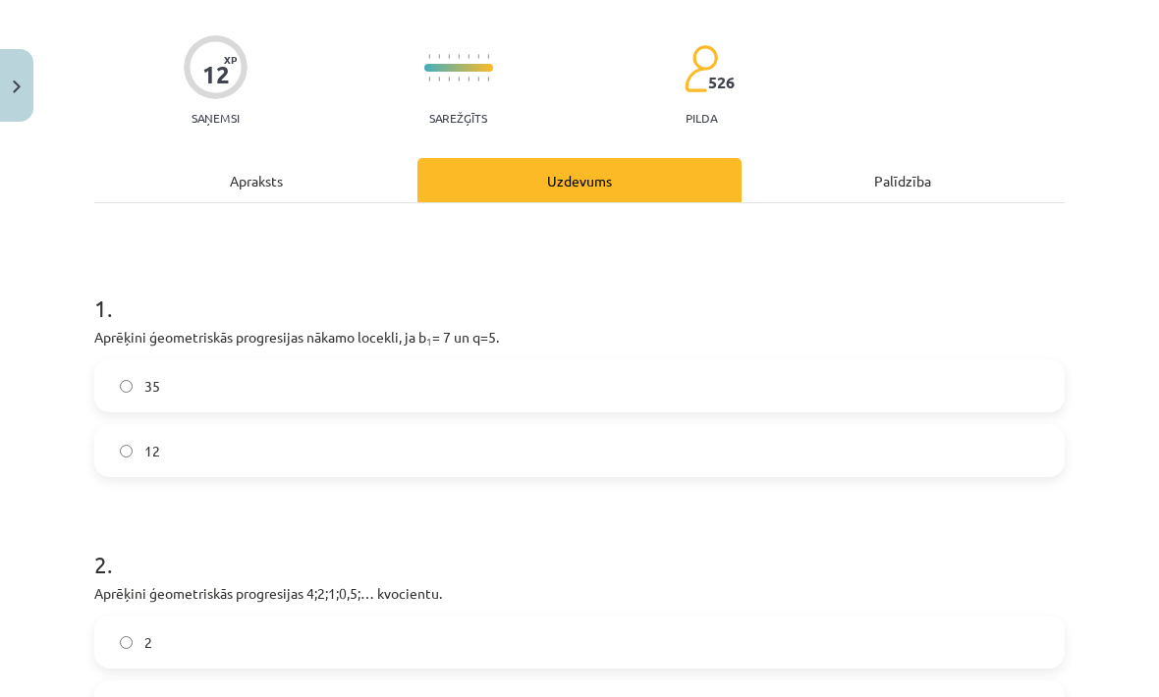
click at [583, 371] on label "35" at bounding box center [579, 386] width 967 height 49
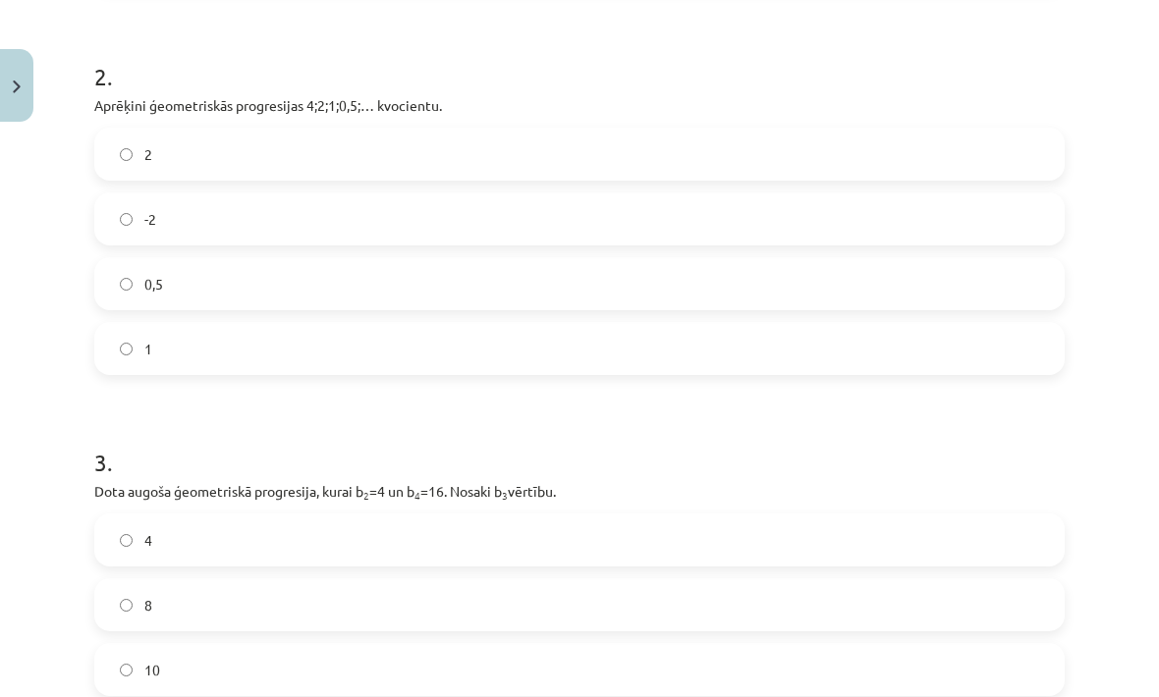
scroll to position [620, 0]
click at [551, 298] on label "0,5" at bounding box center [579, 282] width 967 height 49
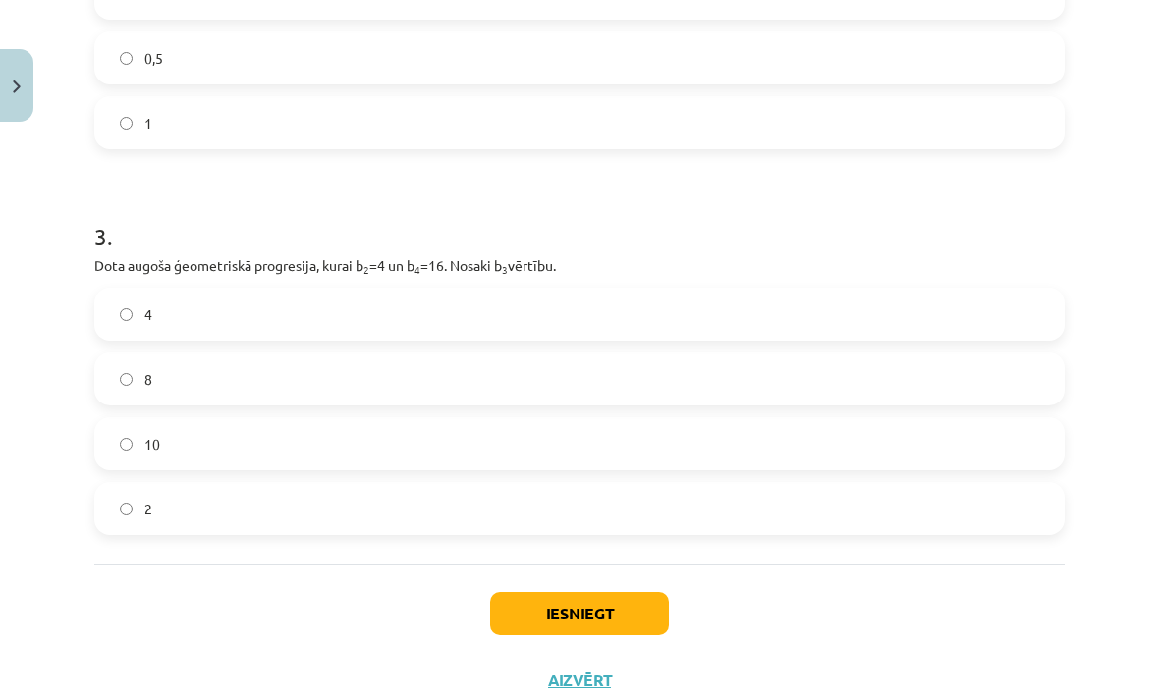
scroll to position [844, 0]
click at [489, 361] on label "8" at bounding box center [579, 380] width 967 height 49
click at [637, 614] on button "Iesniegt" at bounding box center [579, 614] width 179 height 43
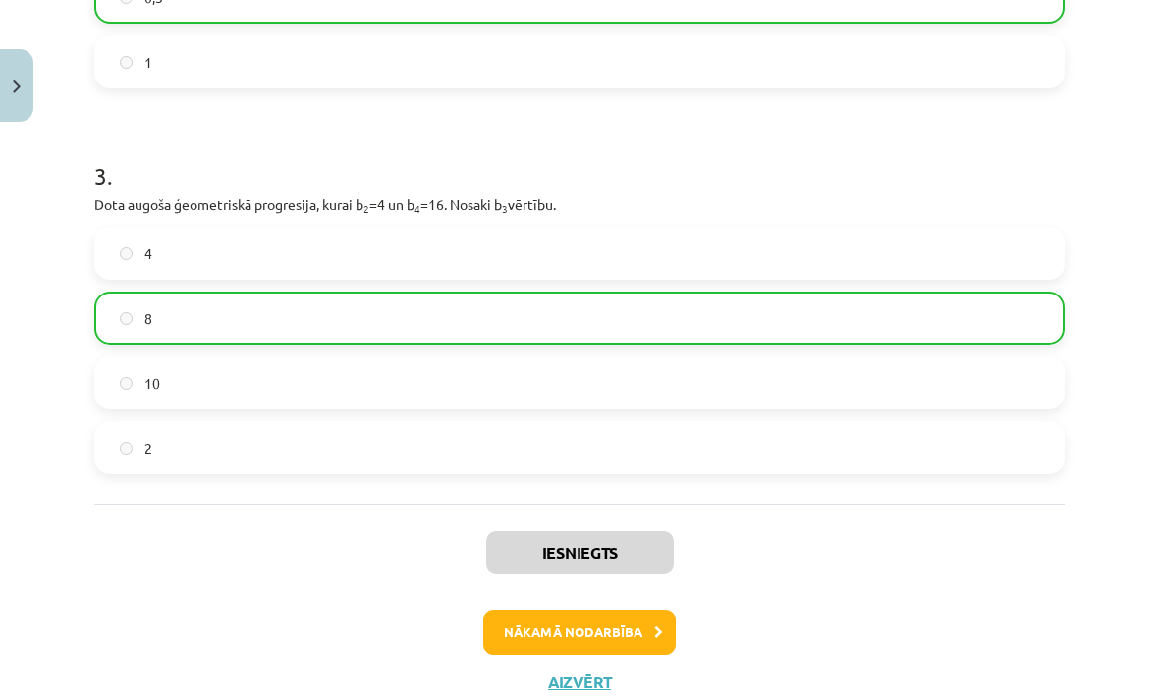
click at [643, 629] on button "Nākamā nodarbība" at bounding box center [579, 632] width 193 height 45
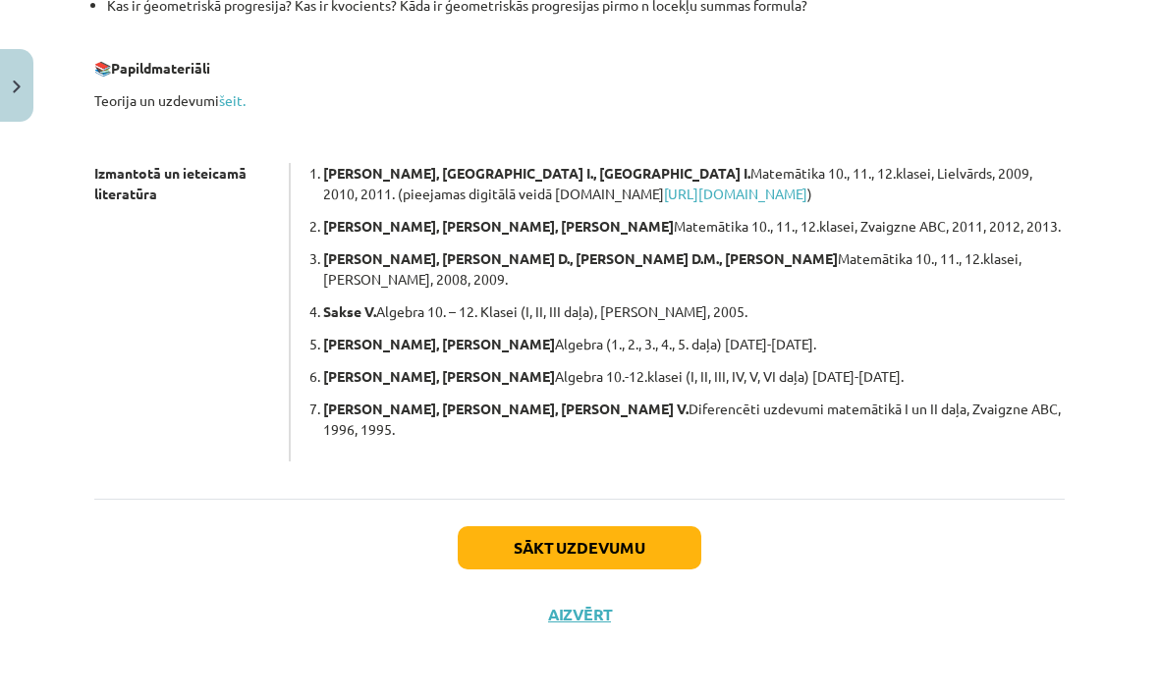
scroll to position [478, 0]
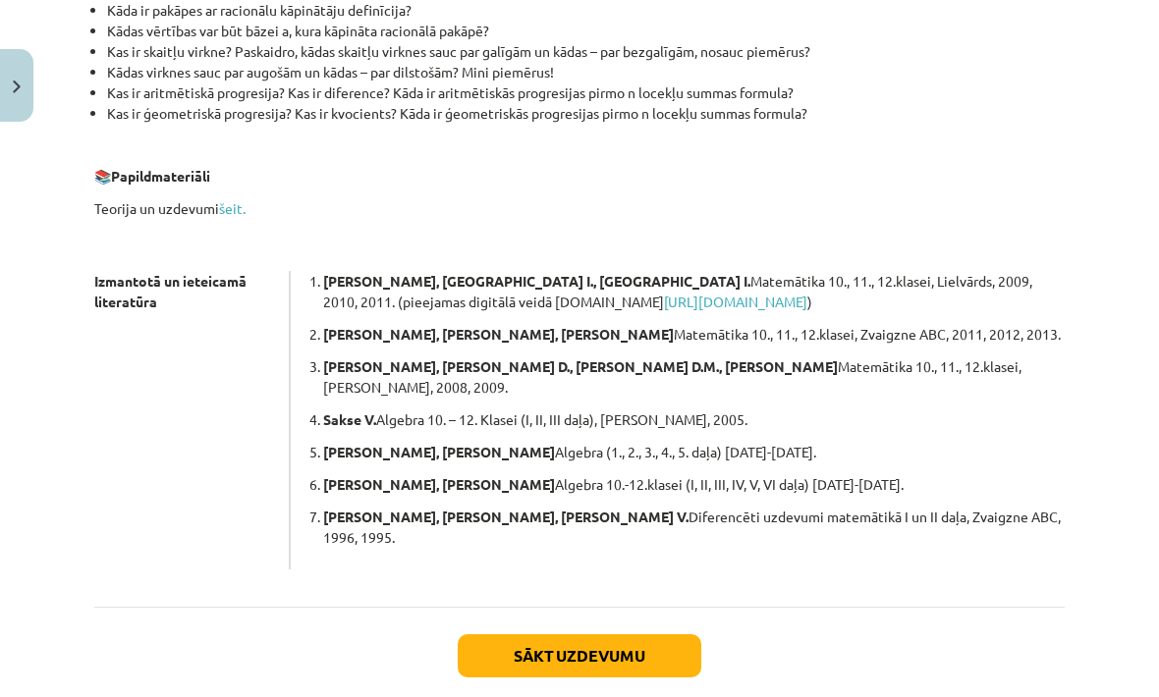
click at [646, 635] on button "Sākt uzdevumu" at bounding box center [580, 656] width 244 height 43
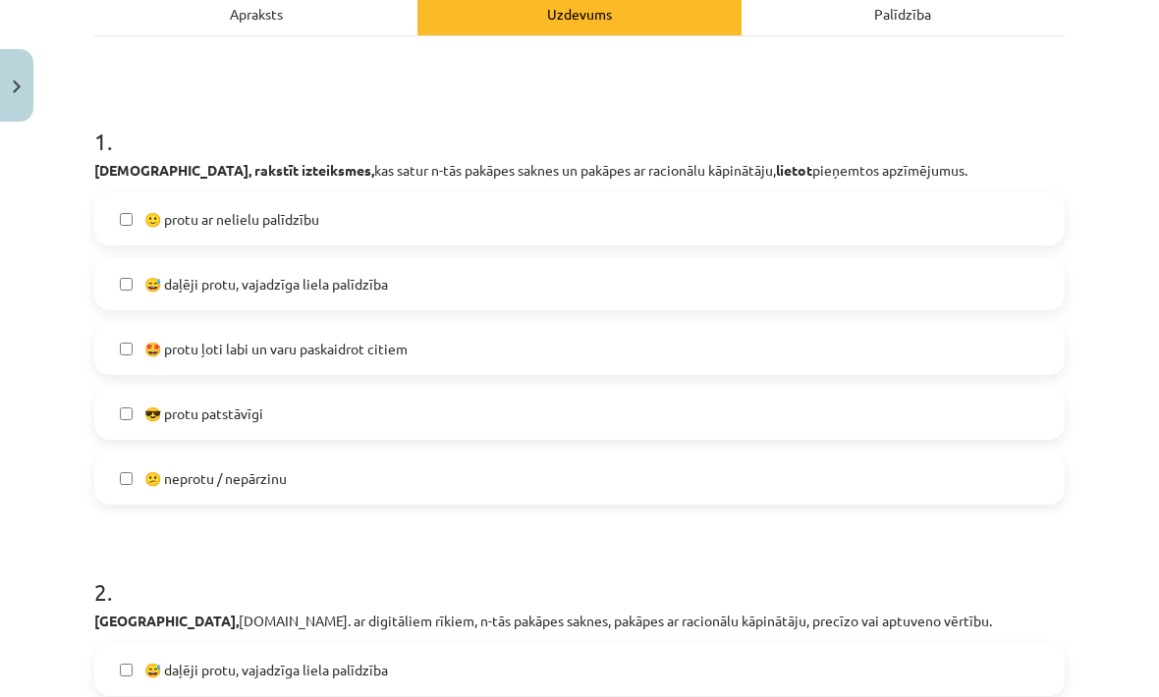
scroll to position [308, 0]
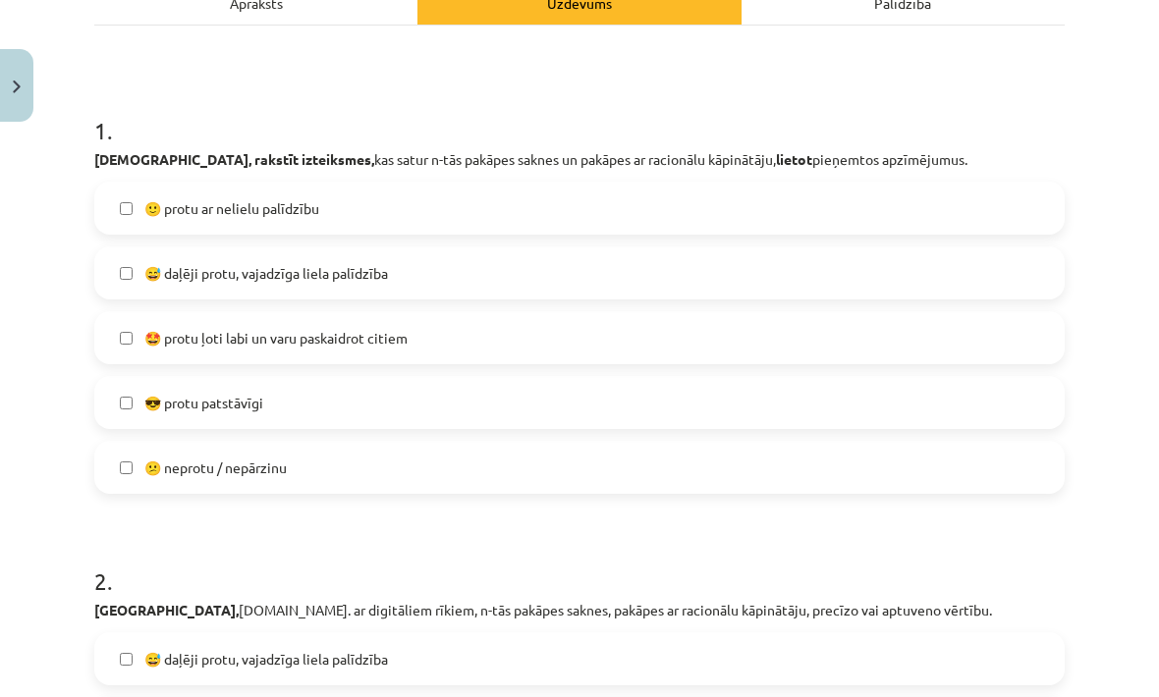
click at [710, 270] on label "😅 daļēji protu, vajadzīga liela palīdzība" at bounding box center [579, 273] width 967 height 49
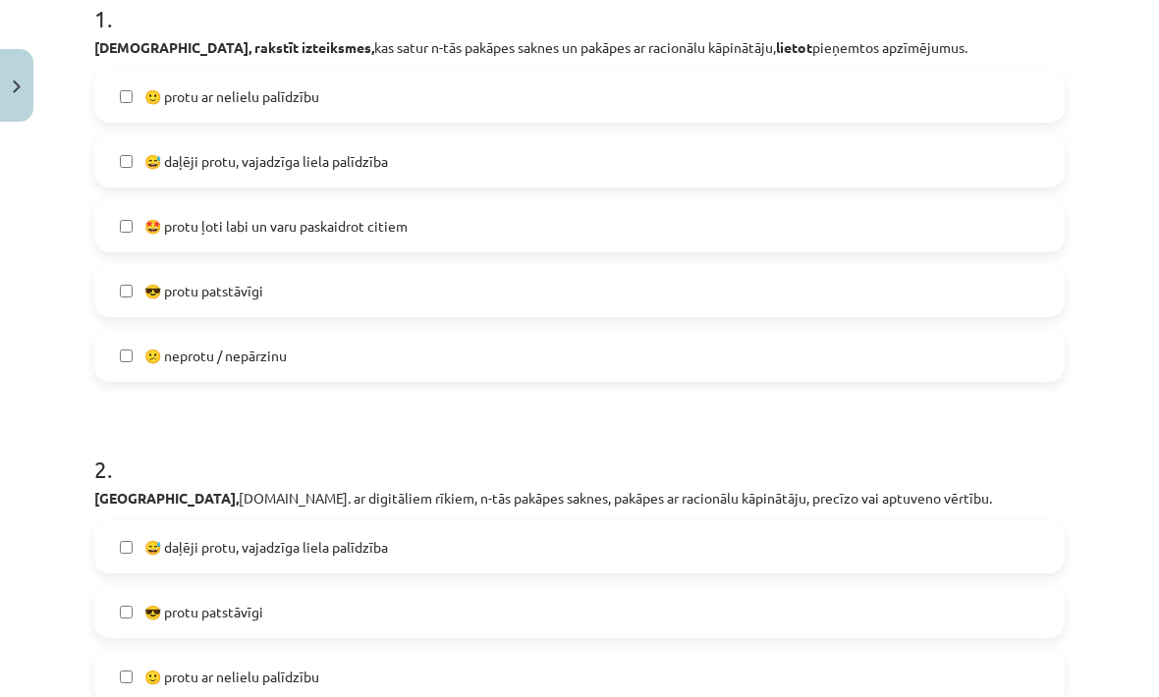
scroll to position [426, 0]
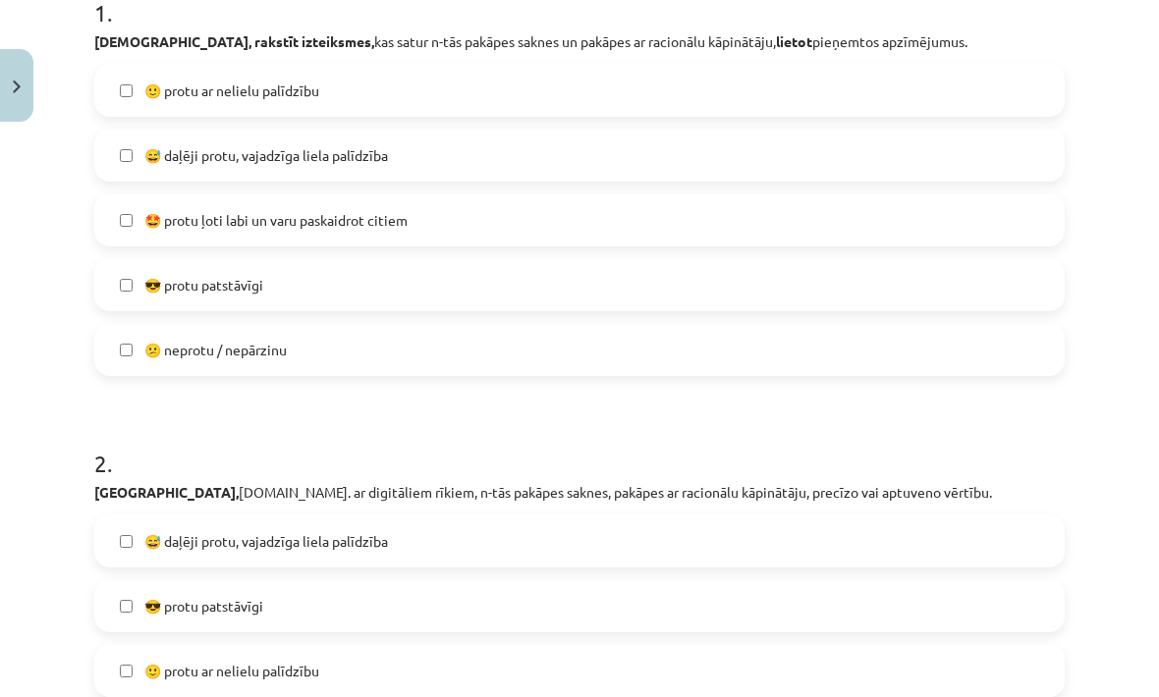
click at [840, 81] on label "🙂 protu ar nelielu palīdzību" at bounding box center [579, 90] width 967 height 49
click at [807, 166] on label "😅 daļēji protu, vajadzīga liela palīdzība" at bounding box center [579, 155] width 967 height 49
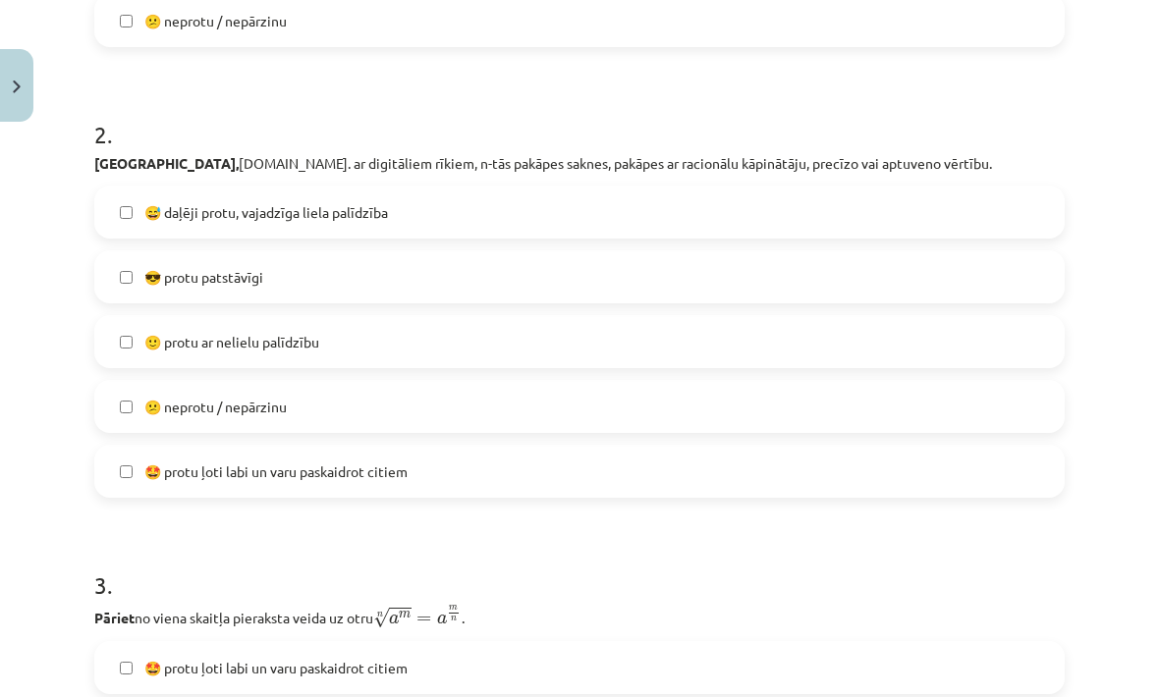
scroll to position [758, 0]
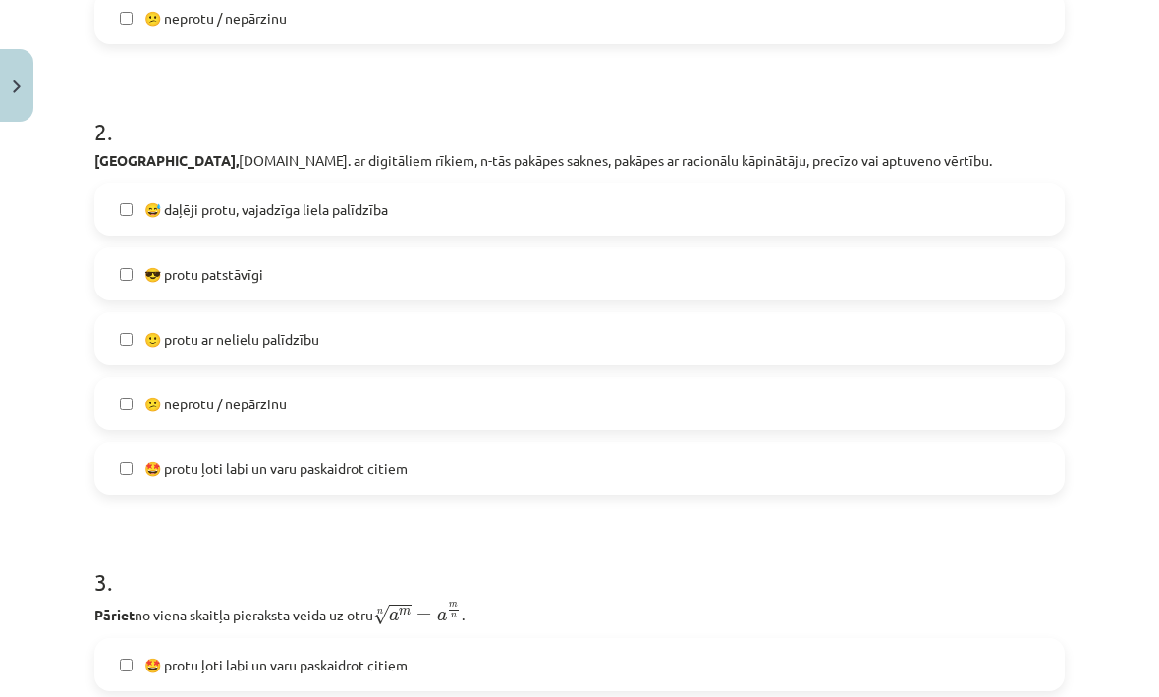
click at [759, 265] on label "😎 protu patstāvīgi" at bounding box center [579, 274] width 967 height 49
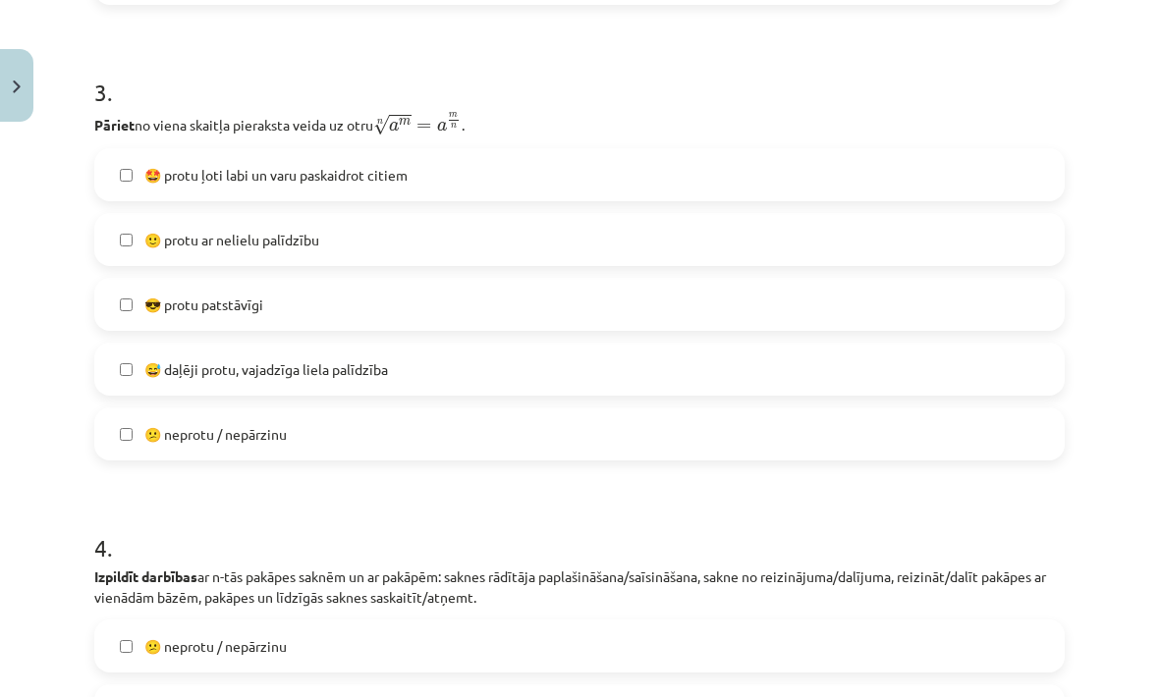
scroll to position [1252, 0]
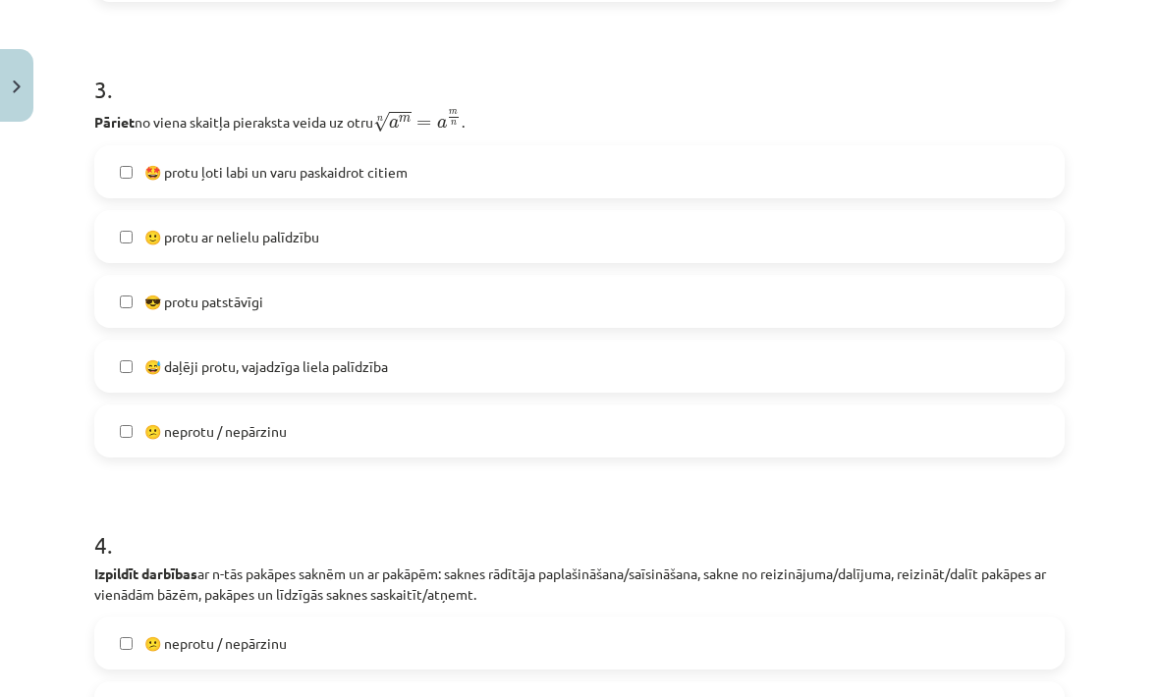
click at [702, 185] on label "🤩 protu ļoti labi un varu paskaidrot citiem" at bounding box center [579, 171] width 967 height 49
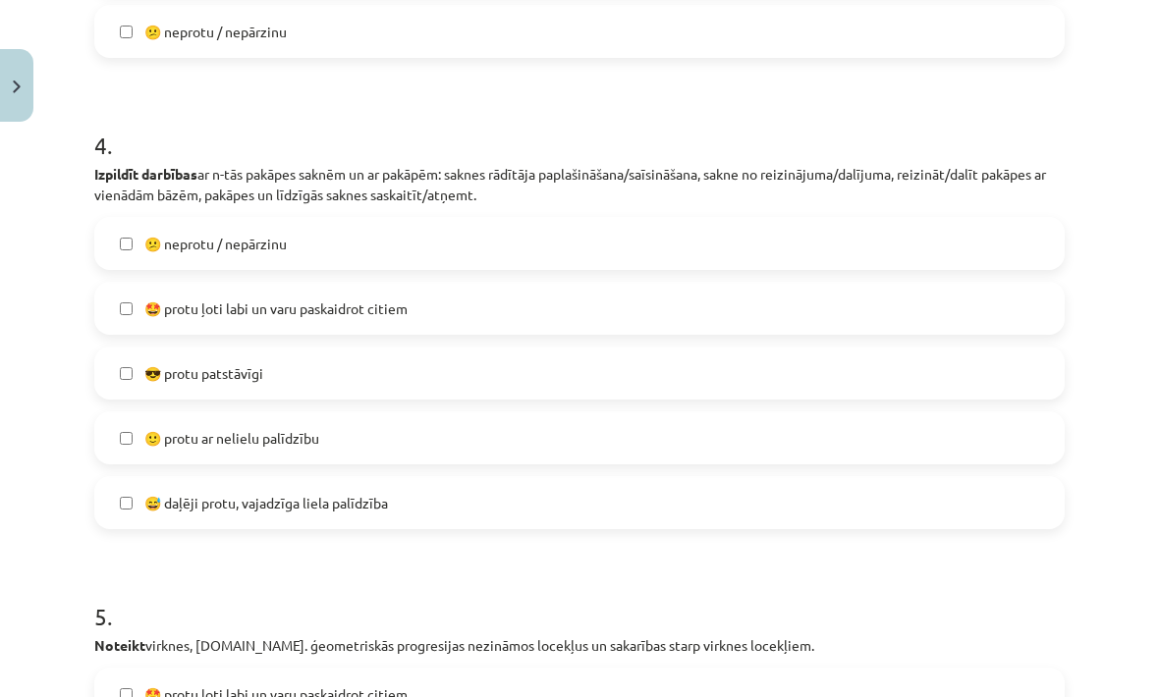
click at [726, 227] on label "😕 neprotu / nepārzinu" at bounding box center [579, 243] width 967 height 49
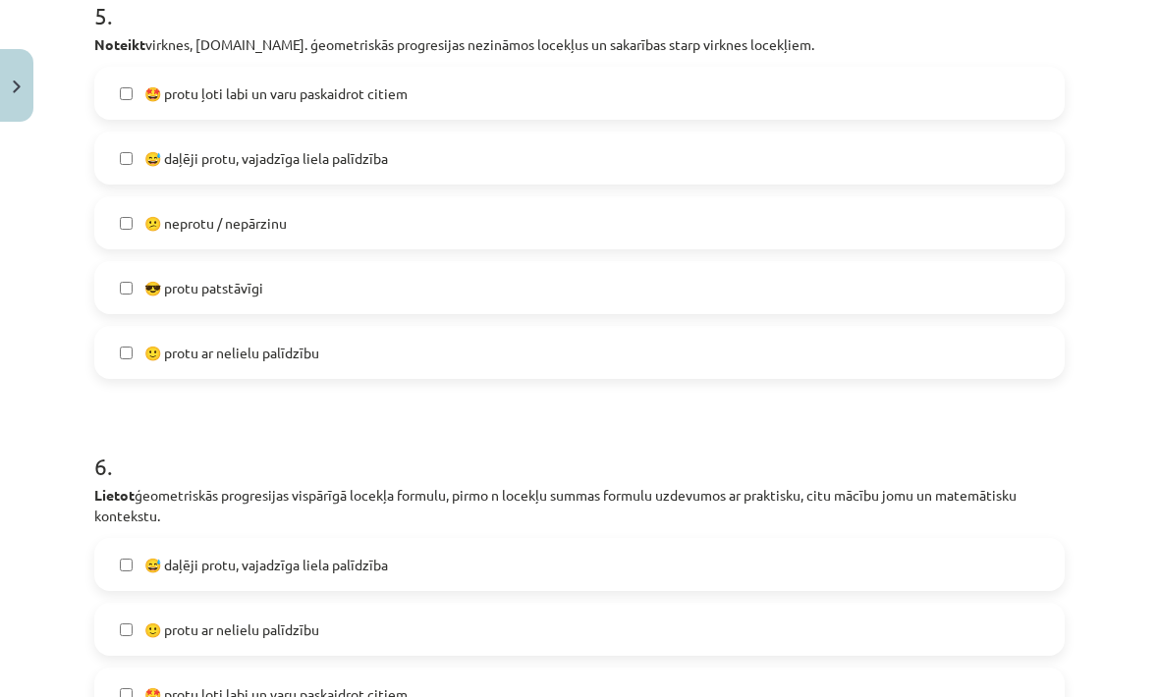
click at [760, 99] on label "🤩 protu ļoti labi un varu paskaidrot citiem" at bounding box center [579, 93] width 967 height 49
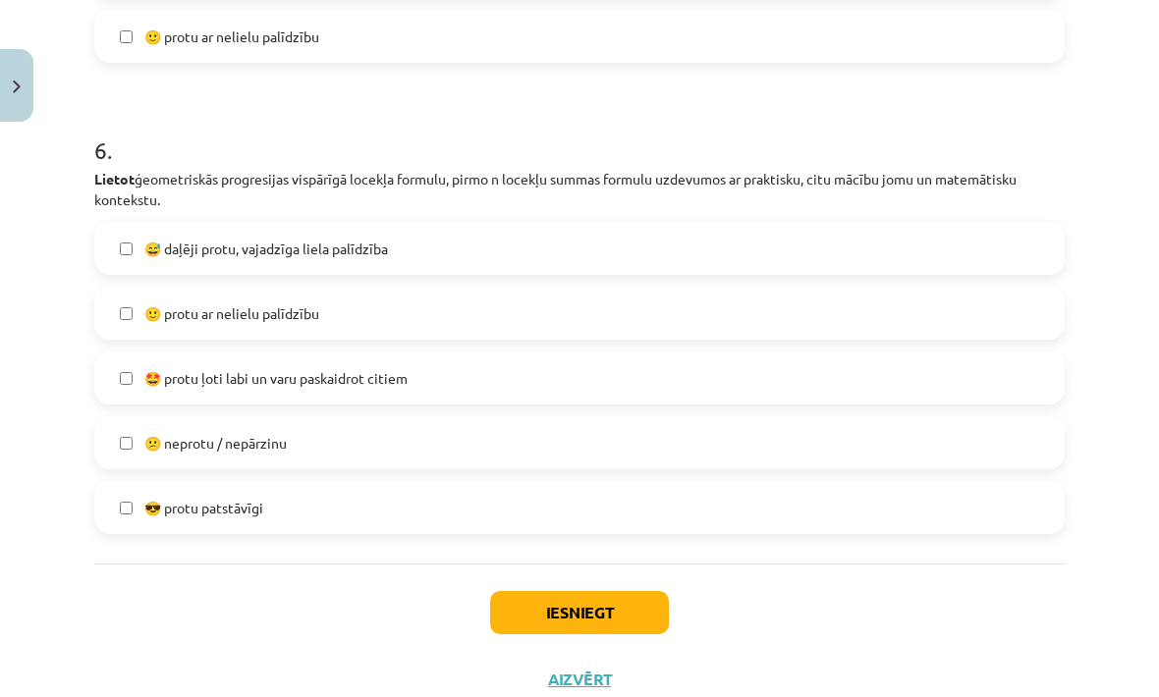
scroll to position [2568, 0]
click at [736, 270] on label "😅 daļēji protu, vajadzīga liela palīdzība" at bounding box center [579, 249] width 967 height 49
click at [627, 628] on button "Iesniegt" at bounding box center [579, 613] width 179 height 43
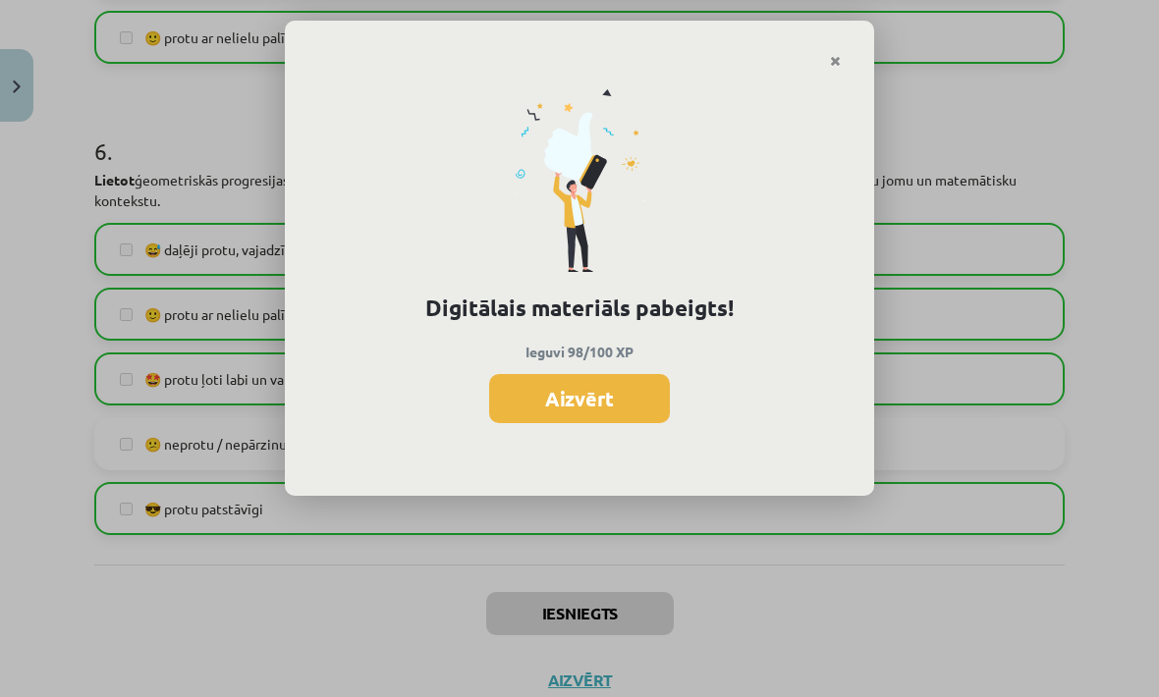
scroll to position [1523, 0]
click at [661, 412] on button "Aizvērt" at bounding box center [579, 398] width 181 height 49
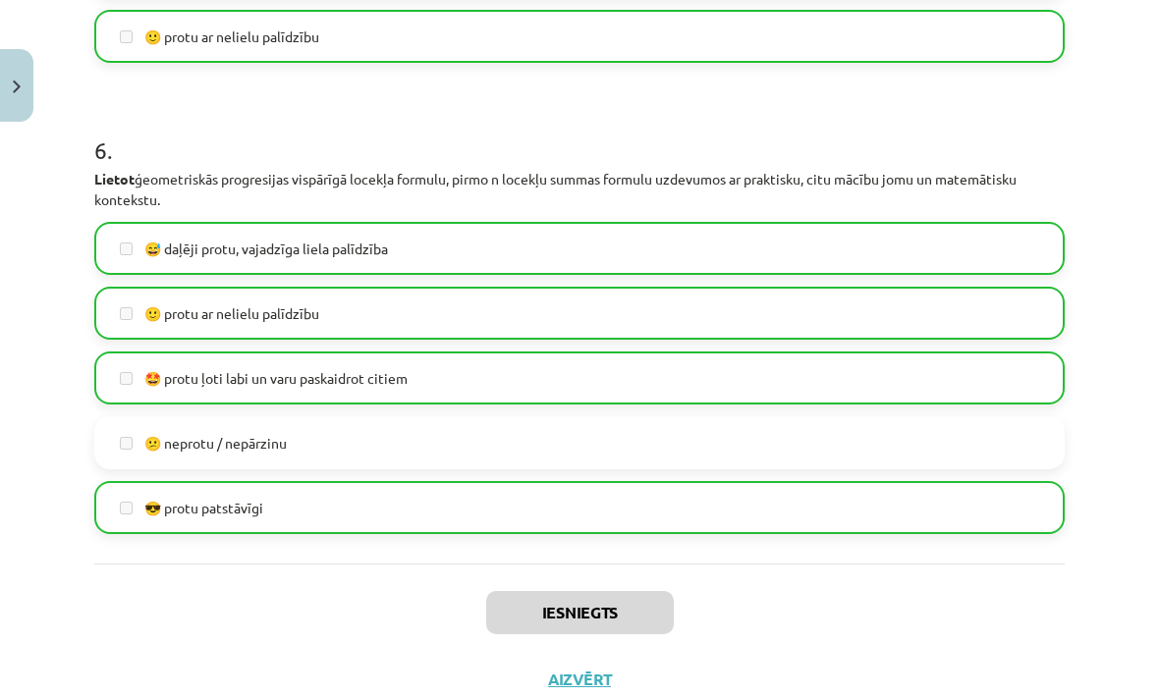
scroll to position [2568, 0]
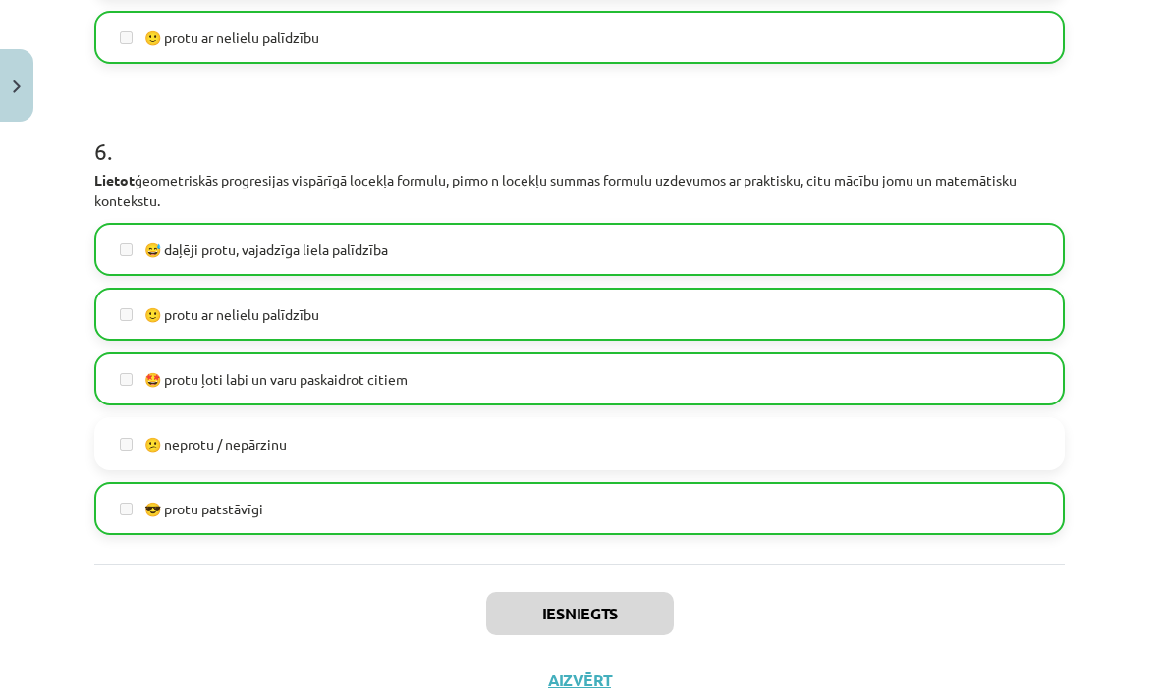
click at [599, 681] on button "Aizvērt" at bounding box center [579, 681] width 75 height 20
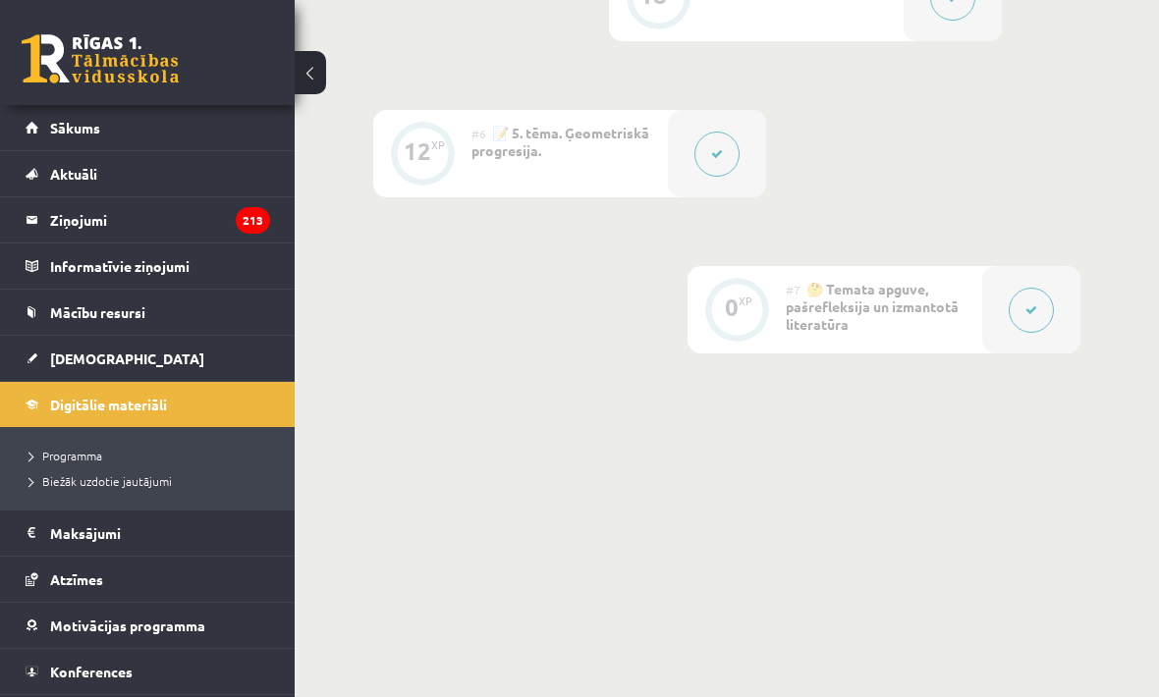
click at [205, 363] on link "[DEMOGRAPHIC_DATA]" at bounding box center [148, 358] width 245 height 45
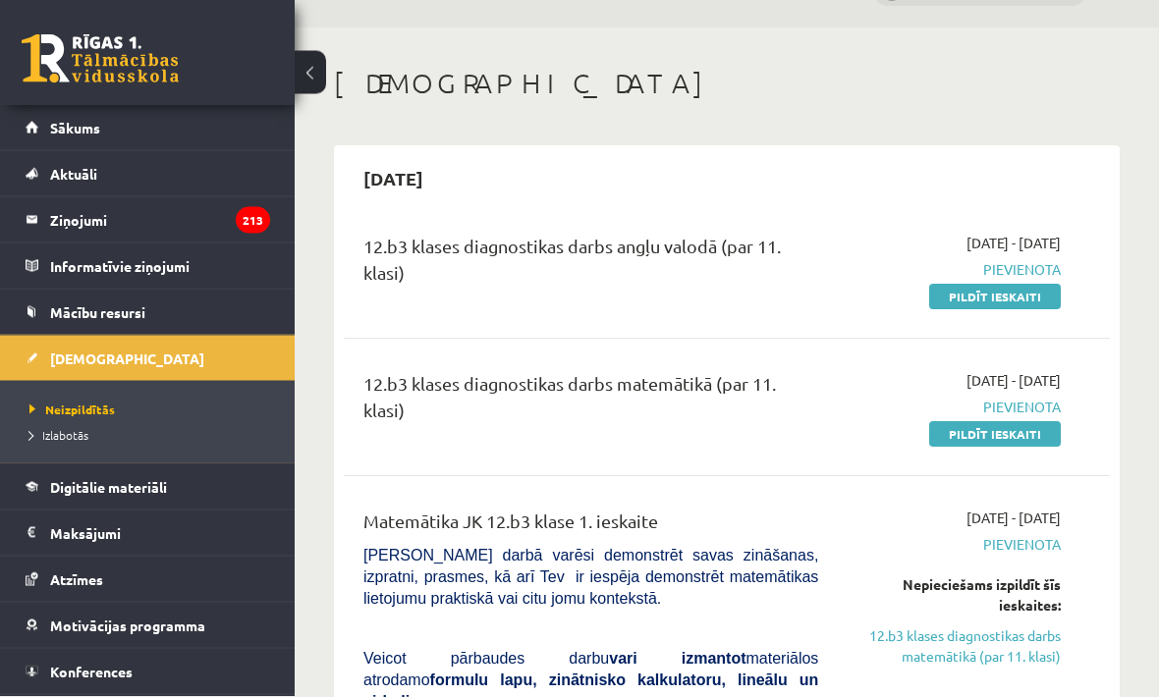
scroll to position [55, 0]
